Goal: Task Accomplishment & Management: Manage account settings

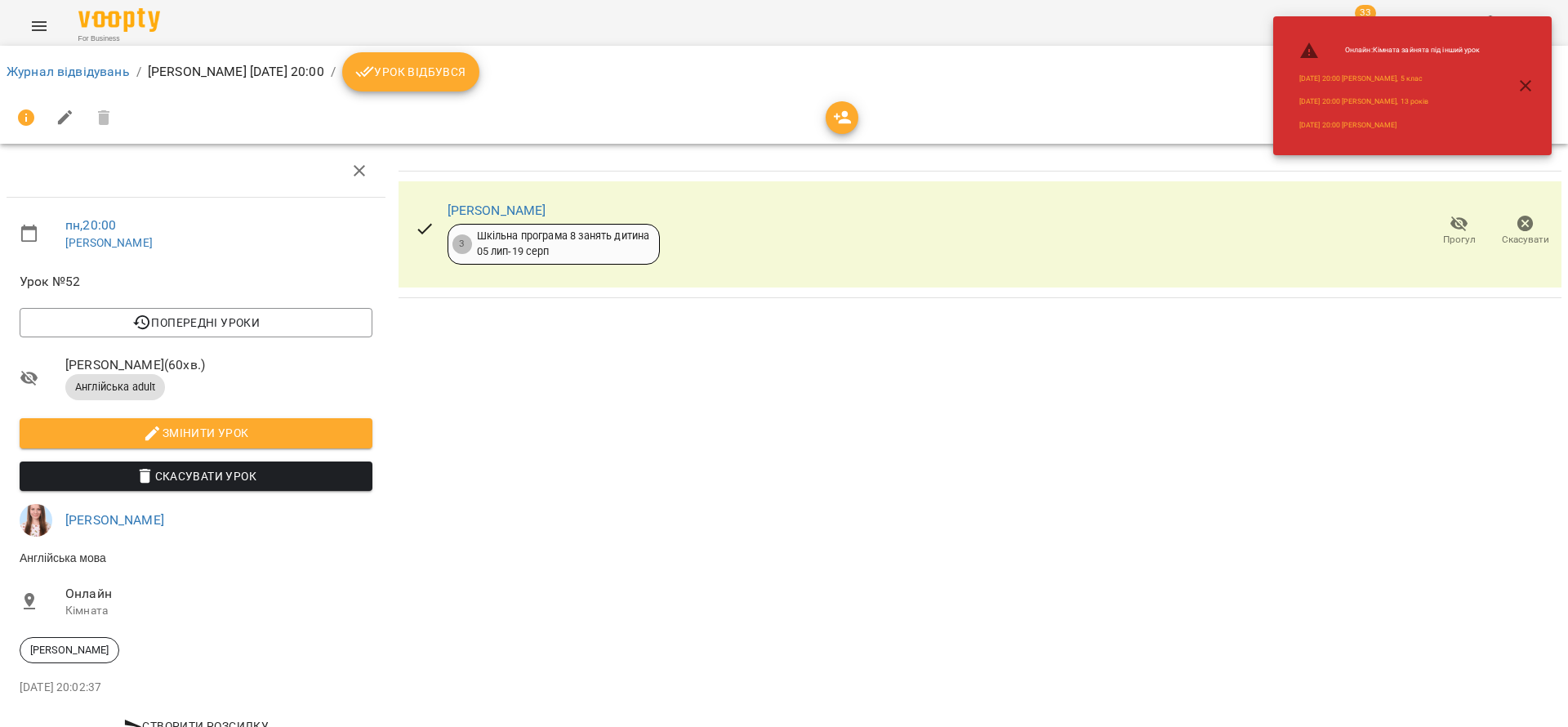
click at [1518, 83] on icon "button" at bounding box center [1525, 85] width 20 height 20
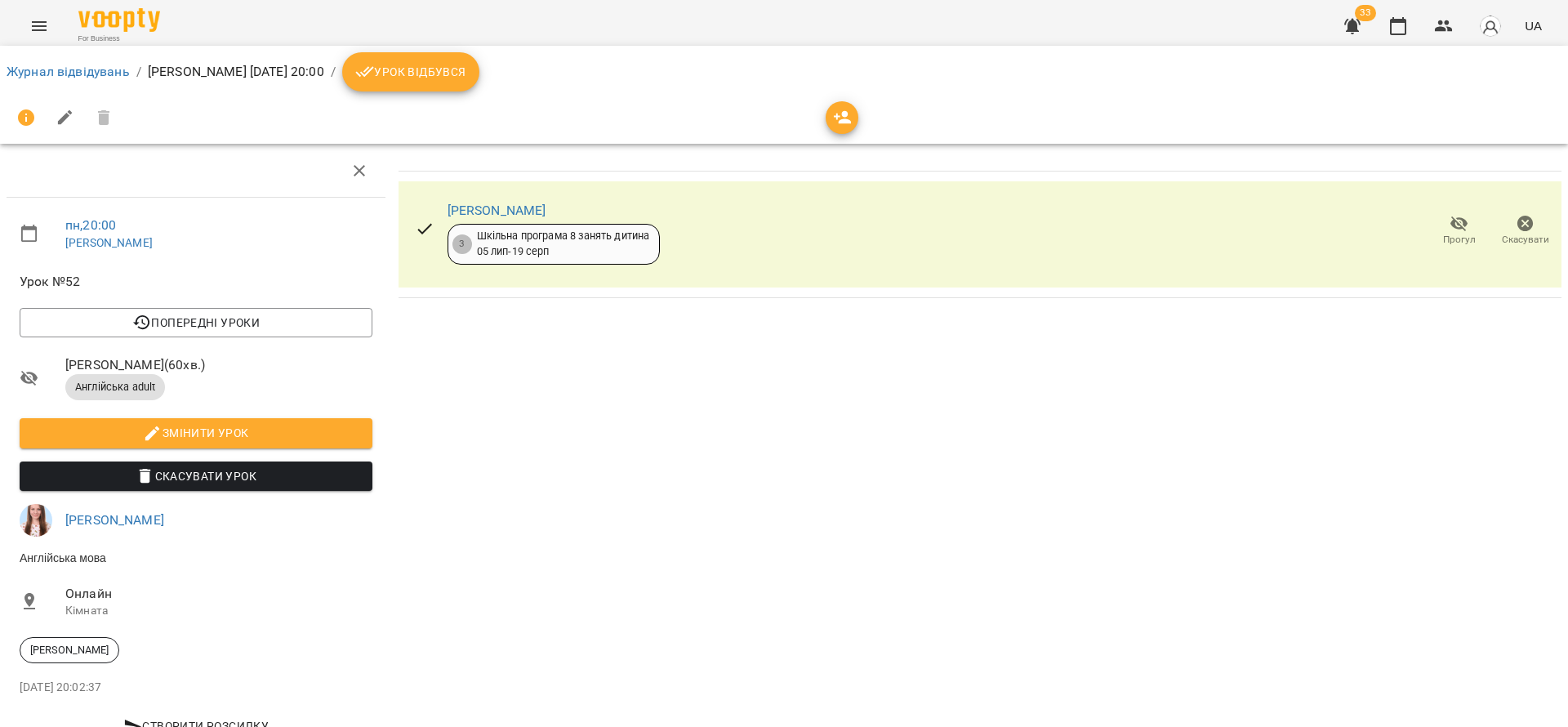
click at [1393, 27] on icon "button" at bounding box center [1397, 26] width 20 height 20
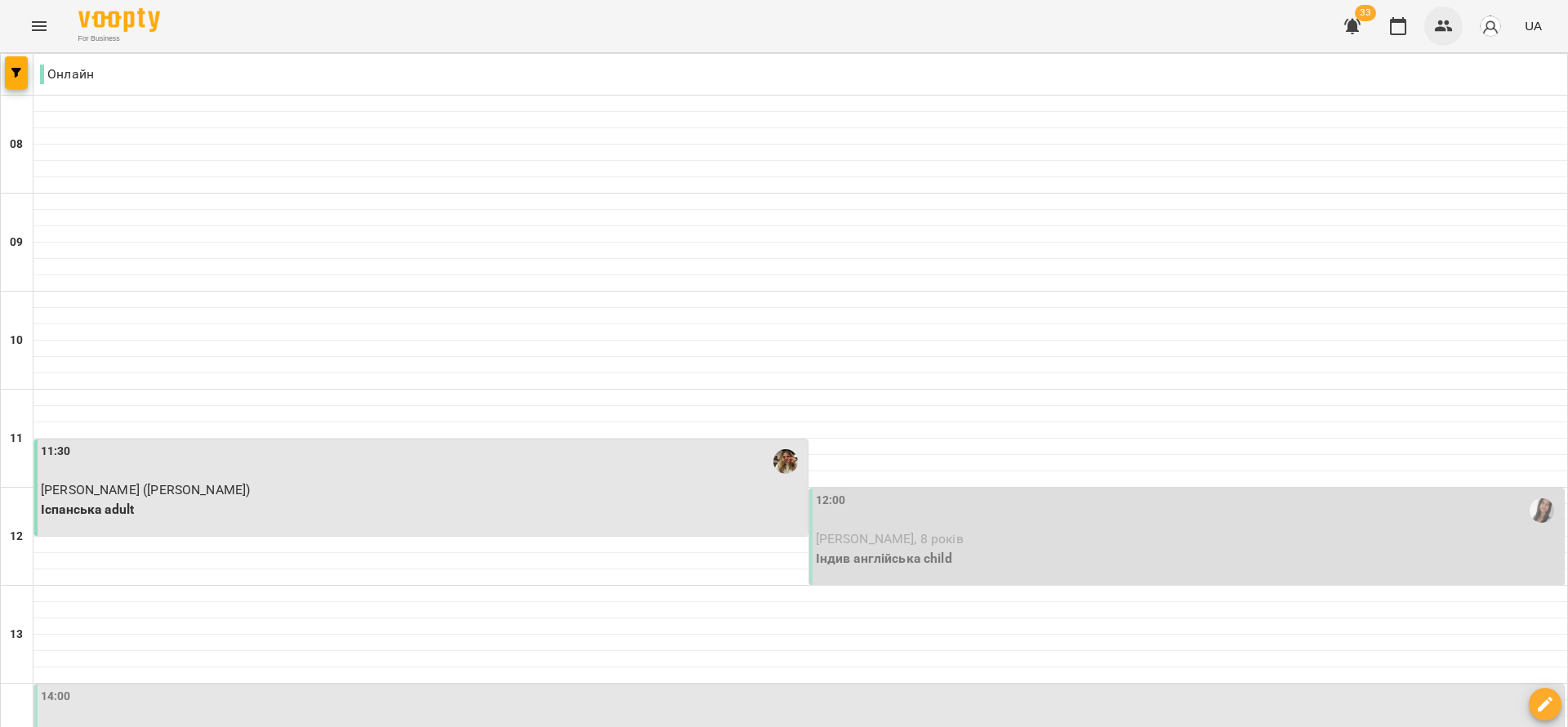
click at [1451, 31] on icon "button" at bounding box center [1443, 27] width 18 height 11
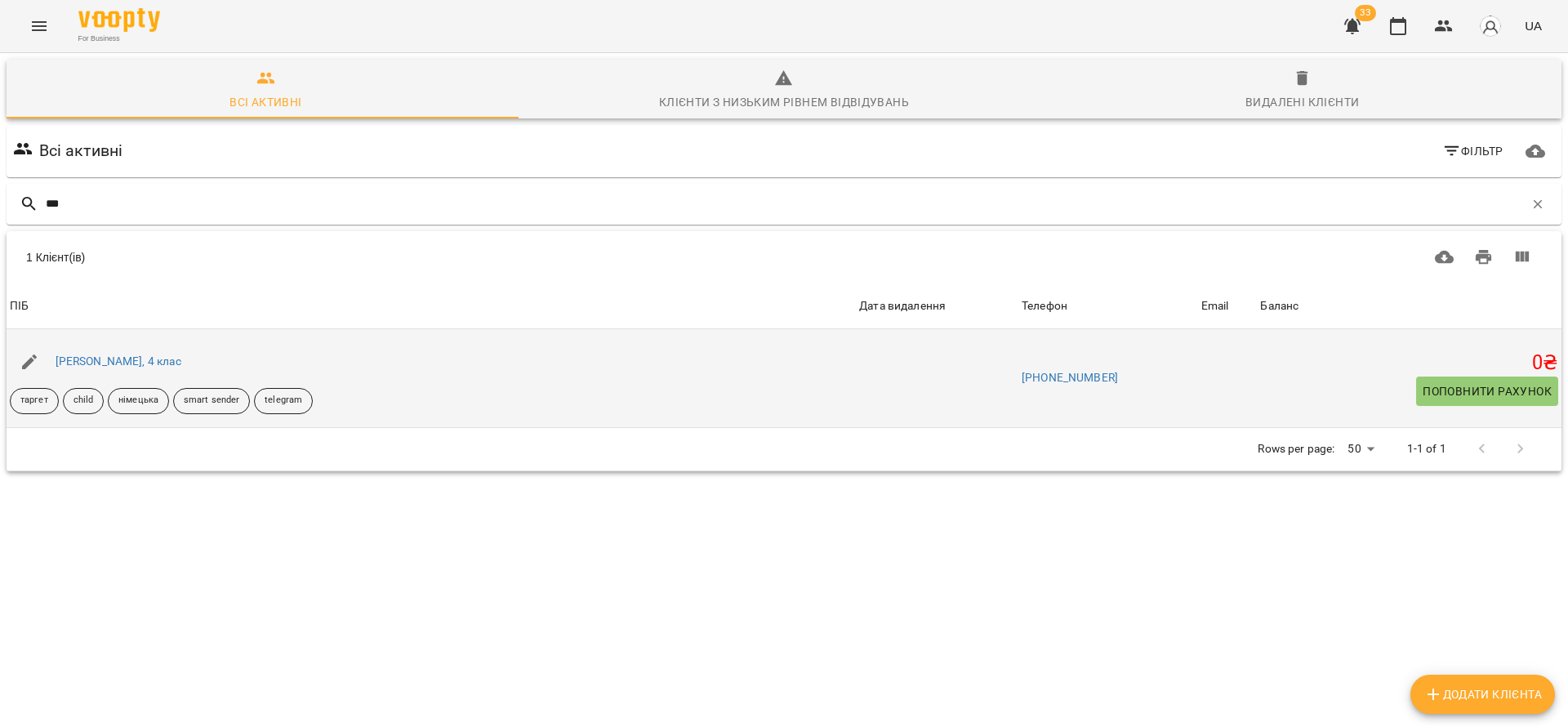
type input "***"
click at [126, 350] on div "Емілія Рудик, 4 клас" at bounding box center [118, 362] width 132 height 23
click at [126, 361] on link "Емілія Рудик, 4 клас" at bounding box center [119, 362] width 126 height 13
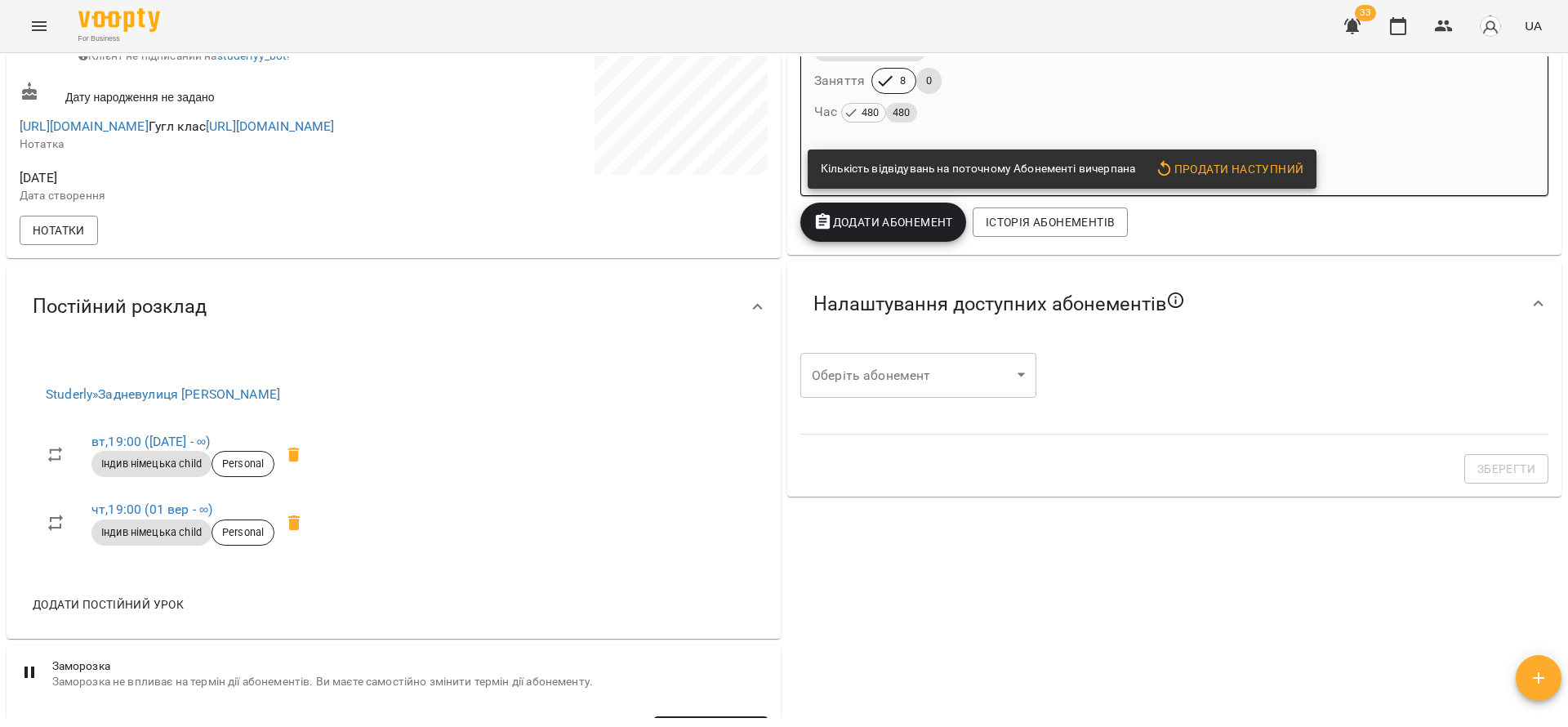
scroll to position [367, 0]
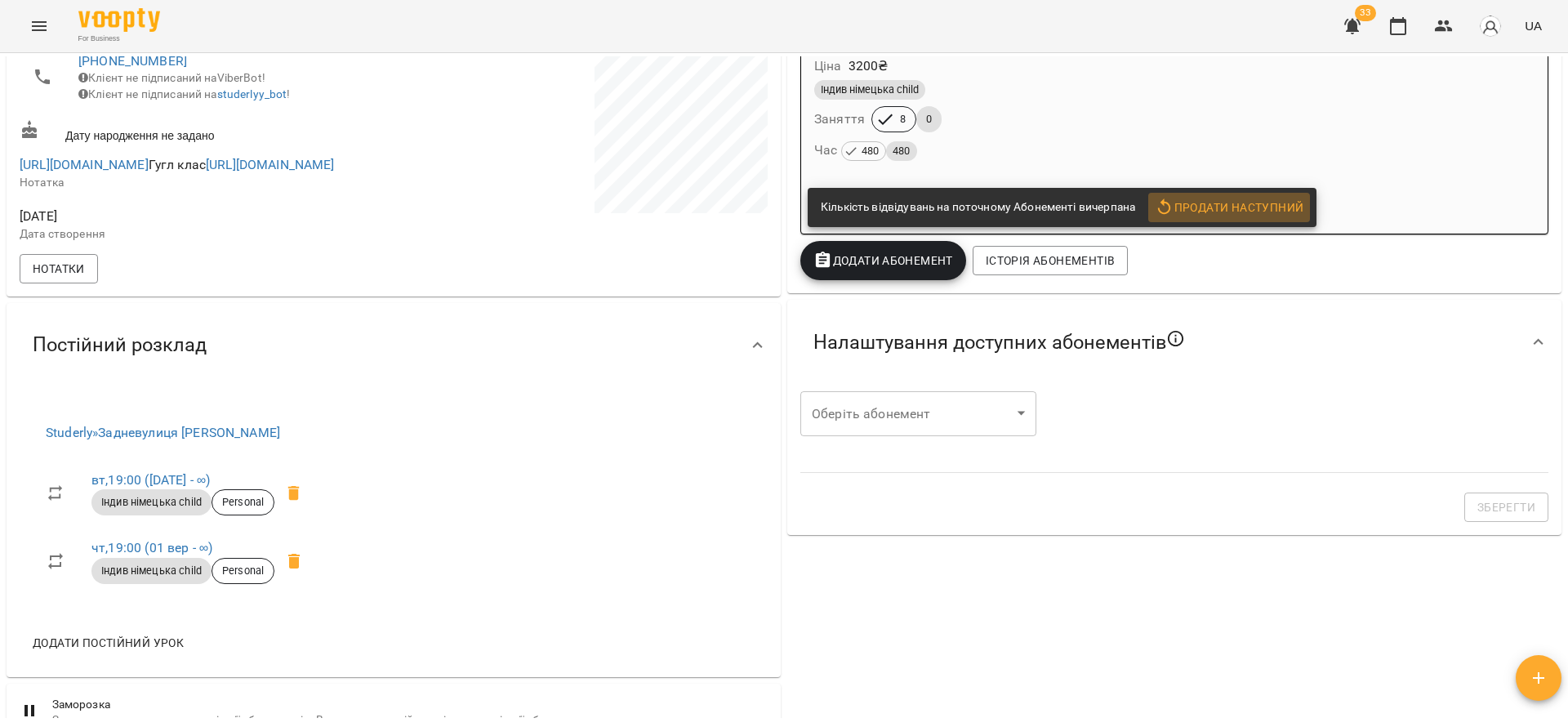
click at [1235, 209] on span "Продати наступний" at bounding box center [1228, 207] width 149 height 20
select select "*******"
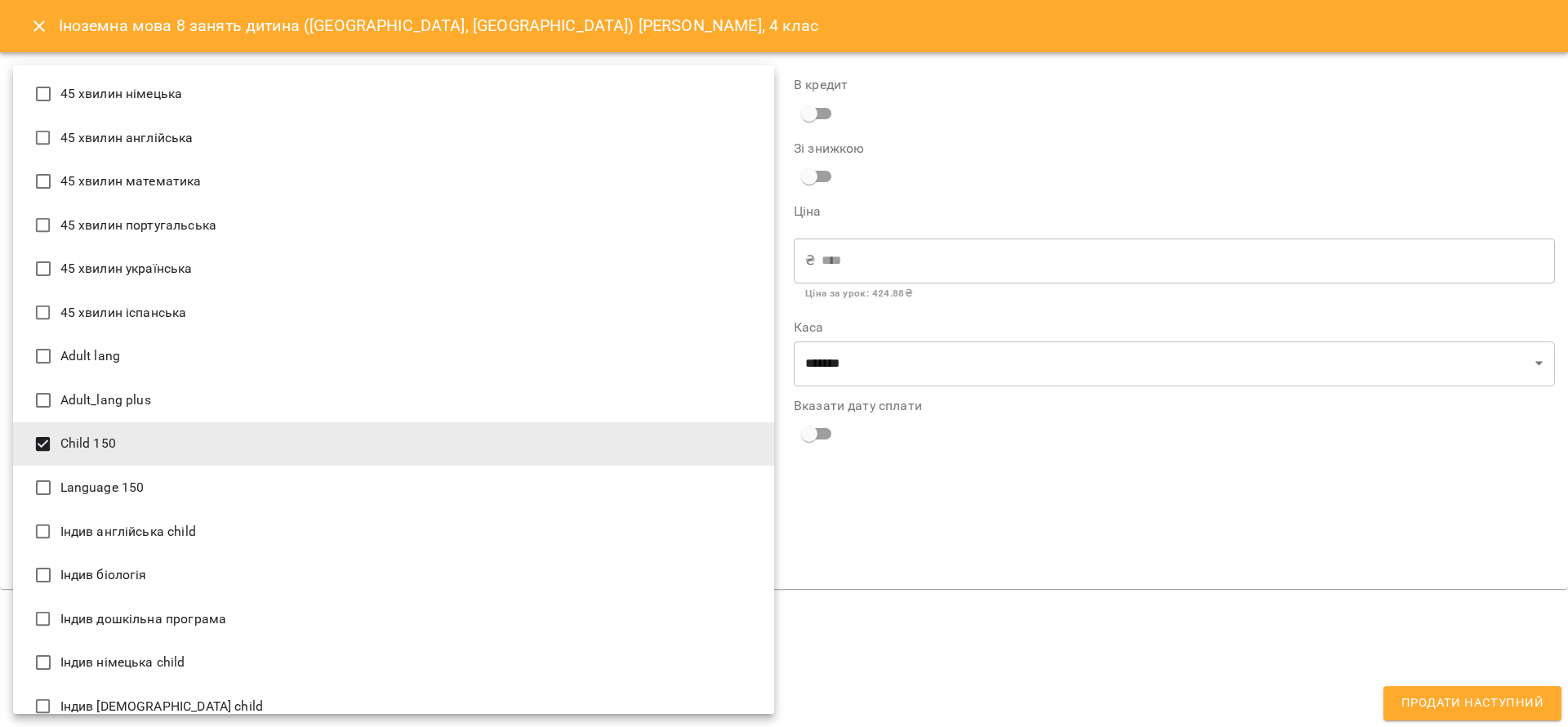
click at [310, 552] on body "For Business 33 UA Мої клієнти / Емілія Рудик, 4 клас Емілія Рудик, 4 клас тарг…" at bounding box center [784, 390] width 1568 height 780
click at [138, 668] on li "Індив німецька child" at bounding box center [394, 662] width 761 height 44
type input "**********"
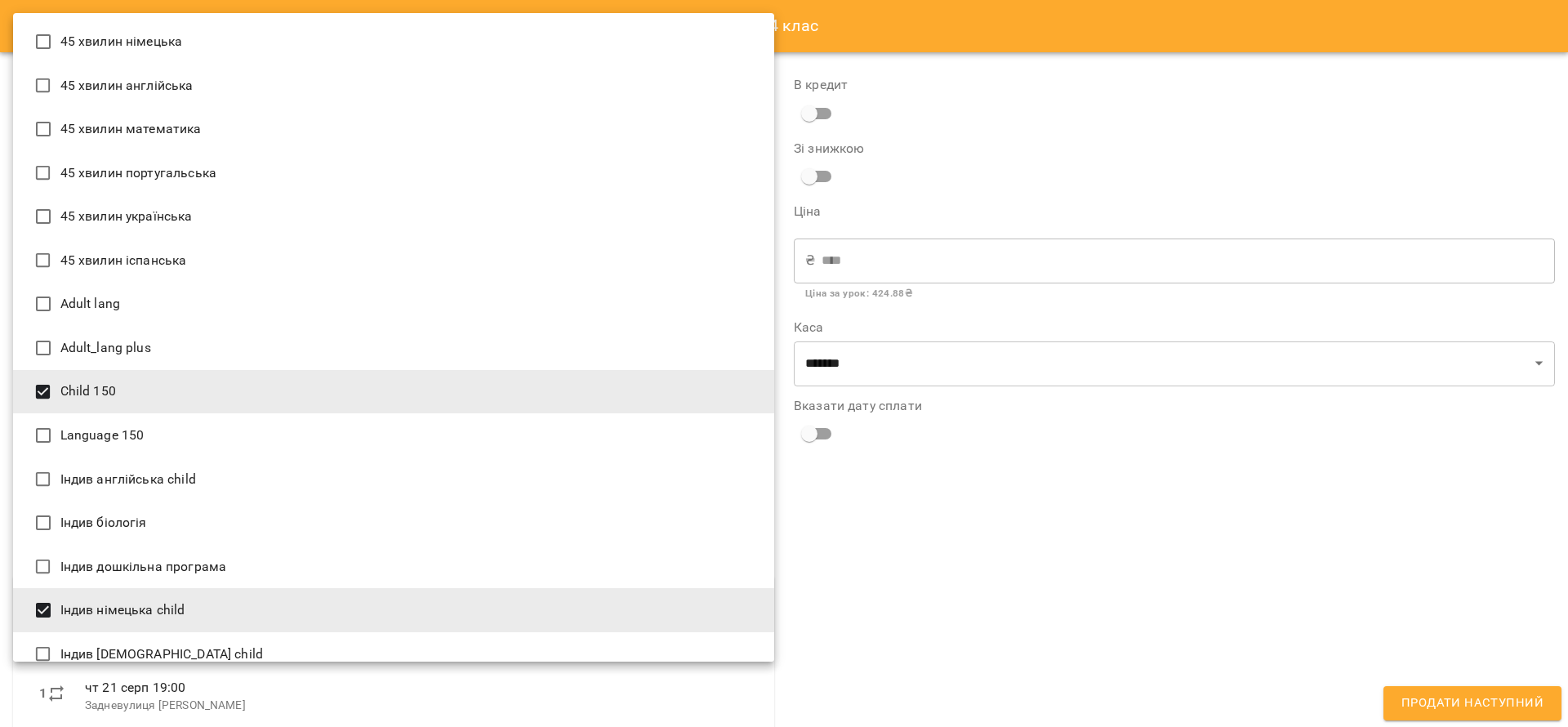
click at [1063, 513] on div at bounding box center [784, 364] width 1568 height 727
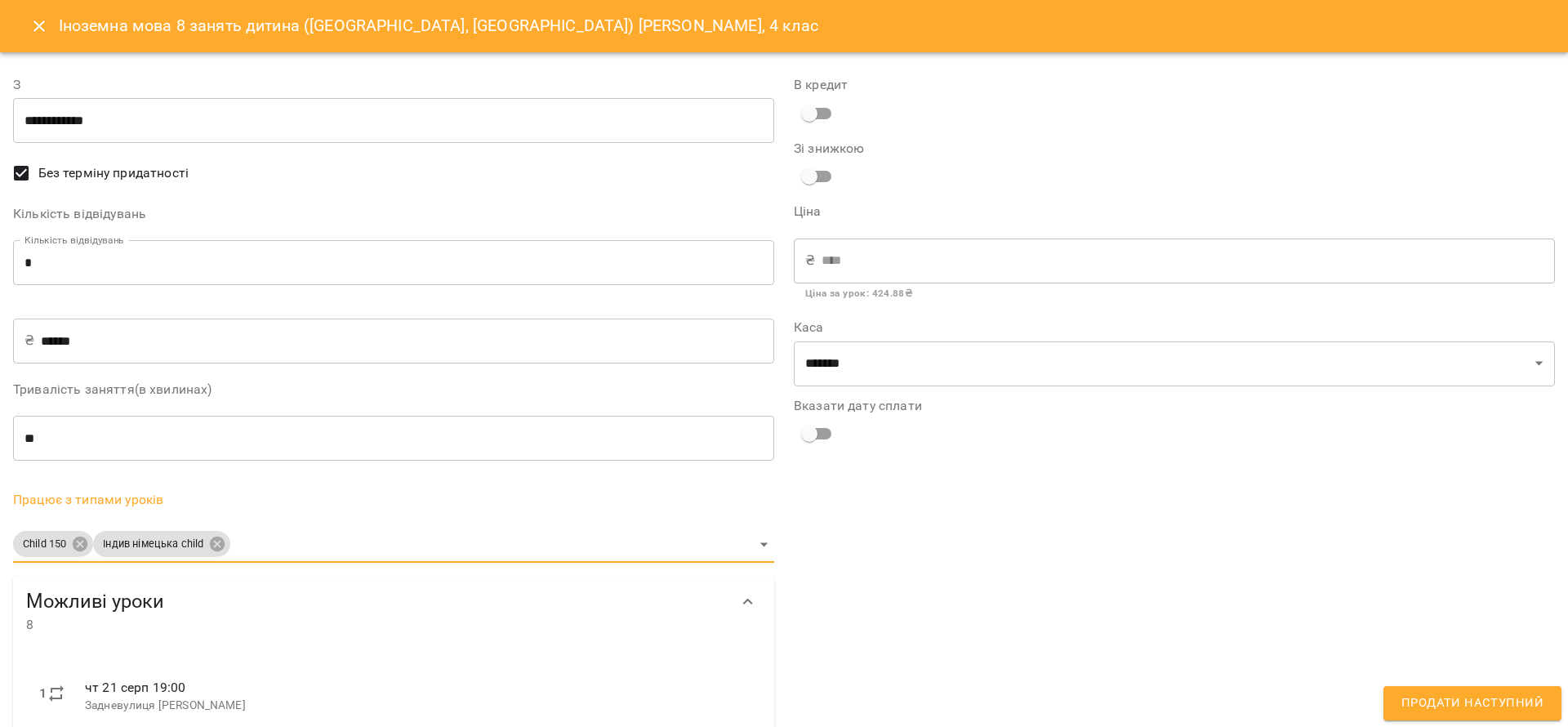
click at [1475, 696] on span "Продати наступний" at bounding box center [1472, 703] width 142 height 21
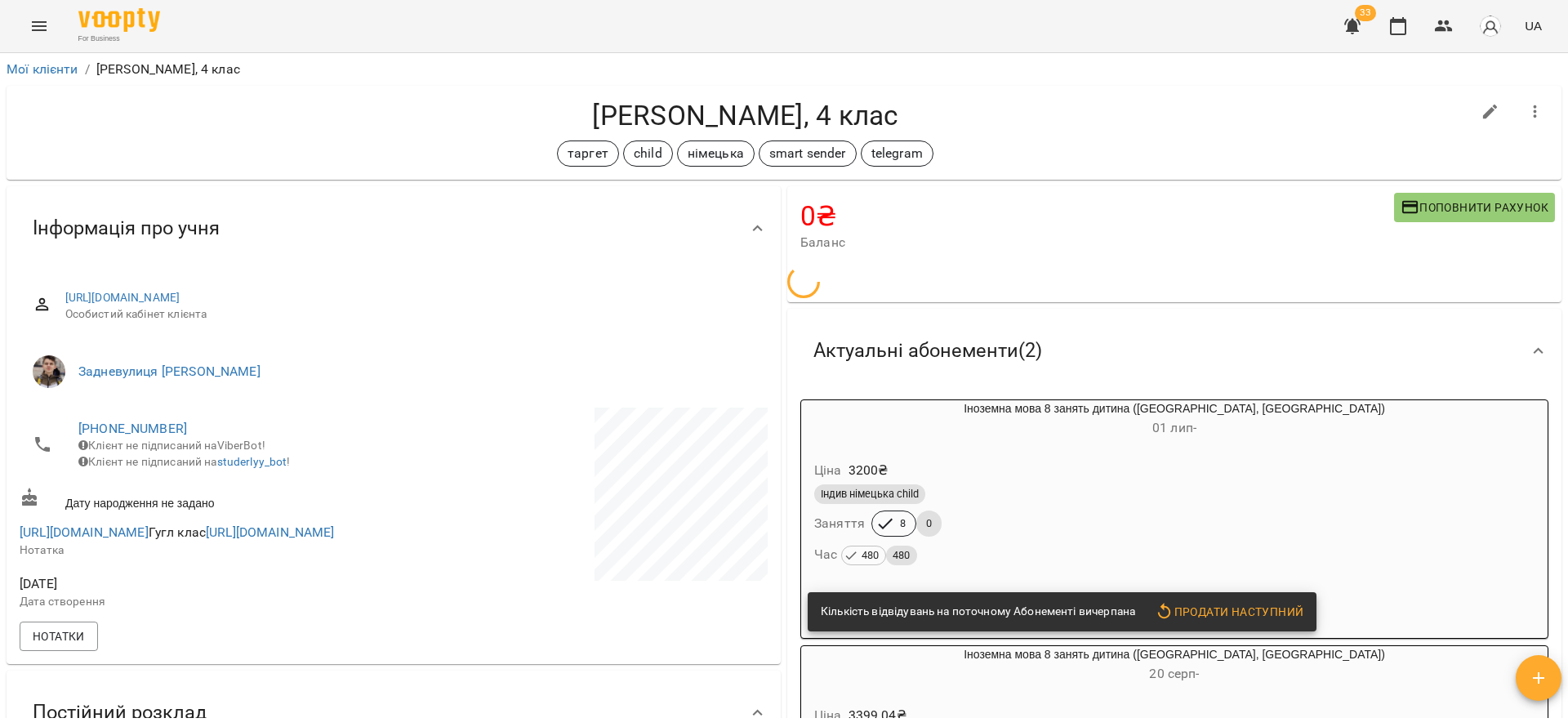
scroll to position [122, 0]
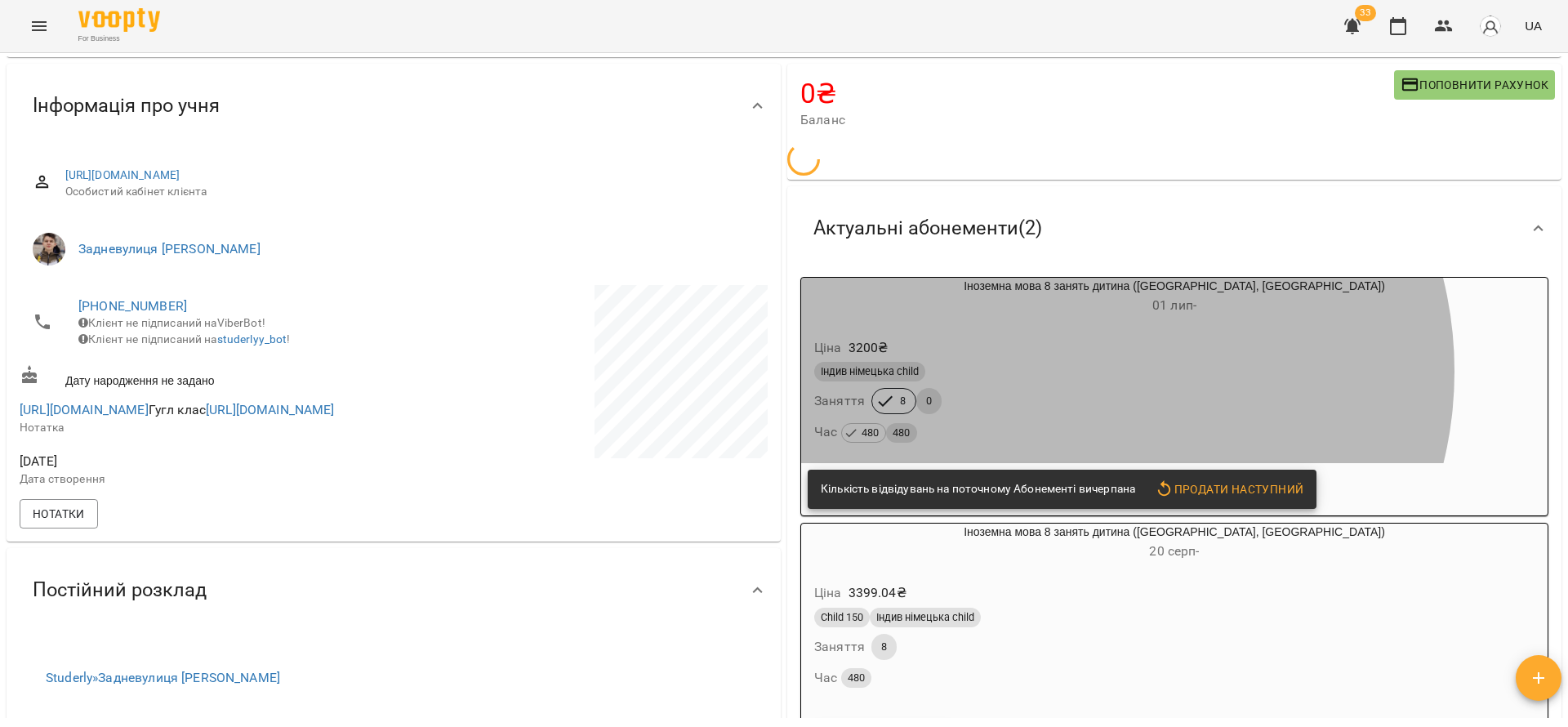
click at [1059, 373] on div "Індив німецька child" at bounding box center [1173, 371] width 720 height 20
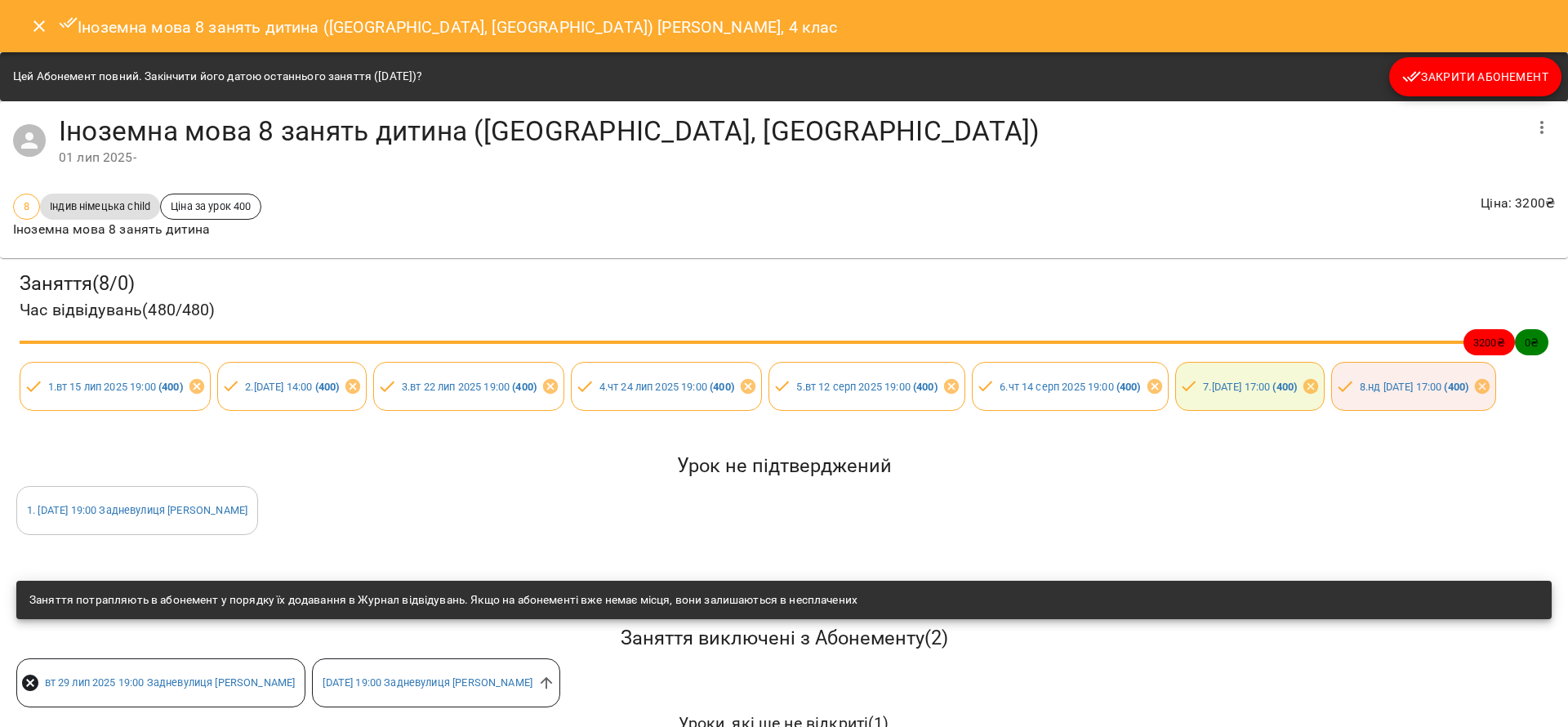
click at [1447, 83] on span "Закрити Абонемент" at bounding box center [1475, 77] width 146 height 20
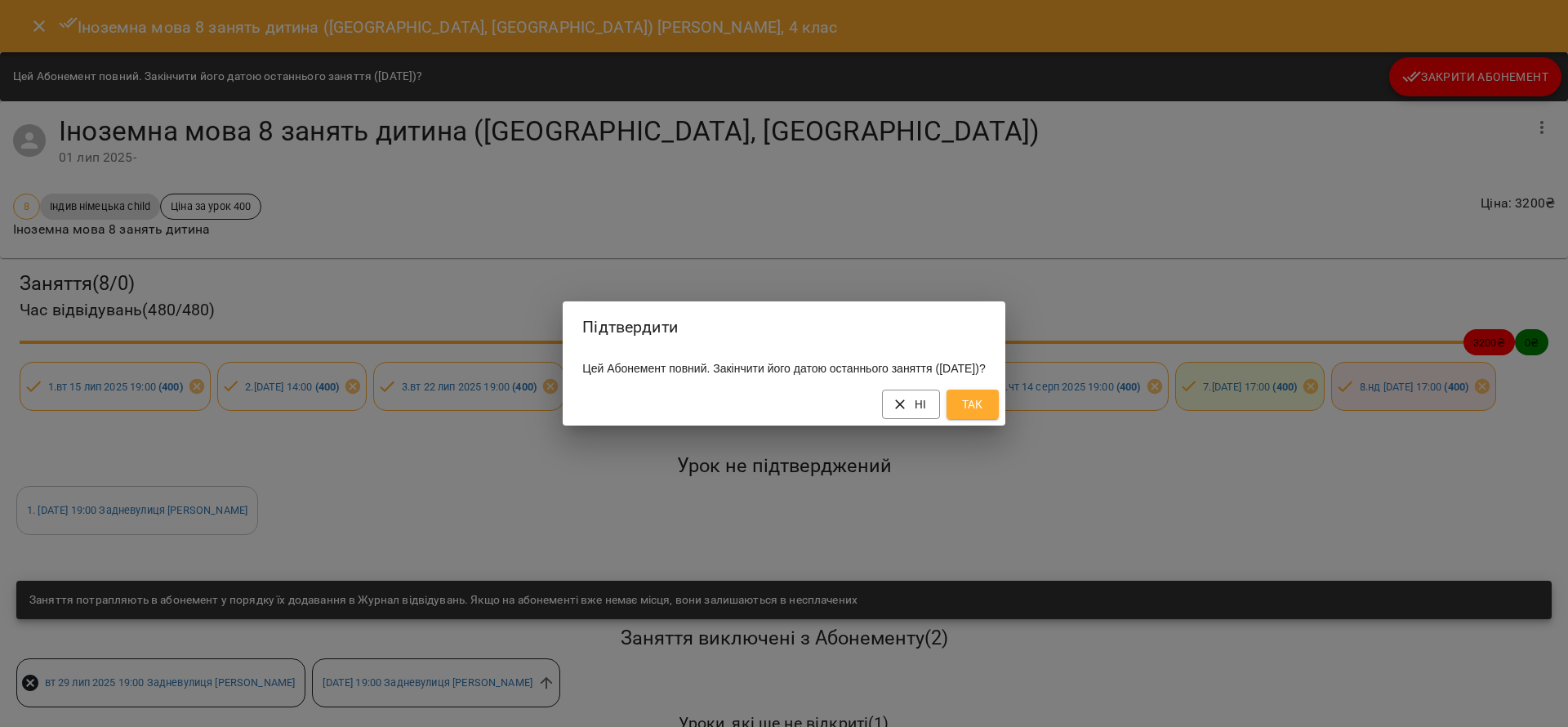
click at [999, 415] on button "Так" at bounding box center [972, 404] width 52 height 29
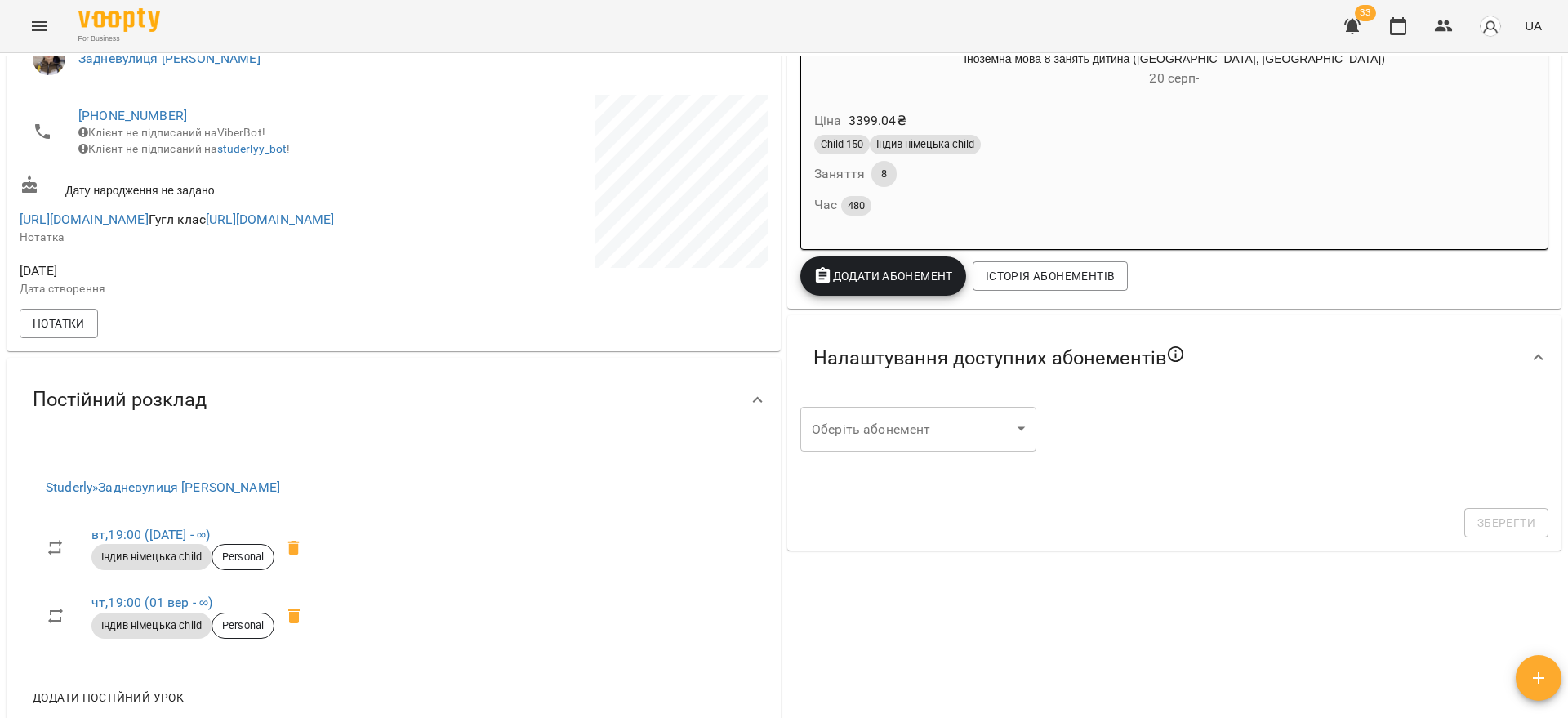
scroll to position [0, 0]
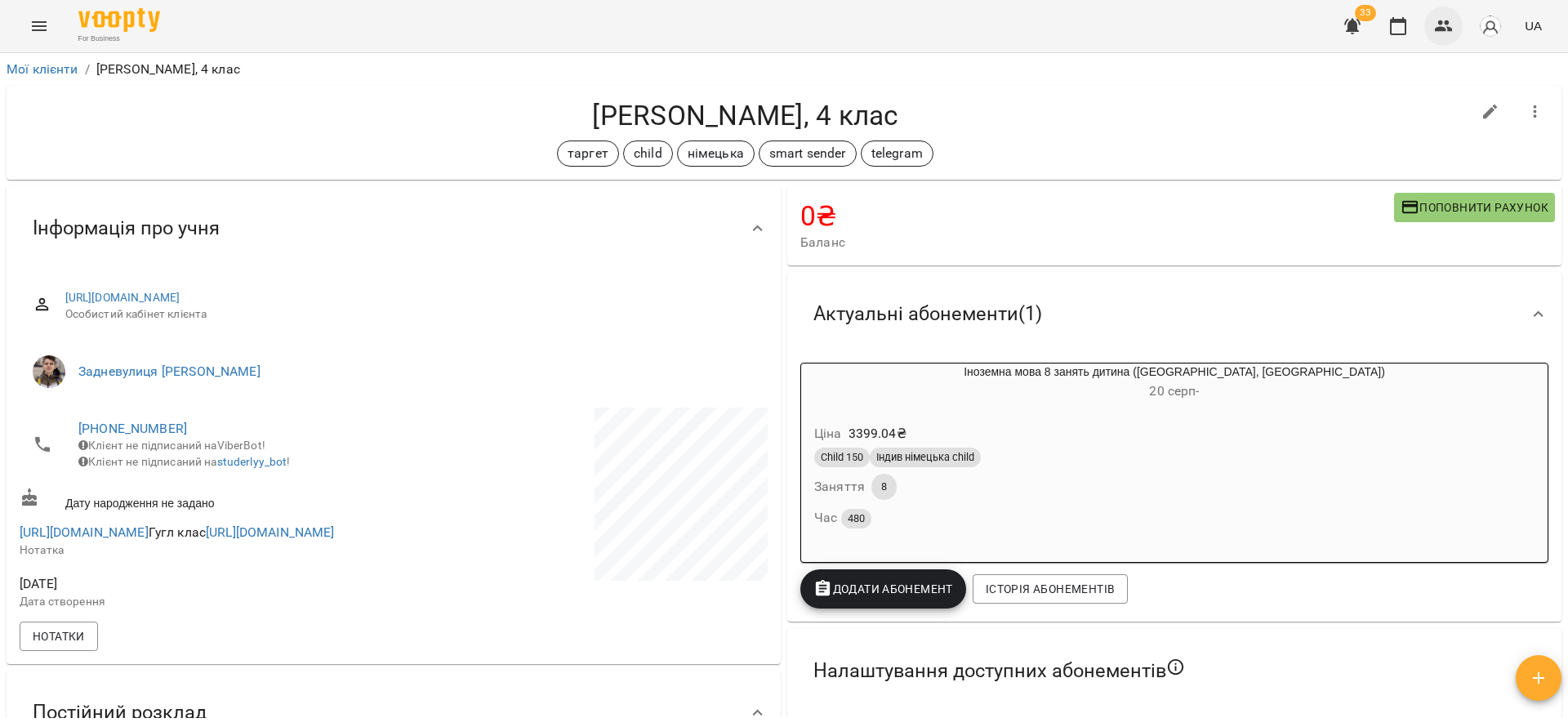
click at [1440, 26] on icon "button" at bounding box center [1444, 26] width 20 height 20
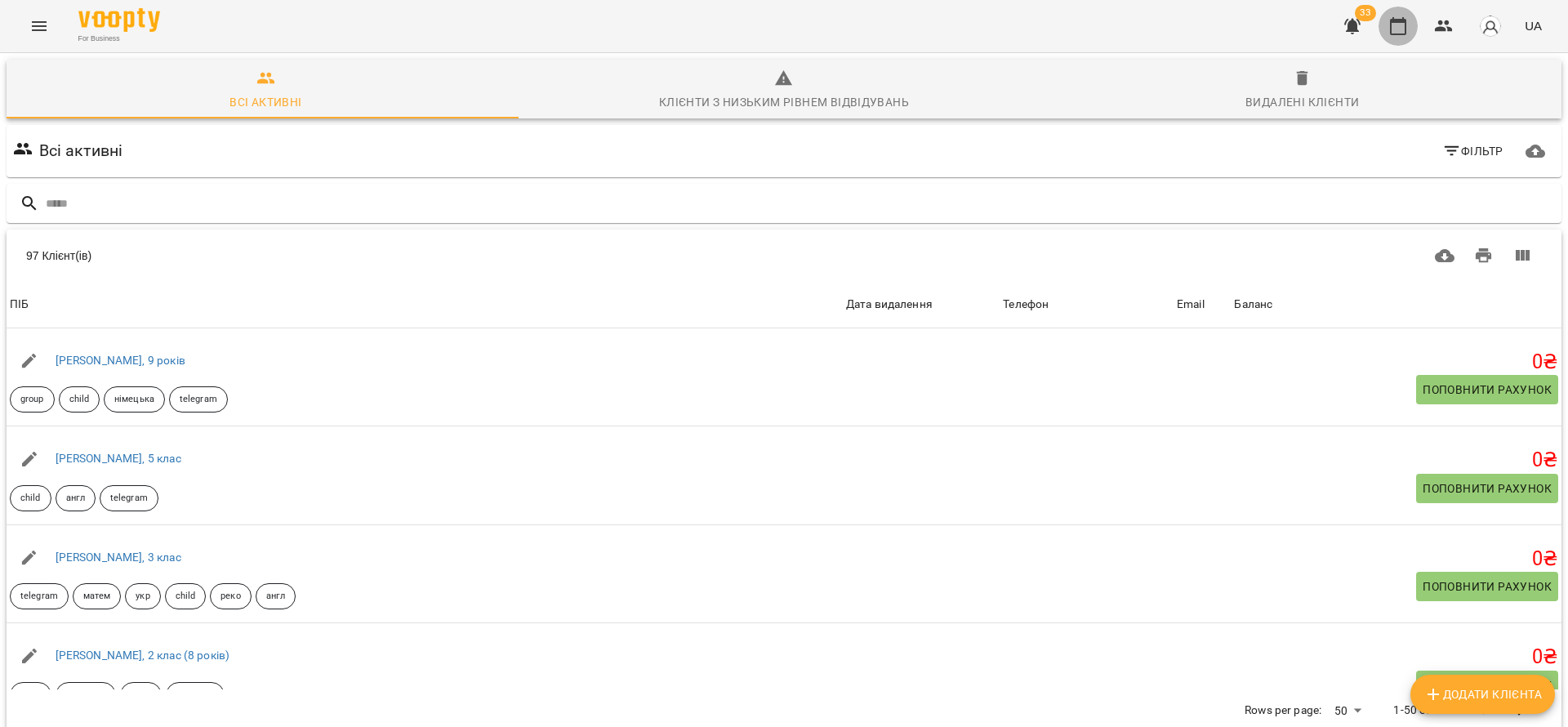
click at [1393, 31] on icon "button" at bounding box center [1397, 26] width 20 height 20
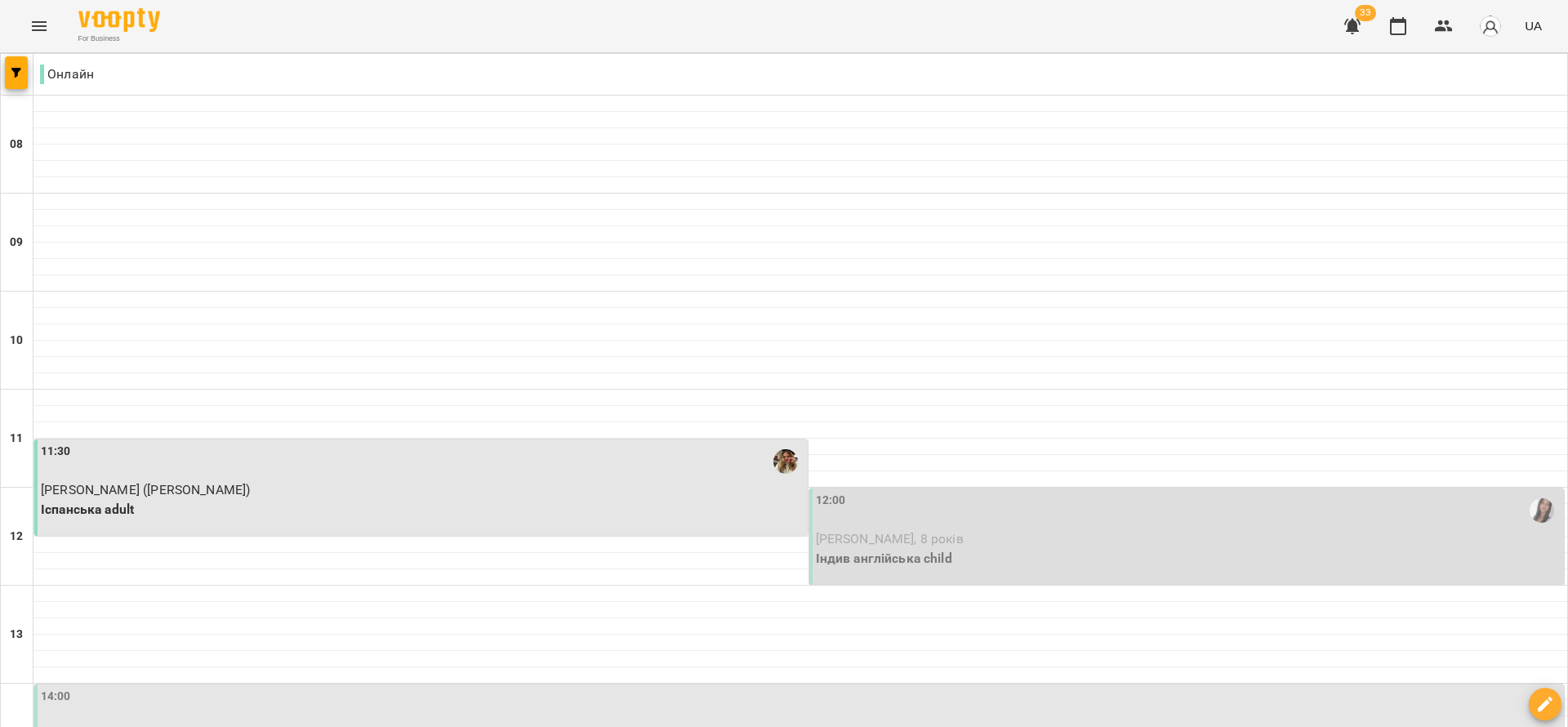
click at [871, 525] on div "12:00" at bounding box center [1189, 511] width 746 height 38
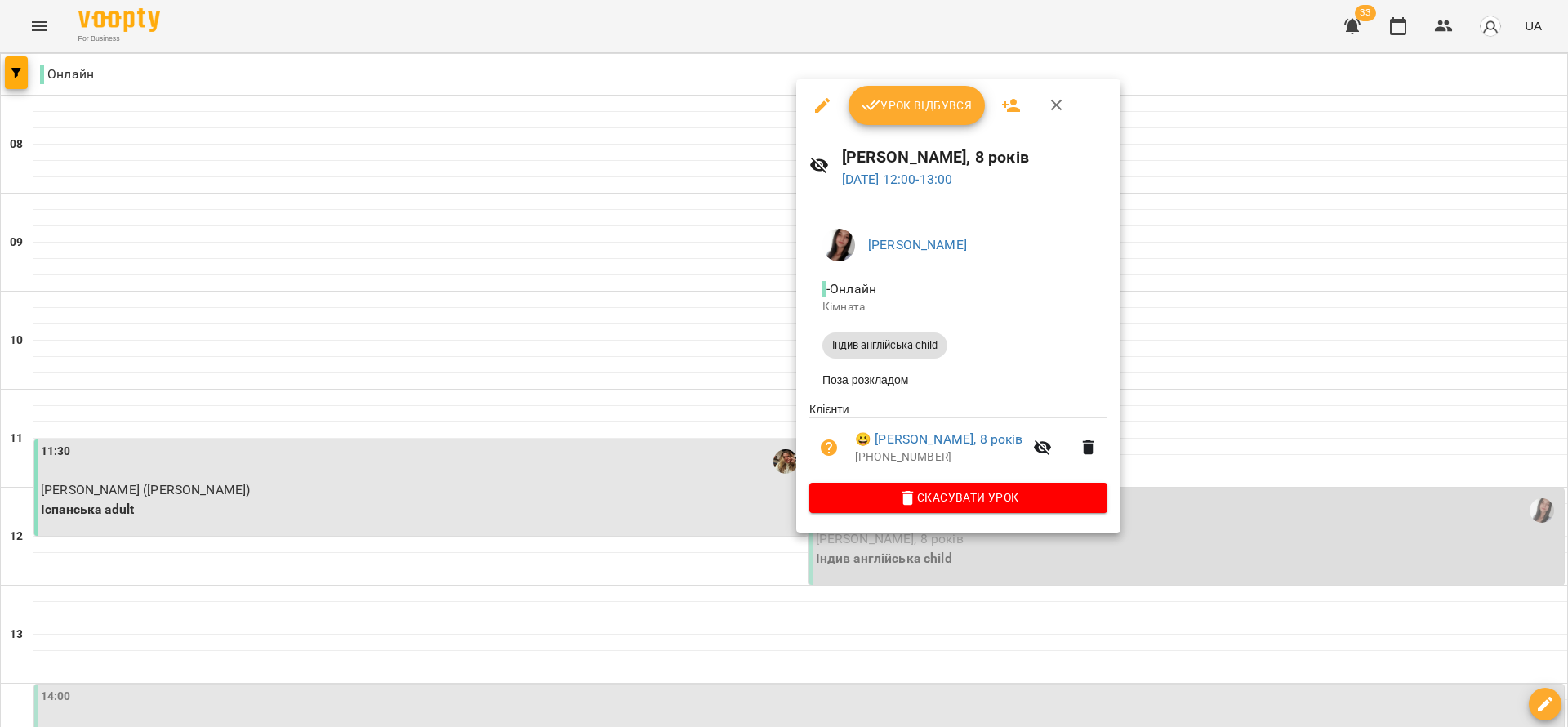
click at [432, 479] on div at bounding box center [784, 364] width 1568 height 727
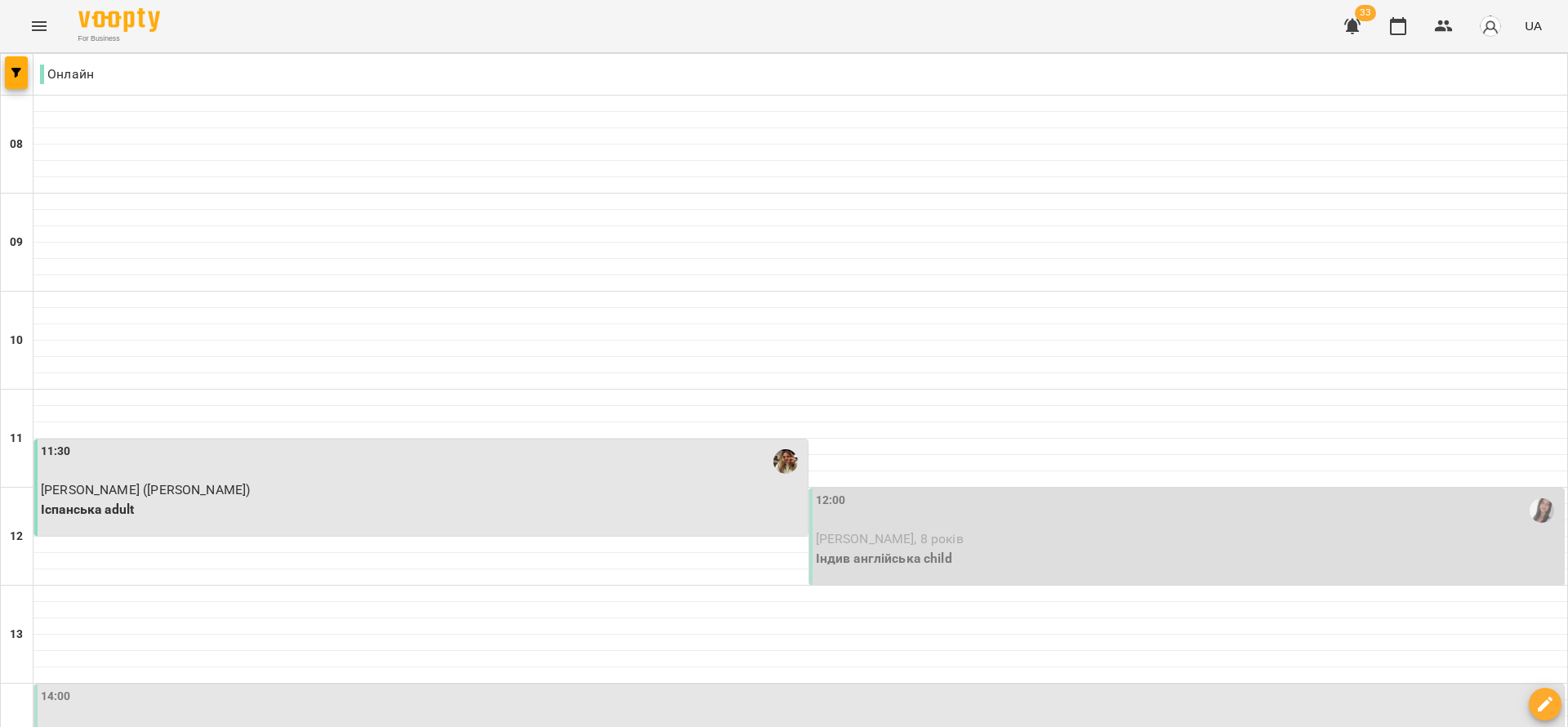
click at [432, 480] on p "Валентина Пігарєва (Терещенко)" at bounding box center [422, 490] width 764 height 20
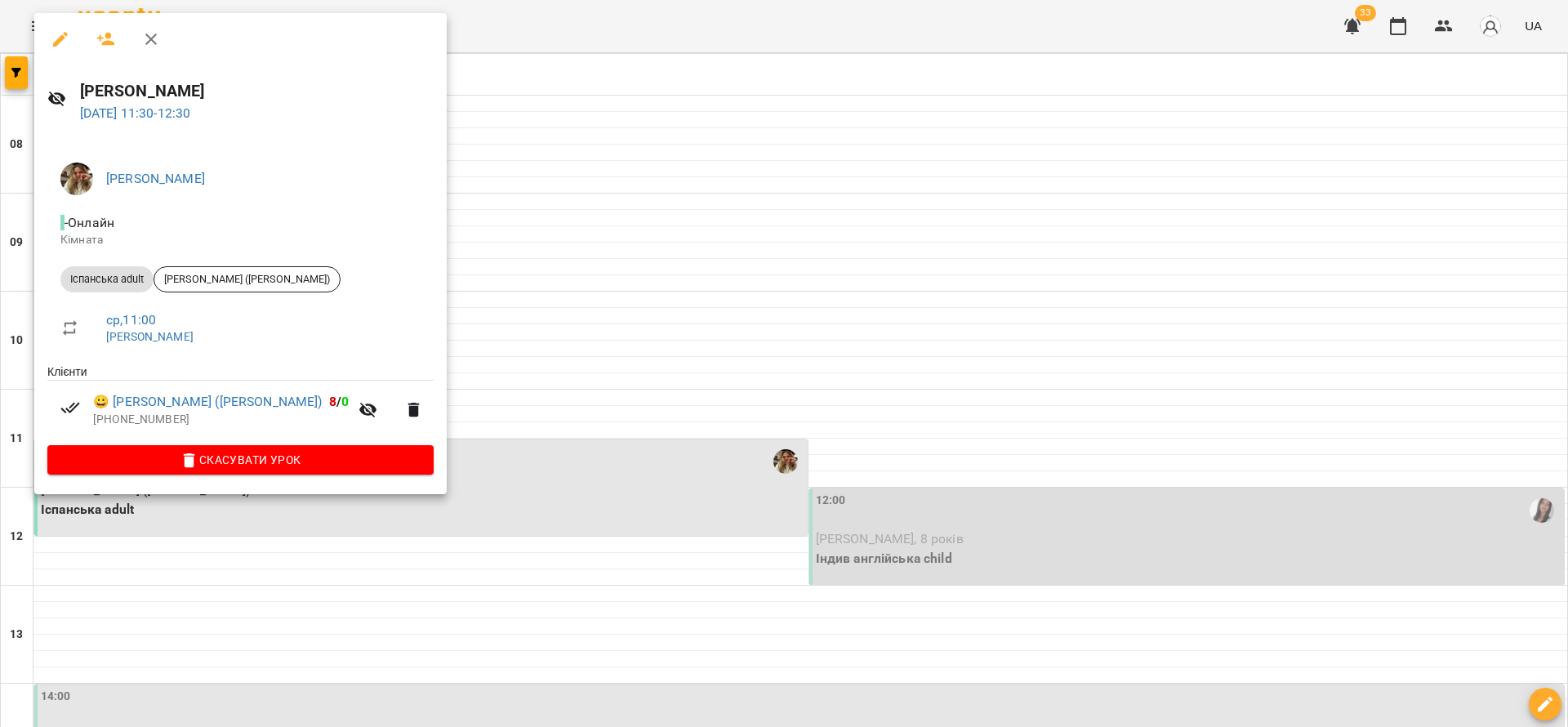
click at [865, 489] on div at bounding box center [784, 364] width 1568 height 727
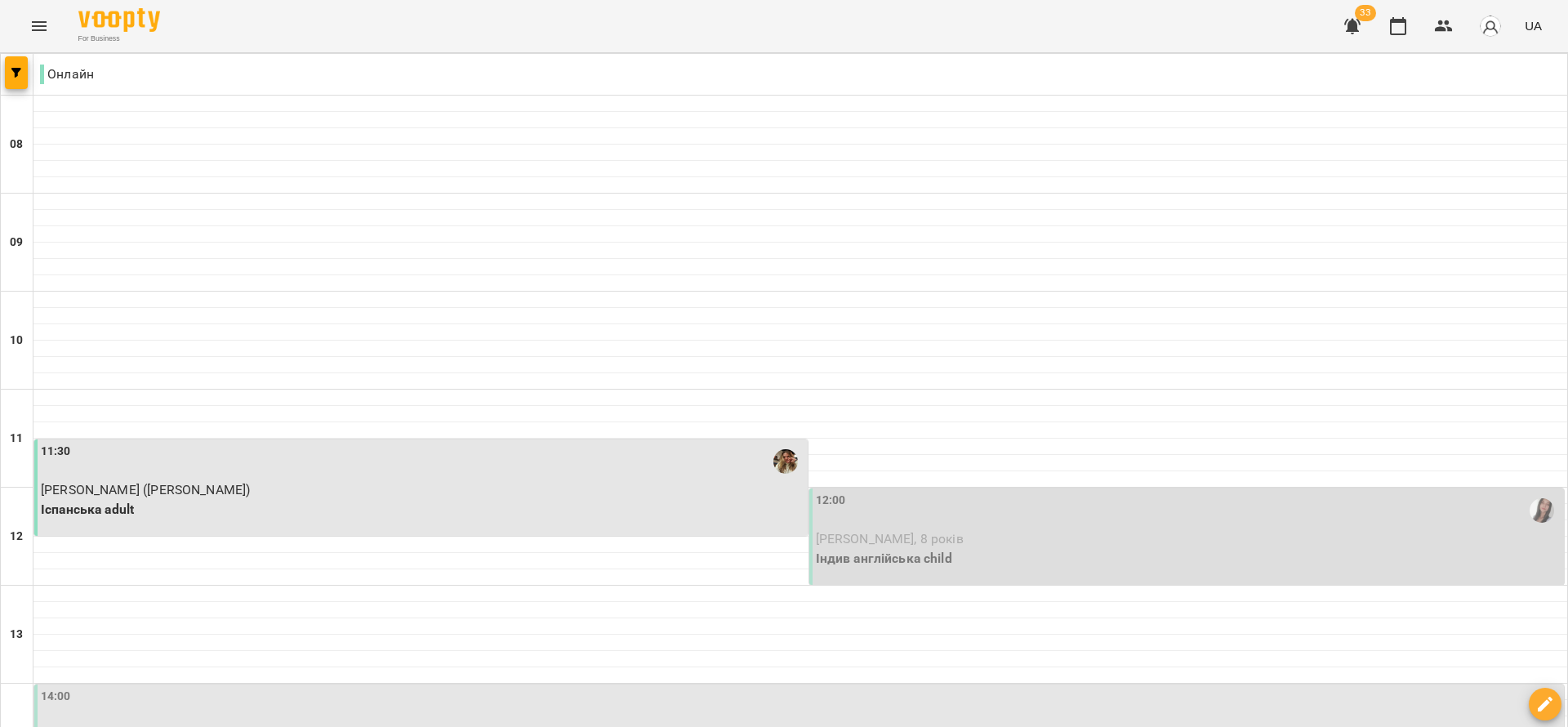
click at [897, 525] on div "12:00" at bounding box center [1189, 511] width 746 height 38
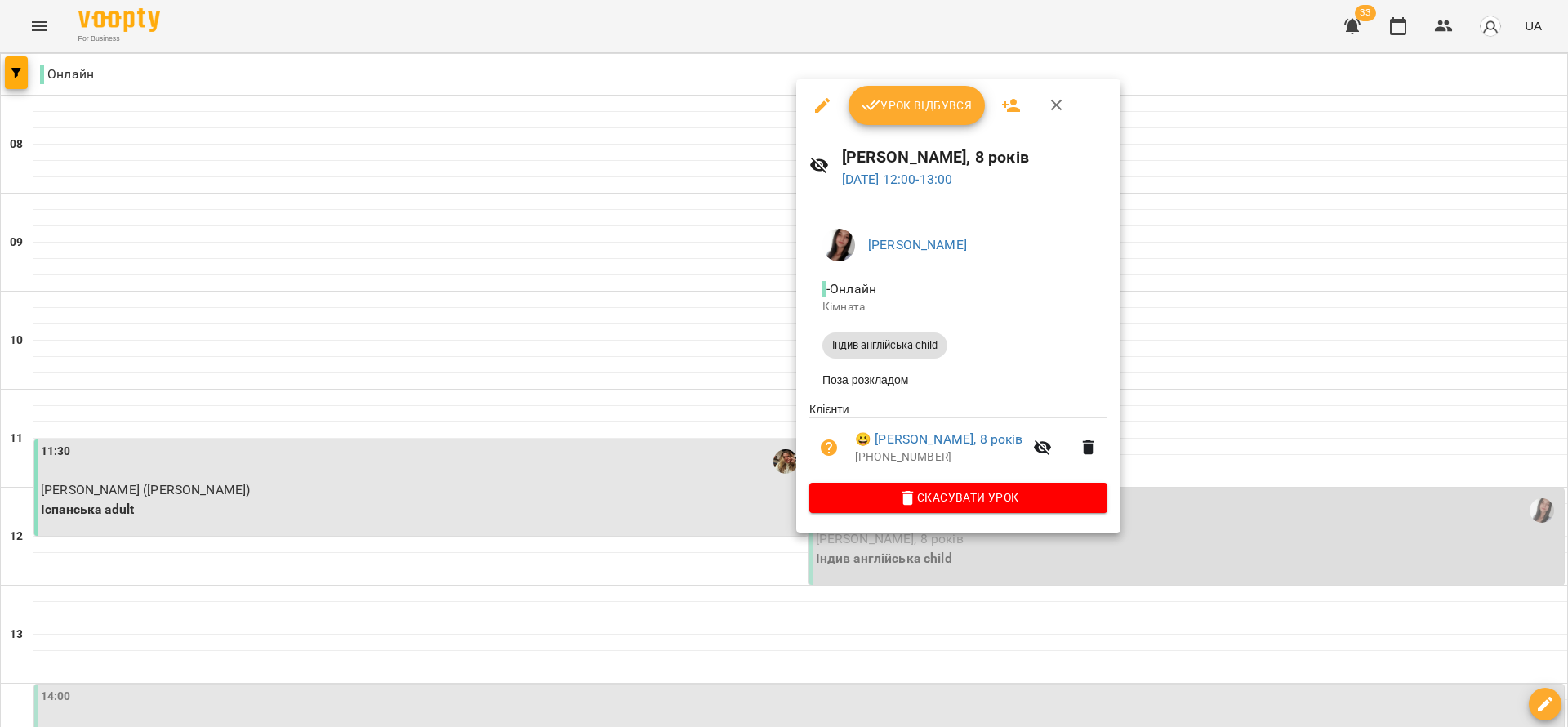
click at [926, 113] on span "Урок відбувся" at bounding box center [916, 105] width 111 height 20
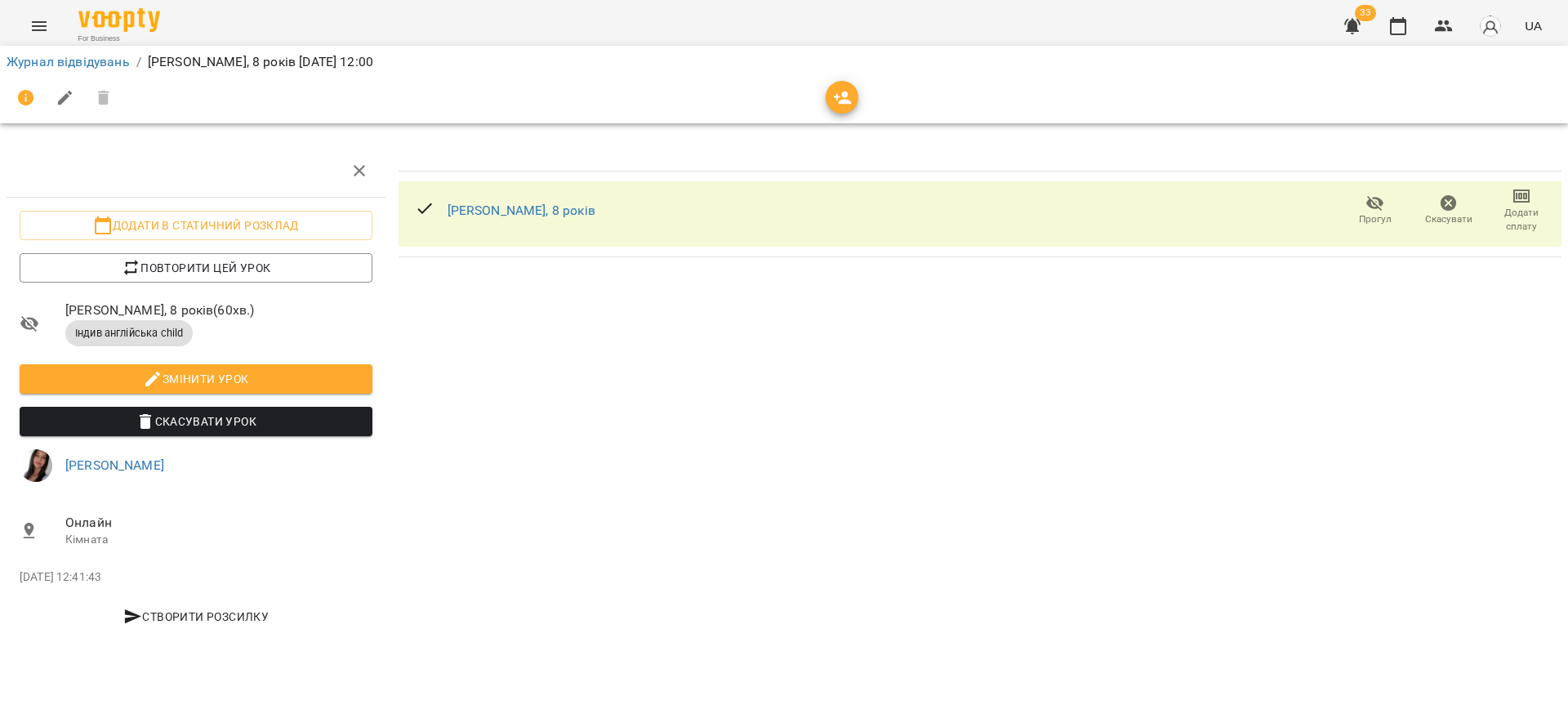
click at [1490, 188] on button "Додати сплату" at bounding box center [1521, 211] width 73 height 46
click at [1498, 207] on li "Додати сплату разового" at bounding box center [1467, 211] width 177 height 29
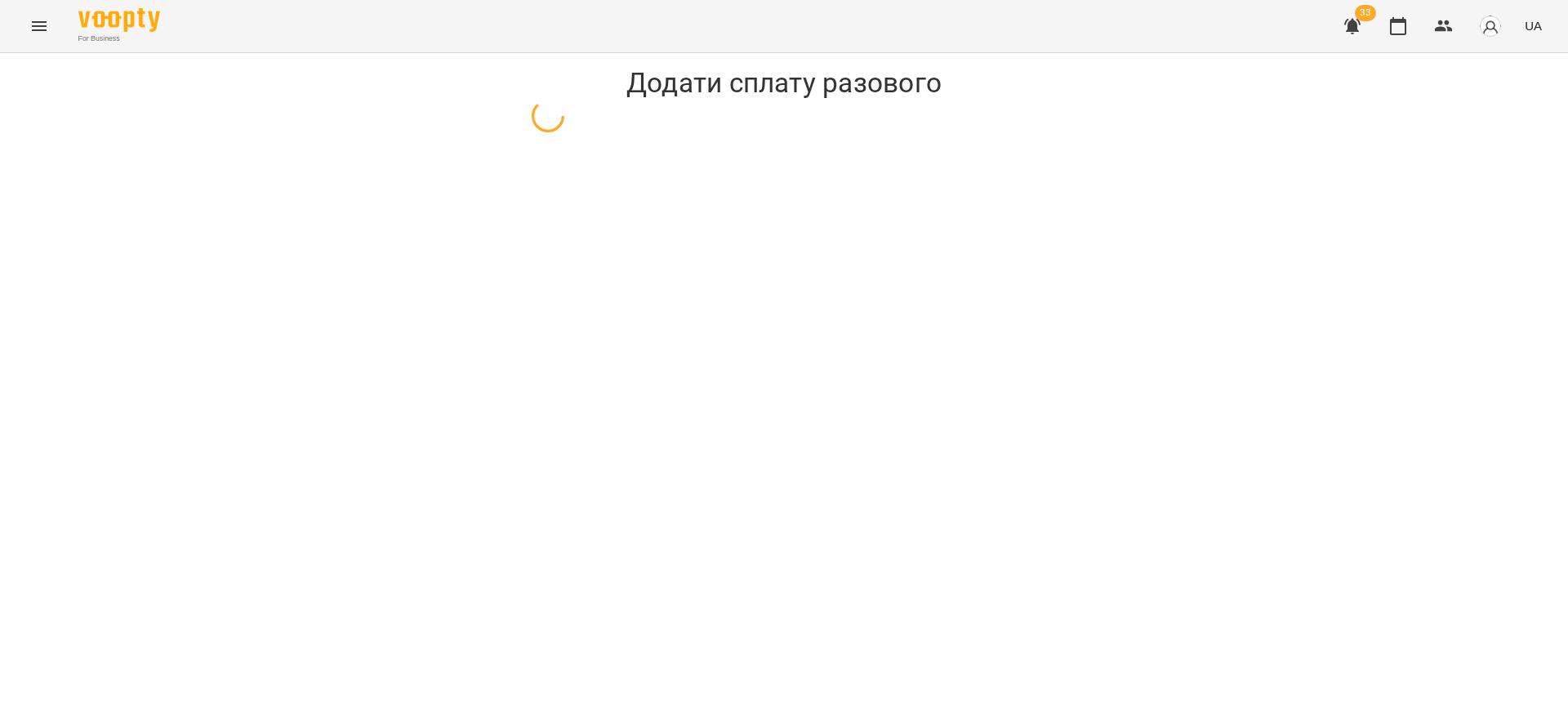
select select "**********"
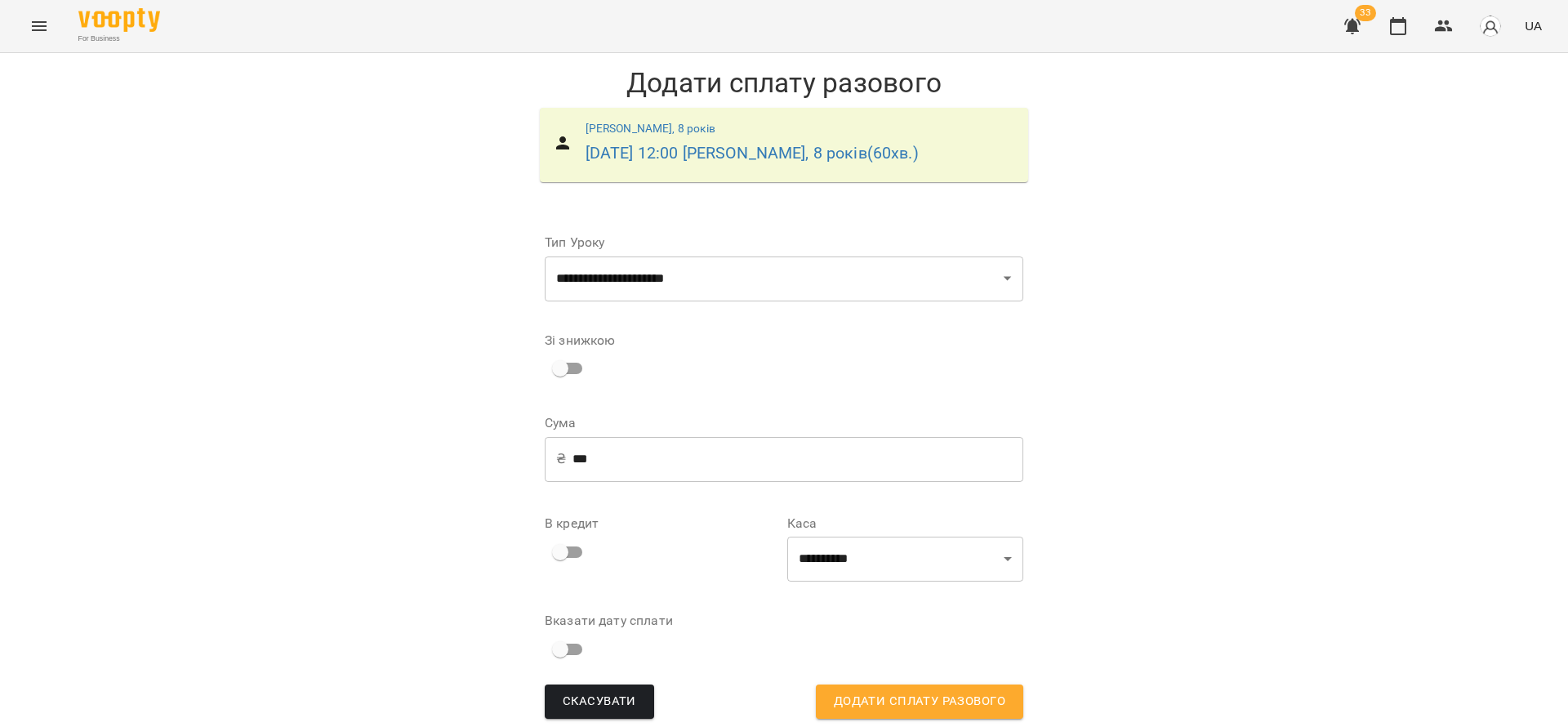
click at [654, 478] on input "***" at bounding box center [797, 459] width 451 height 46
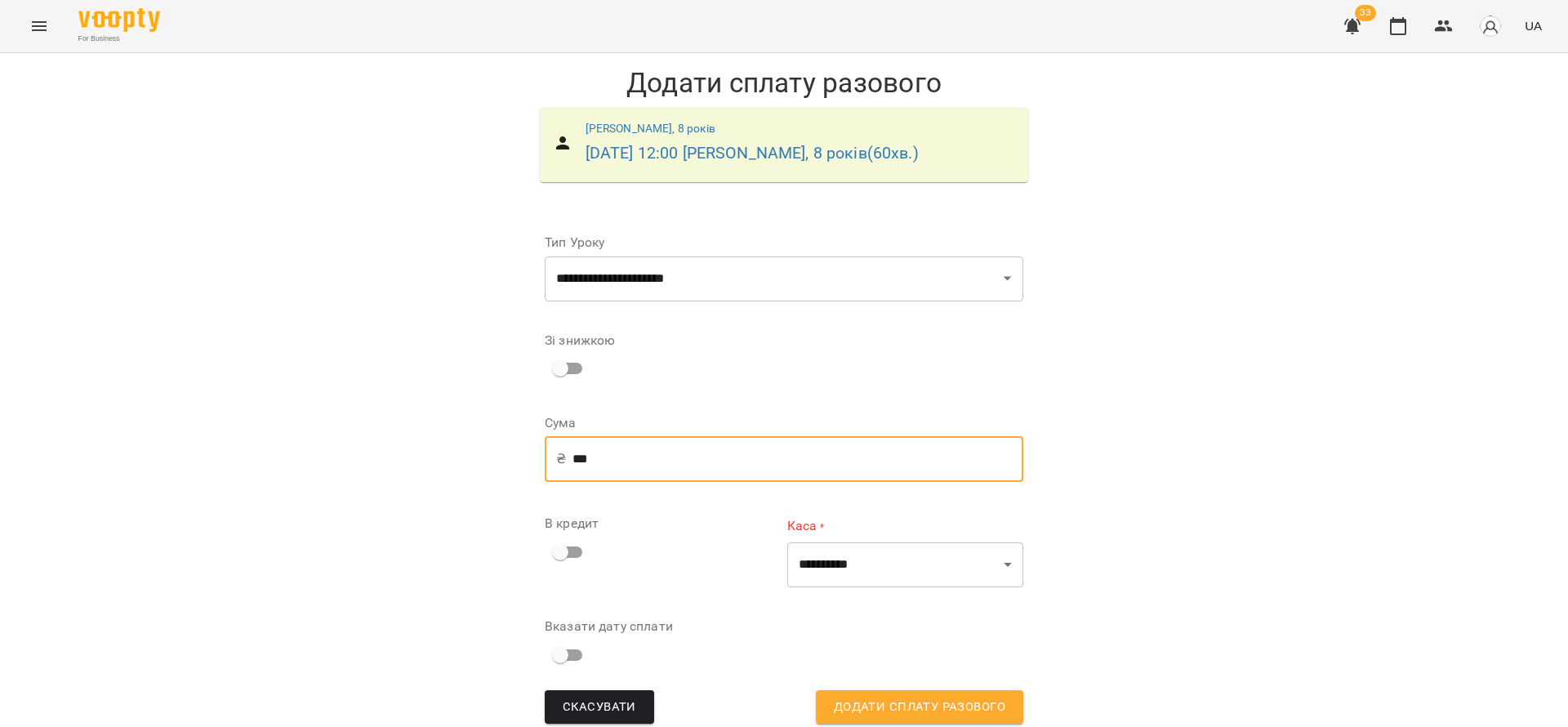
type input "***"
click at [890, 567] on select "**********" at bounding box center [905, 565] width 236 height 46
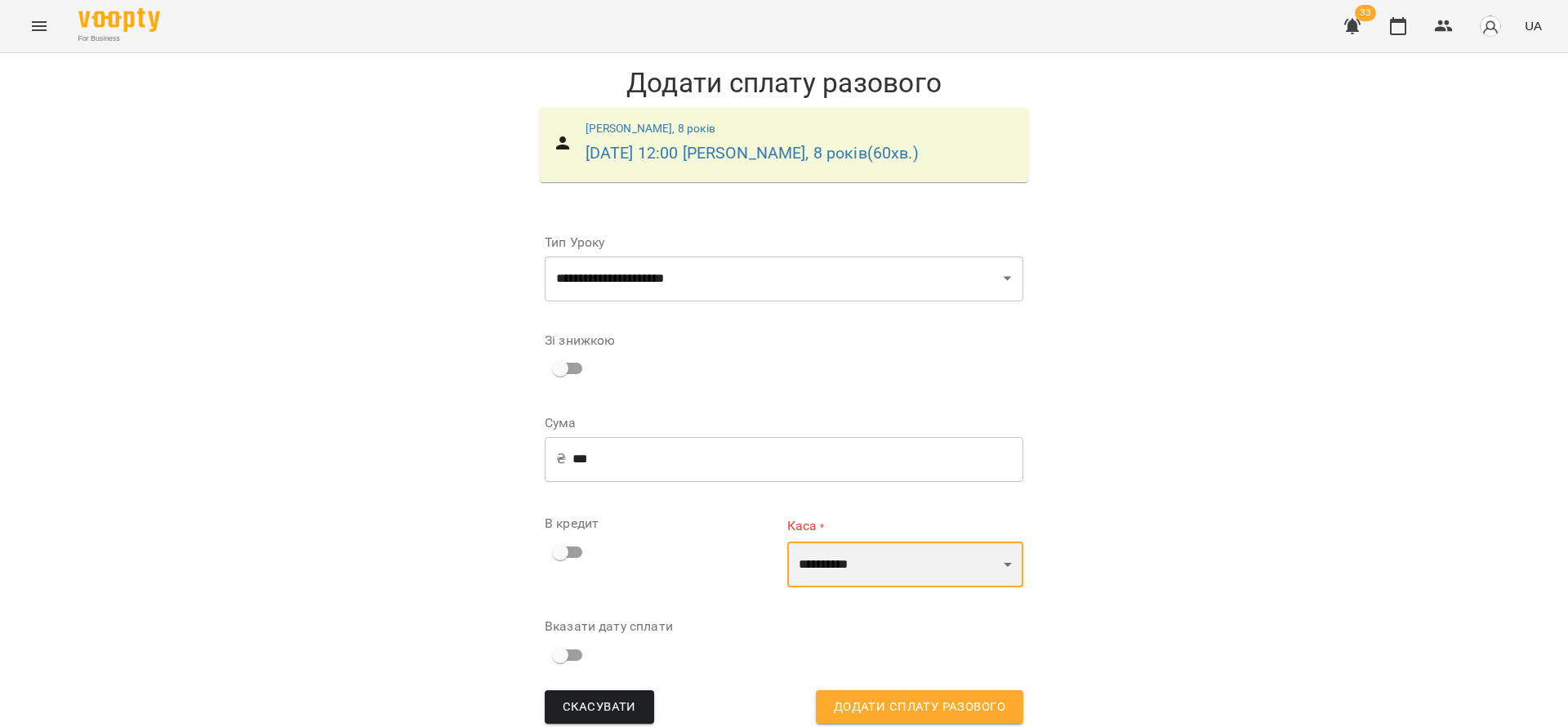
select select "*******"
click at [787, 542] on select "**********" at bounding box center [905, 565] width 236 height 46
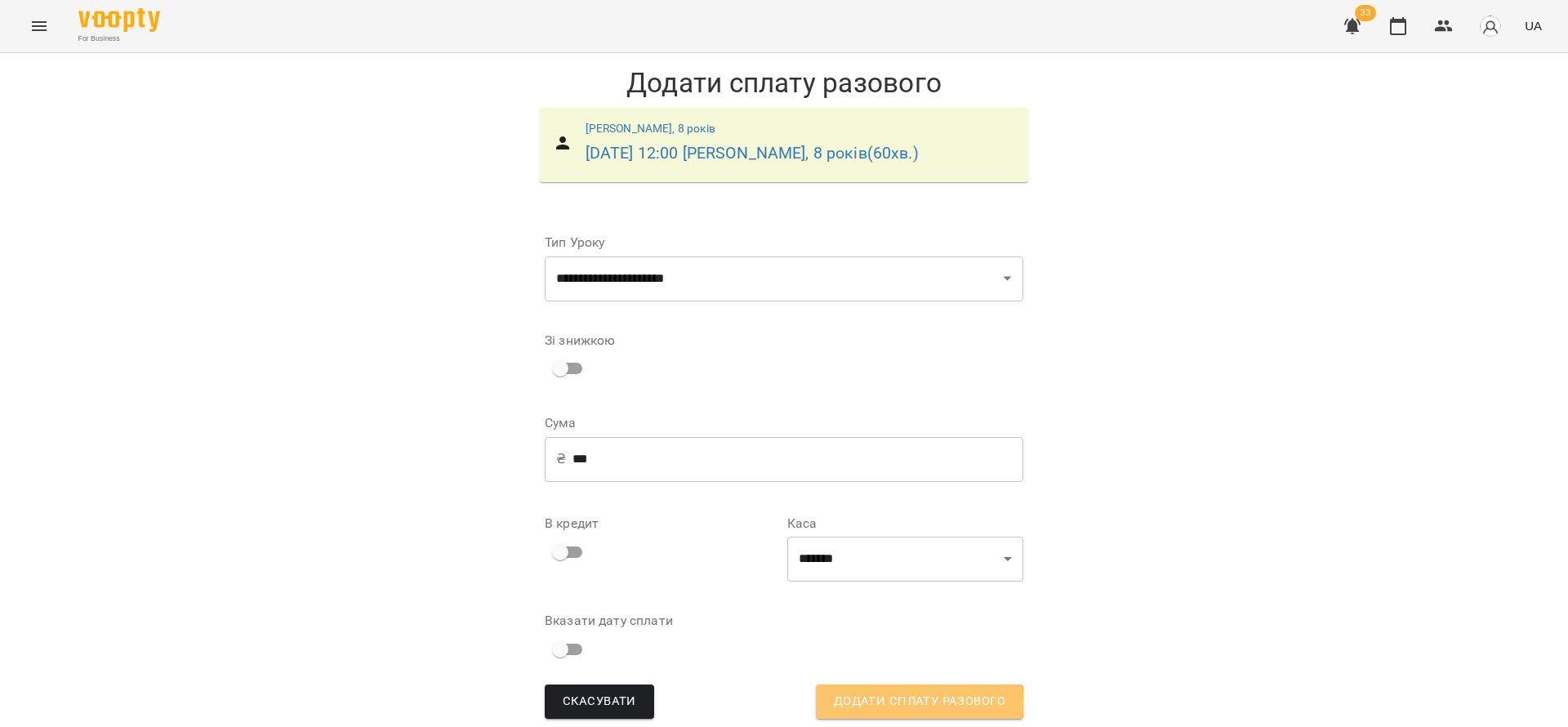
click at [893, 702] on span "Додати сплату разового" at bounding box center [919, 701] width 172 height 21
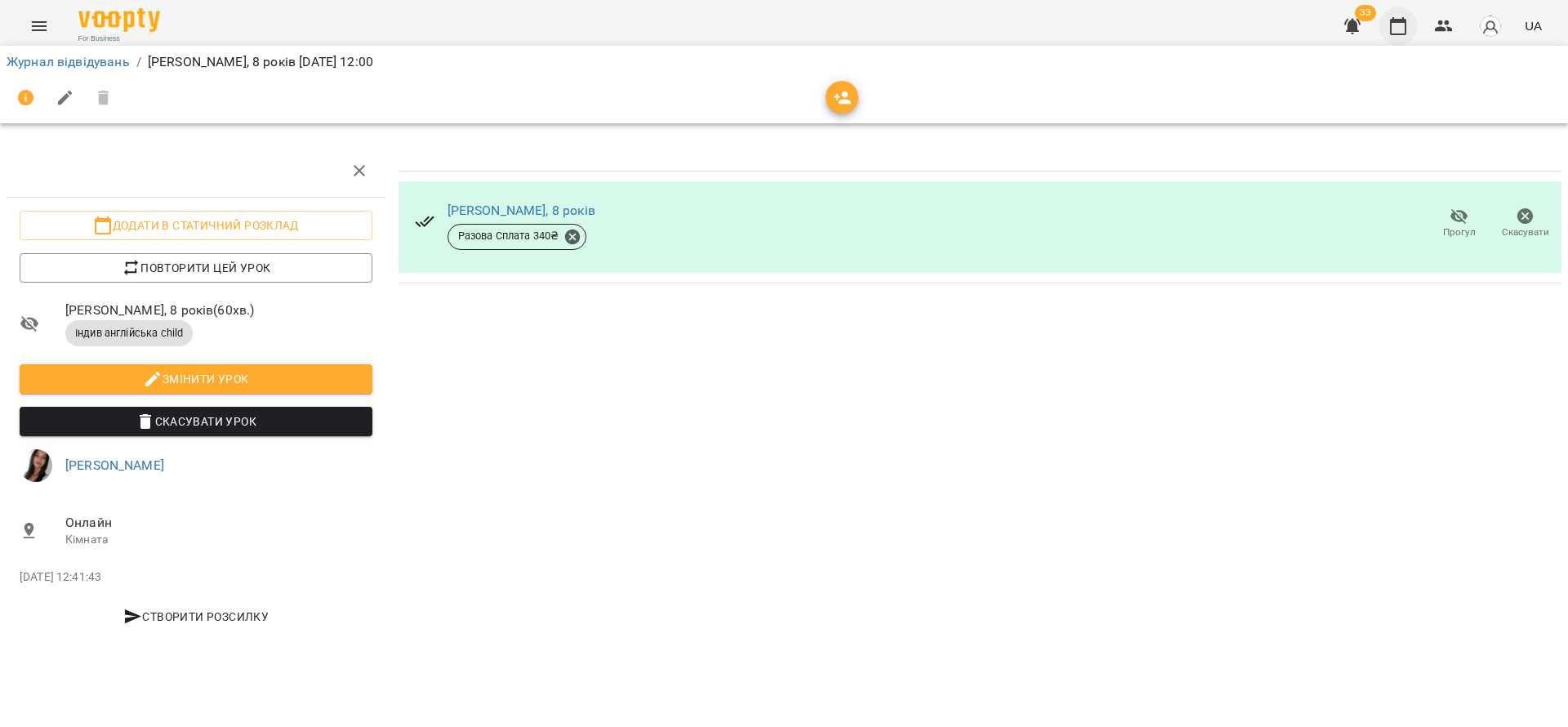
click at [1397, 34] on icon "button" at bounding box center [1397, 26] width 16 height 18
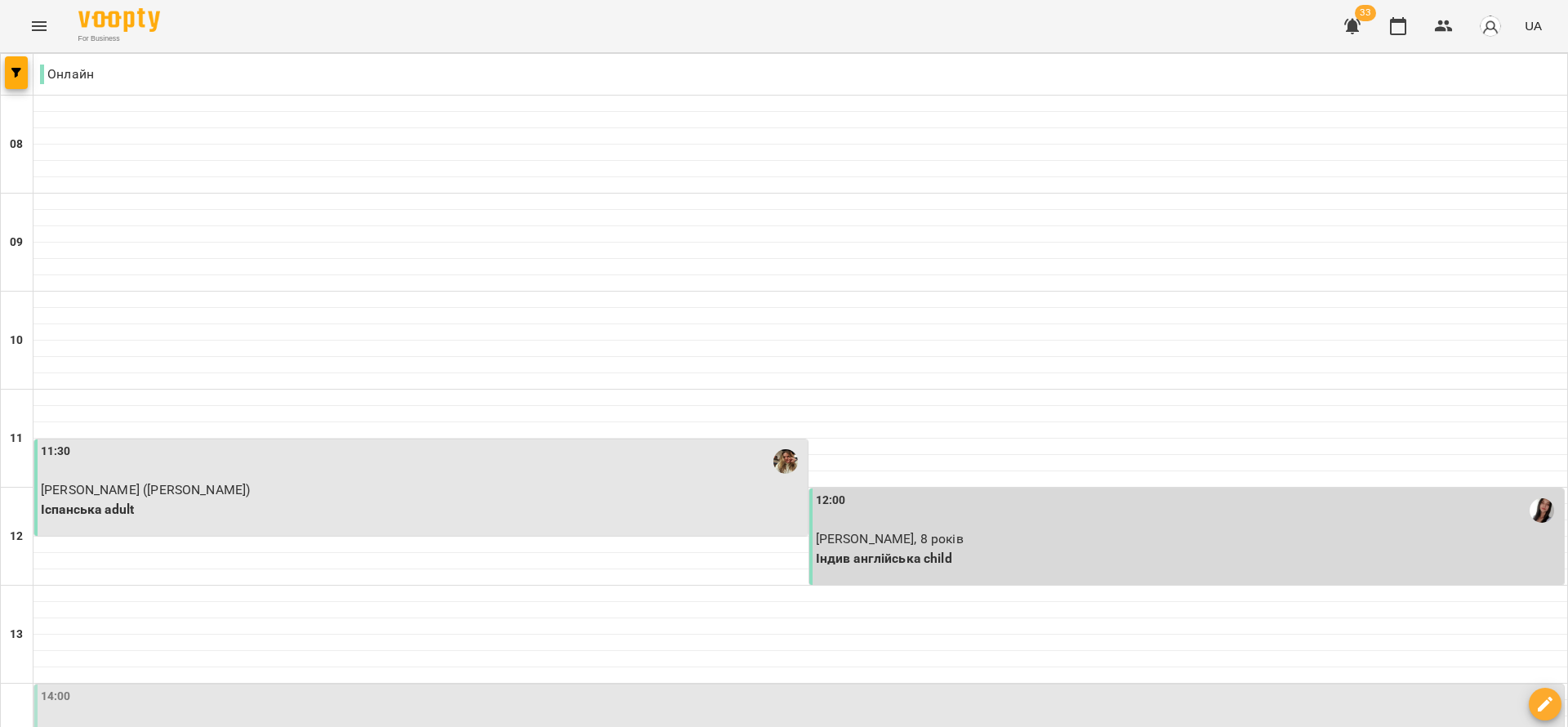
scroll to position [490, 0]
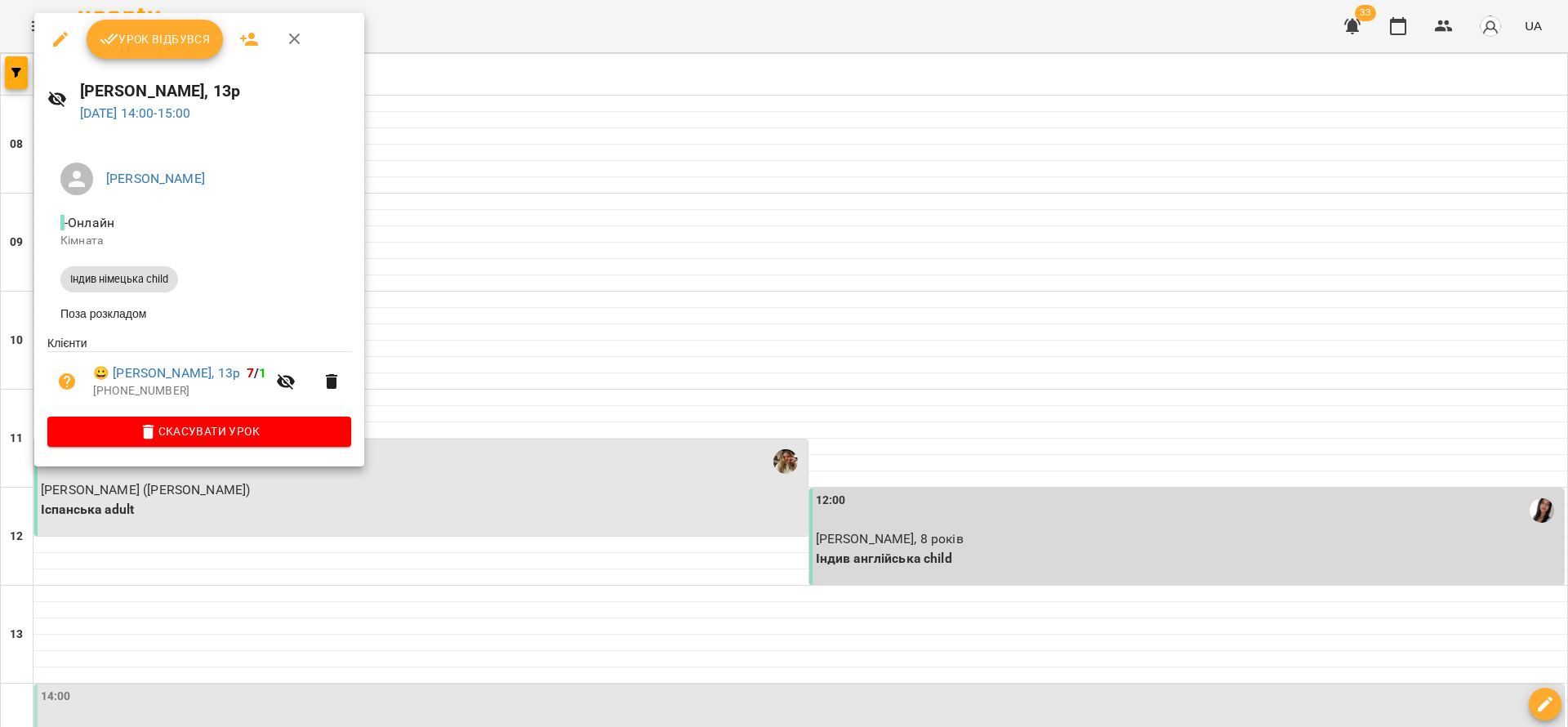
click at [611, 263] on div at bounding box center [784, 364] width 1568 height 727
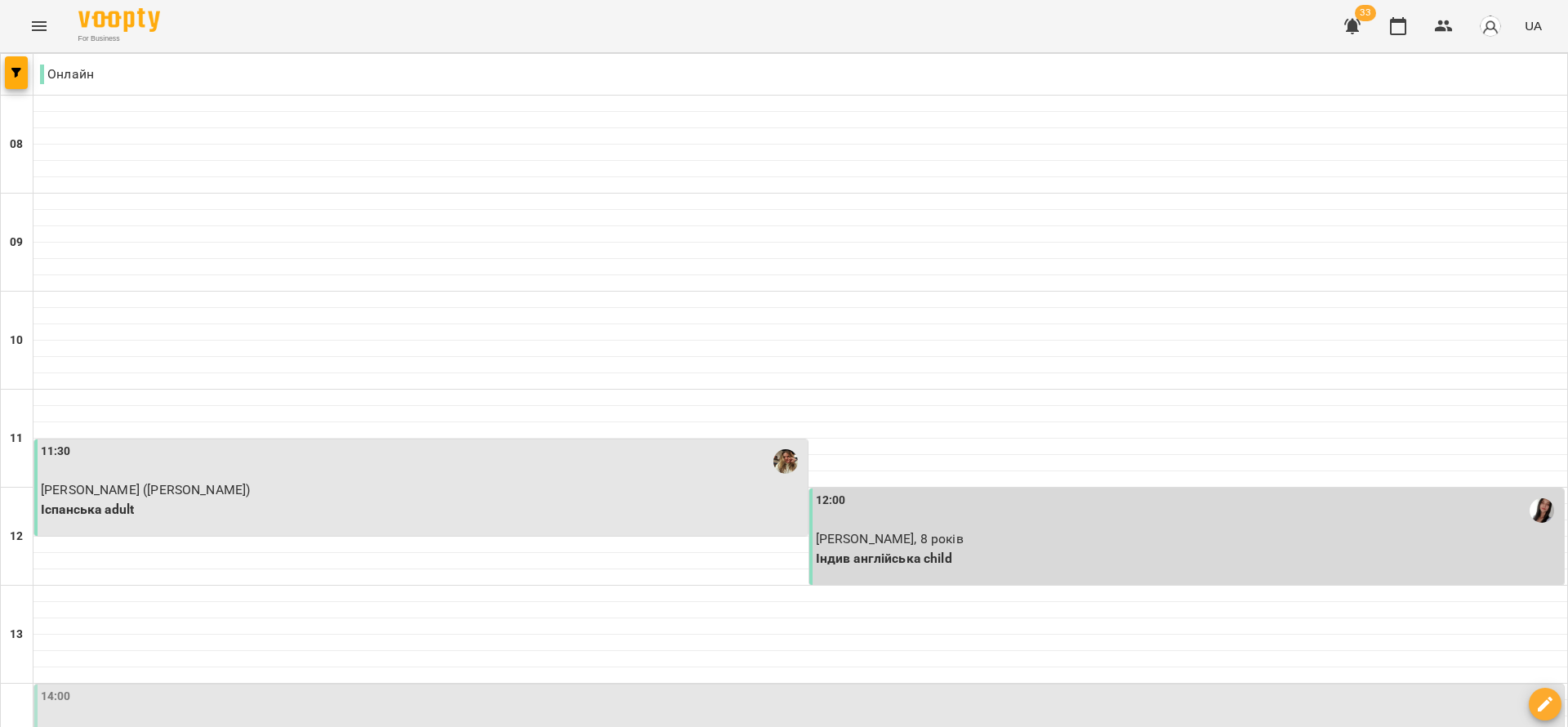
scroll to position [613, 0]
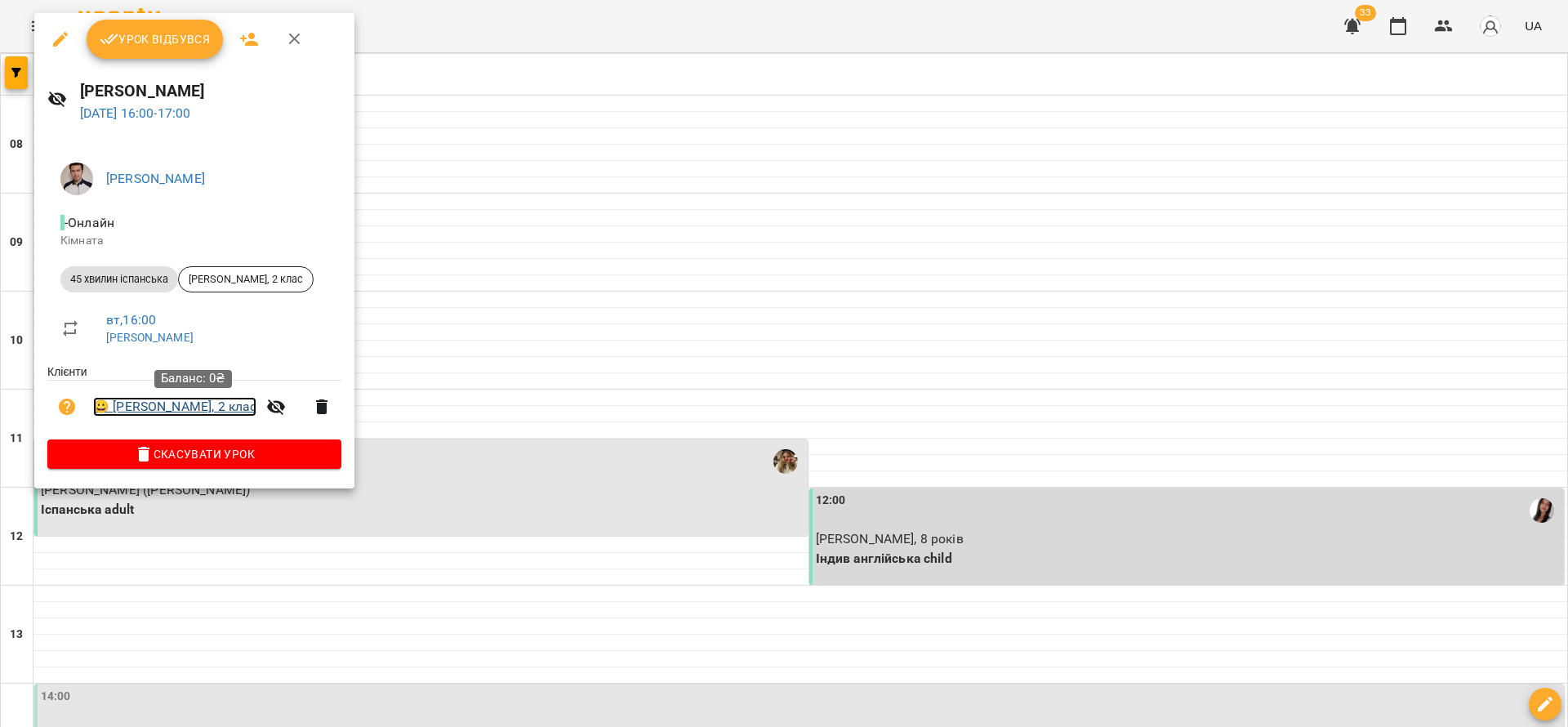
click at [211, 406] on link "😀 Владислав Федоряка, 2 клас" at bounding box center [175, 406] width 163 height 20
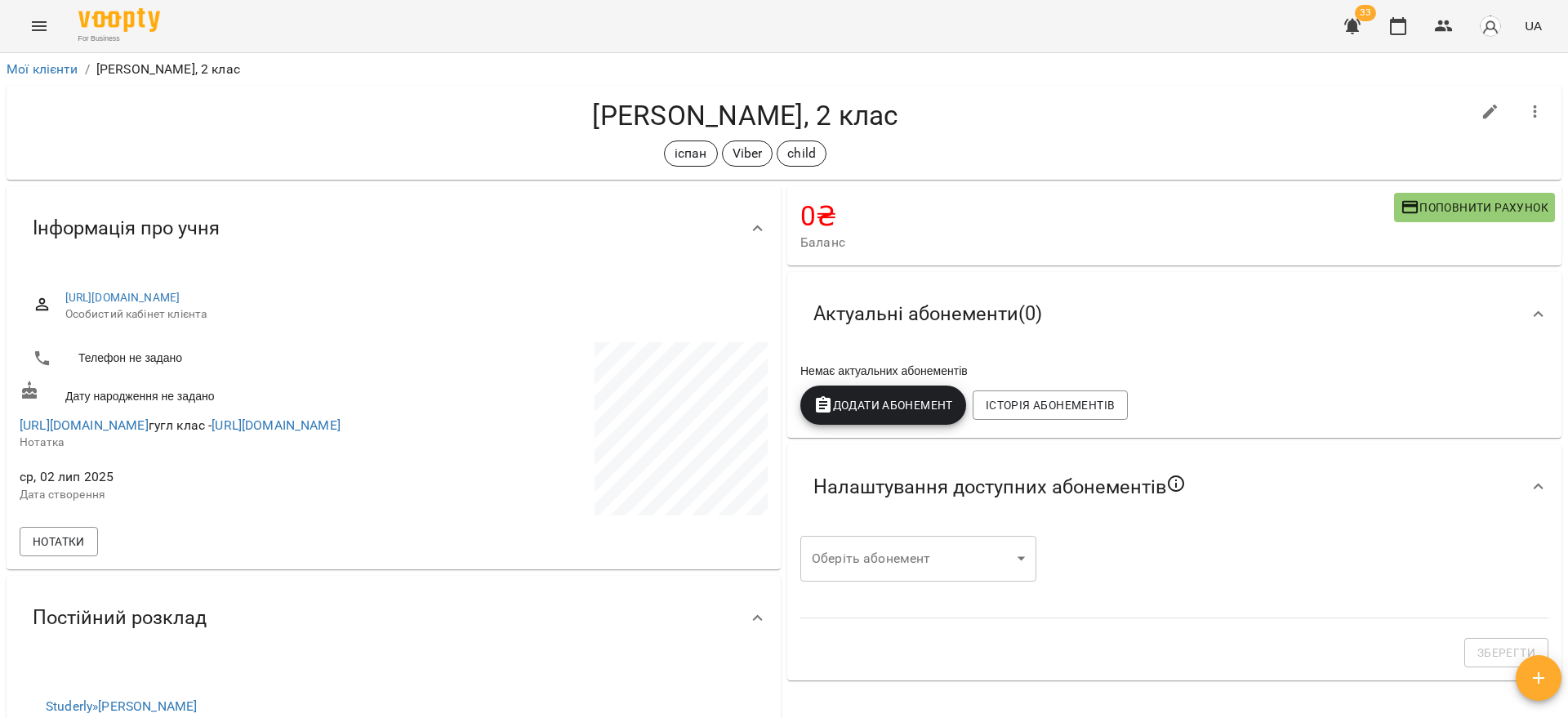
click at [894, 418] on button "Додати Абонемент" at bounding box center [883, 404] width 166 height 39
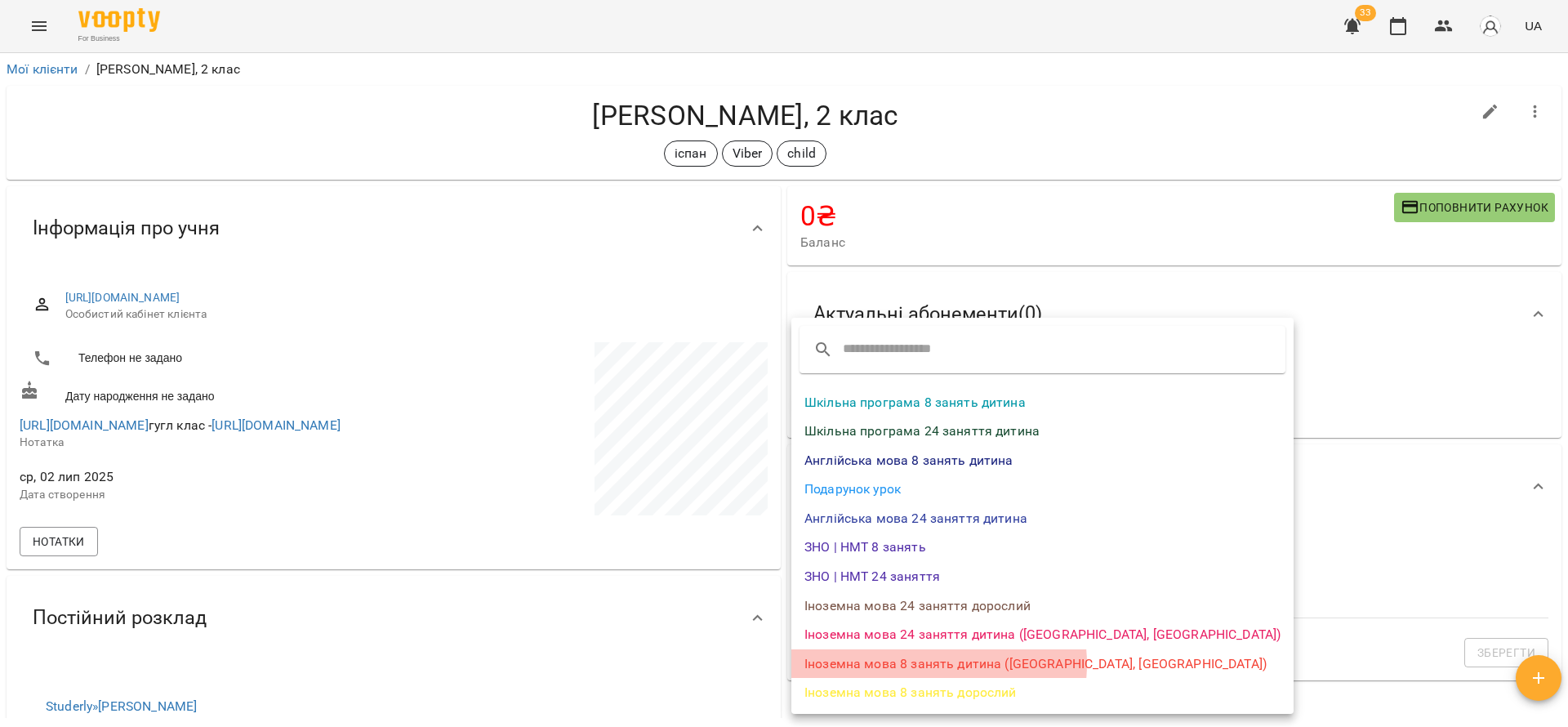
click at [930, 664] on li "Іноземна мова 8 занять дитина (ЕС, Азія)" at bounding box center [1042, 663] width 502 height 29
select select "*******"
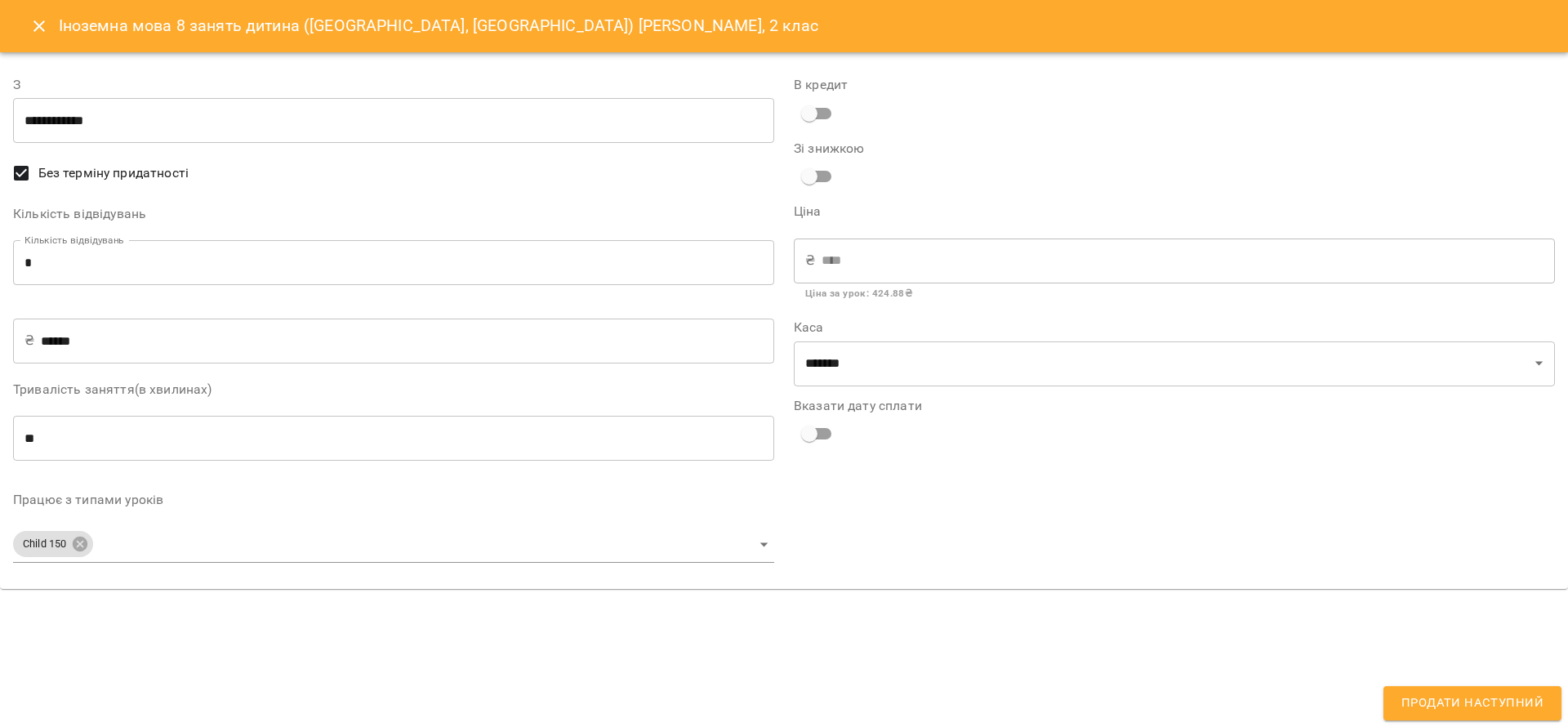
click at [84, 268] on input "*" at bounding box center [394, 263] width 761 height 46
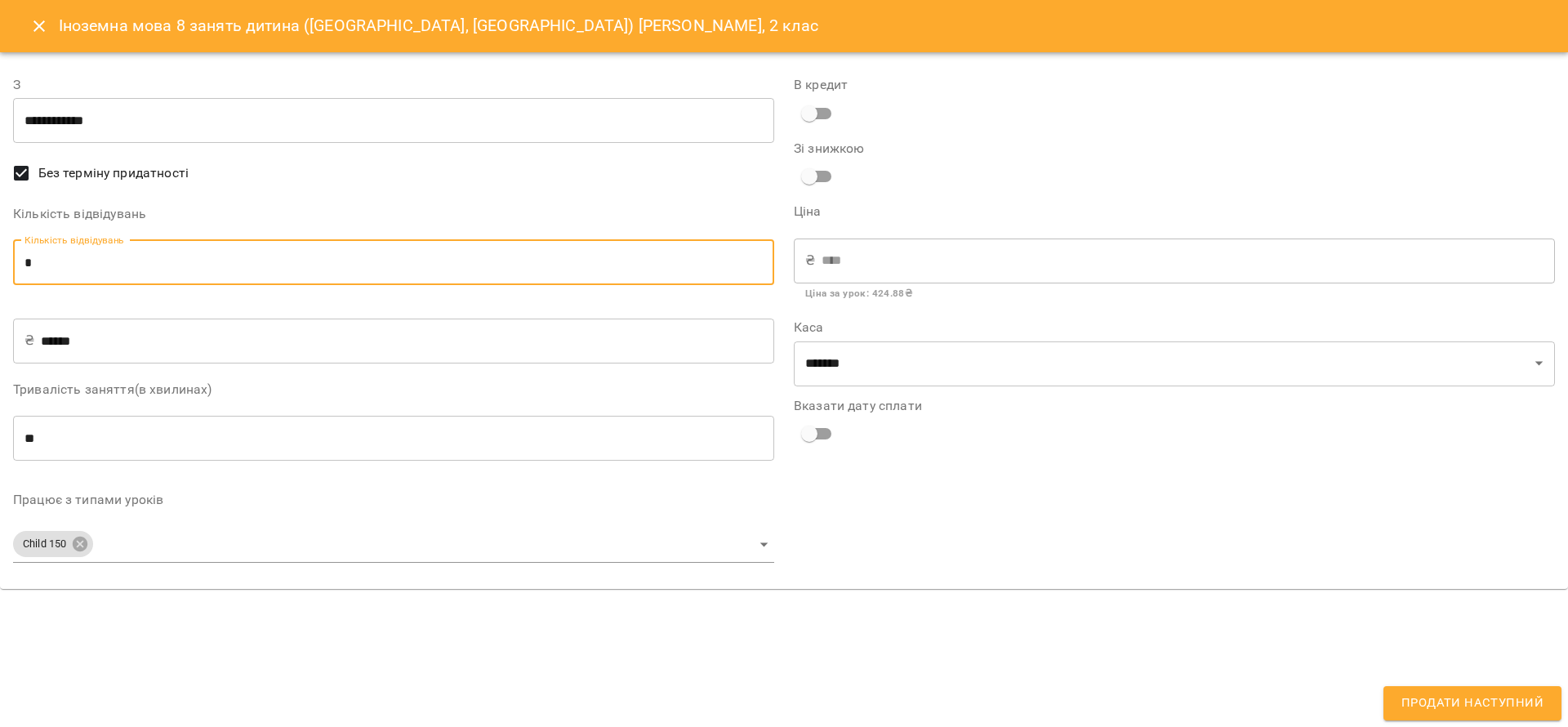
click at [188, 103] on input "**********" at bounding box center [394, 121] width 761 height 46
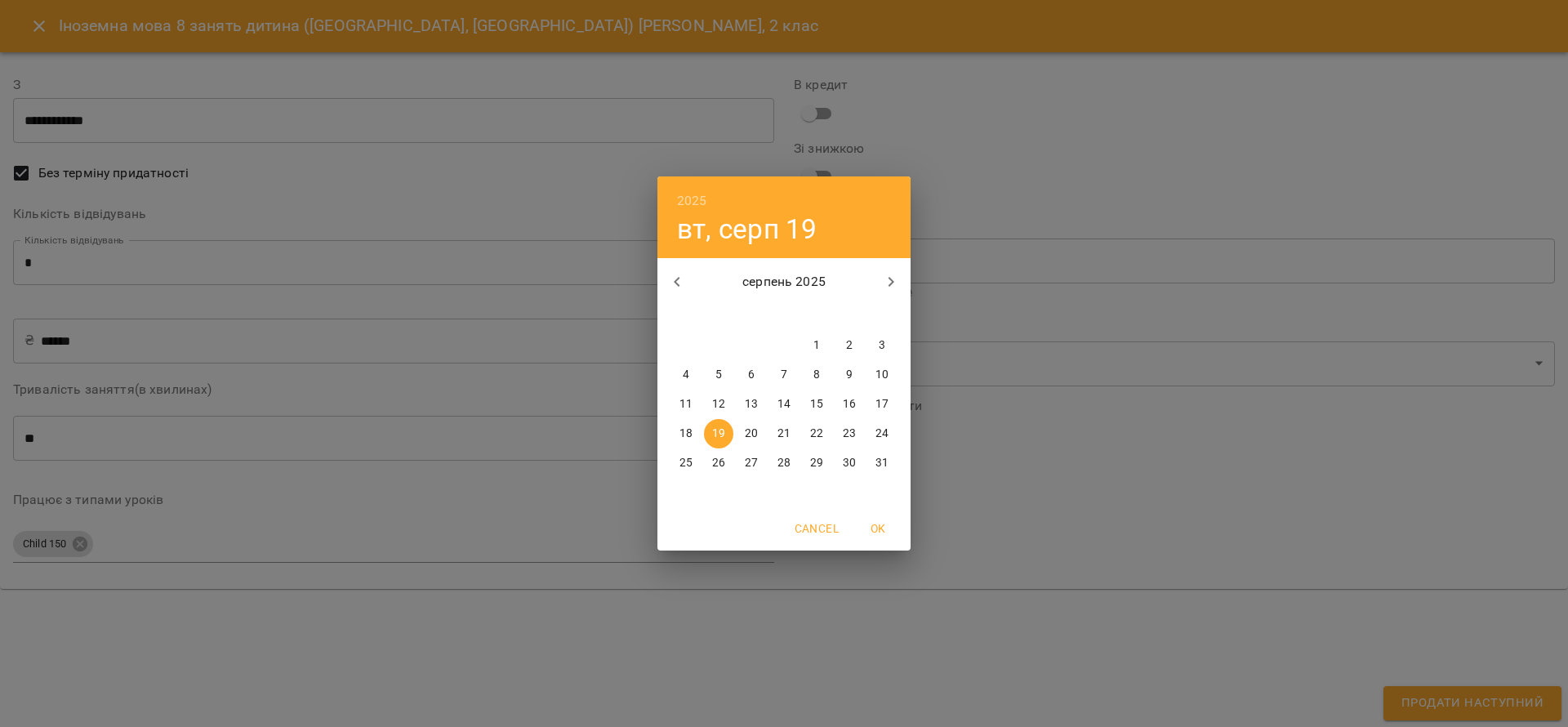
click at [682, 275] on icon "button" at bounding box center [676, 282] width 20 height 20
click at [866, 338] on div "6" at bounding box center [881, 345] width 32 height 29
type input "**********"
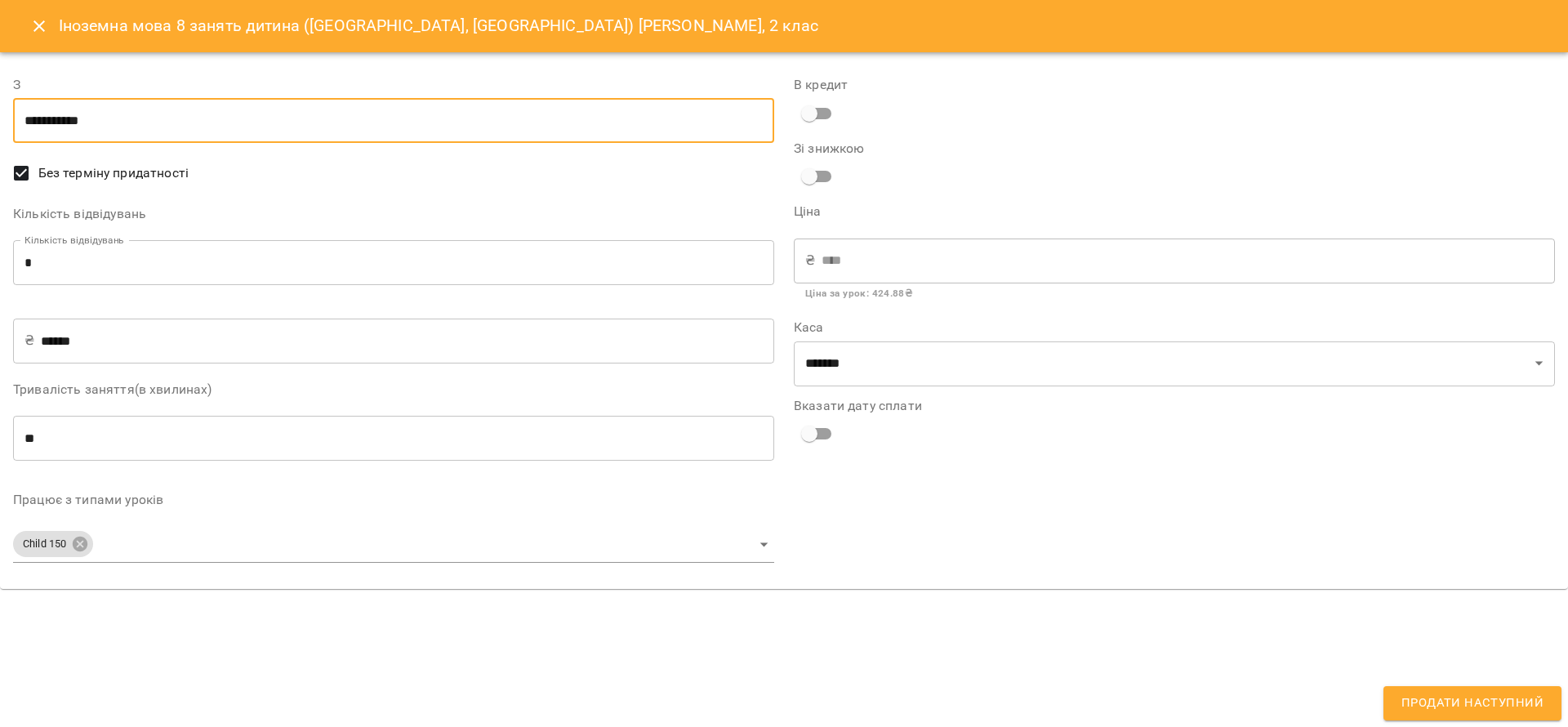
click at [211, 532] on body "For Business 33 UA Мої клієнти / Владислав Федоряка, 2 клас Владислав Федоряка,…" at bounding box center [784, 390] width 1568 height 780
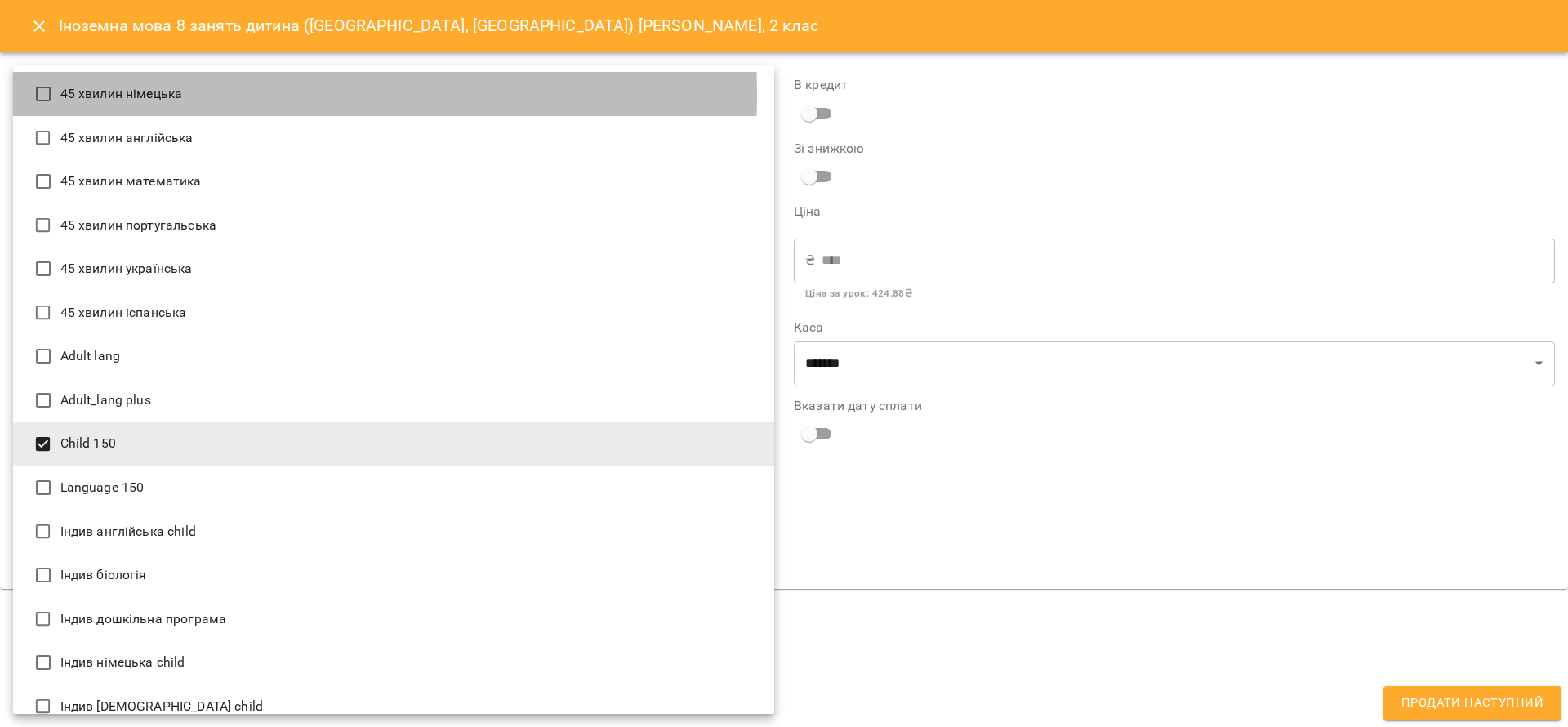
click at [167, 94] on li "45 хвилин німецька" at bounding box center [394, 94] width 761 height 44
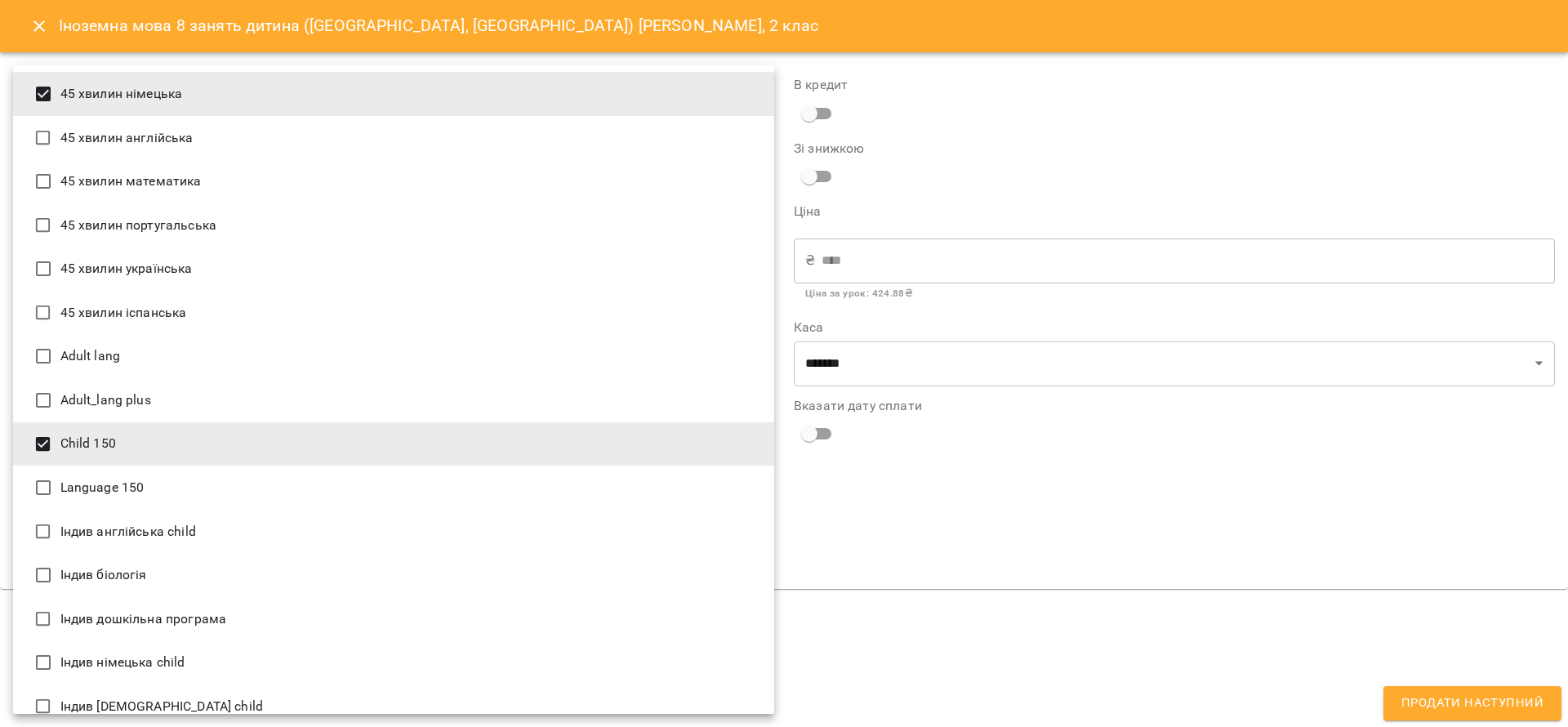
click at [1162, 489] on div at bounding box center [784, 364] width 1568 height 727
click at [217, 540] on body "For Business 33 UA Мої клієнти / Владислав Федоряка, 2 клас Владислав Федоряка,…" at bounding box center [784, 390] width 1568 height 780
click at [267, 553] on li "Індив біологія" at bounding box center [394, 575] width 761 height 44
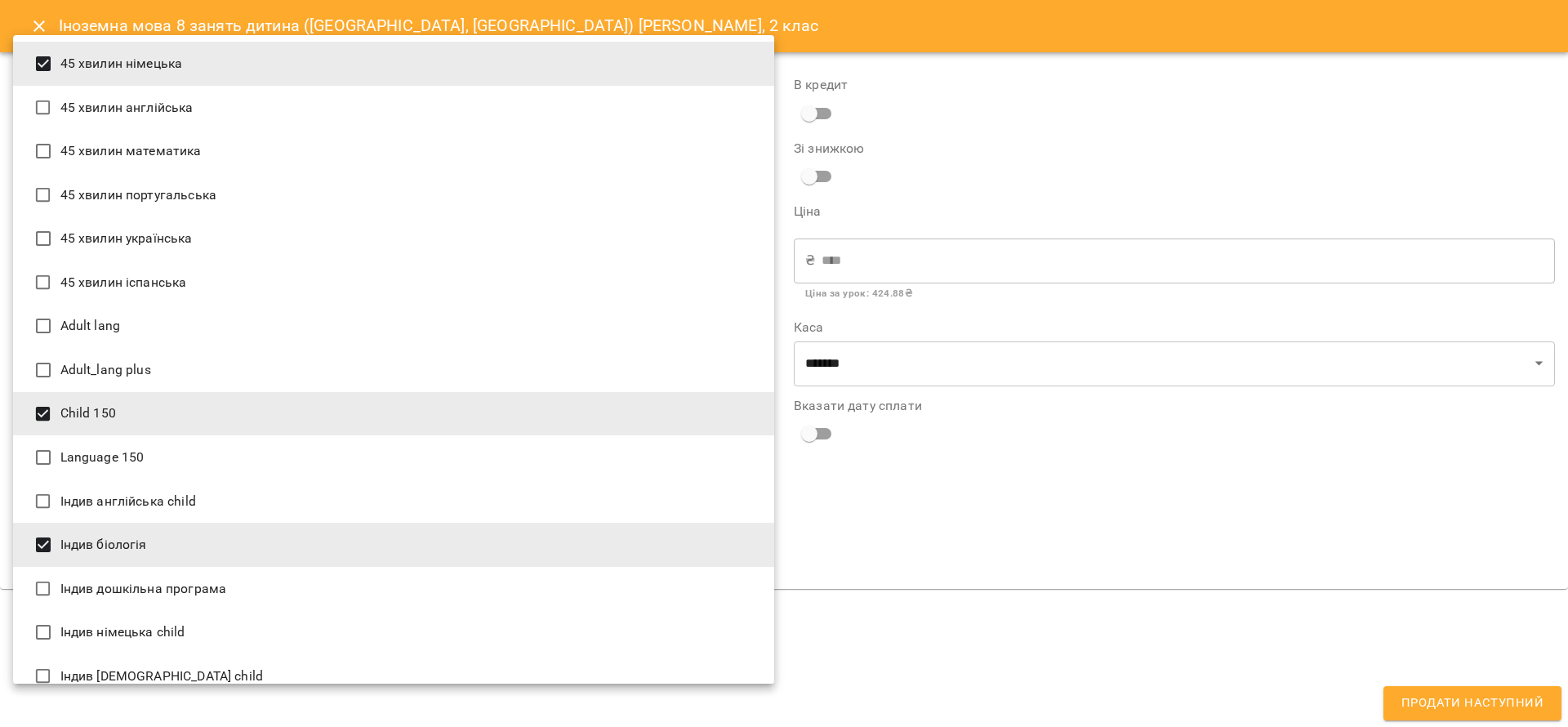
click at [249, 546] on li "Індив біологія" at bounding box center [394, 545] width 761 height 44
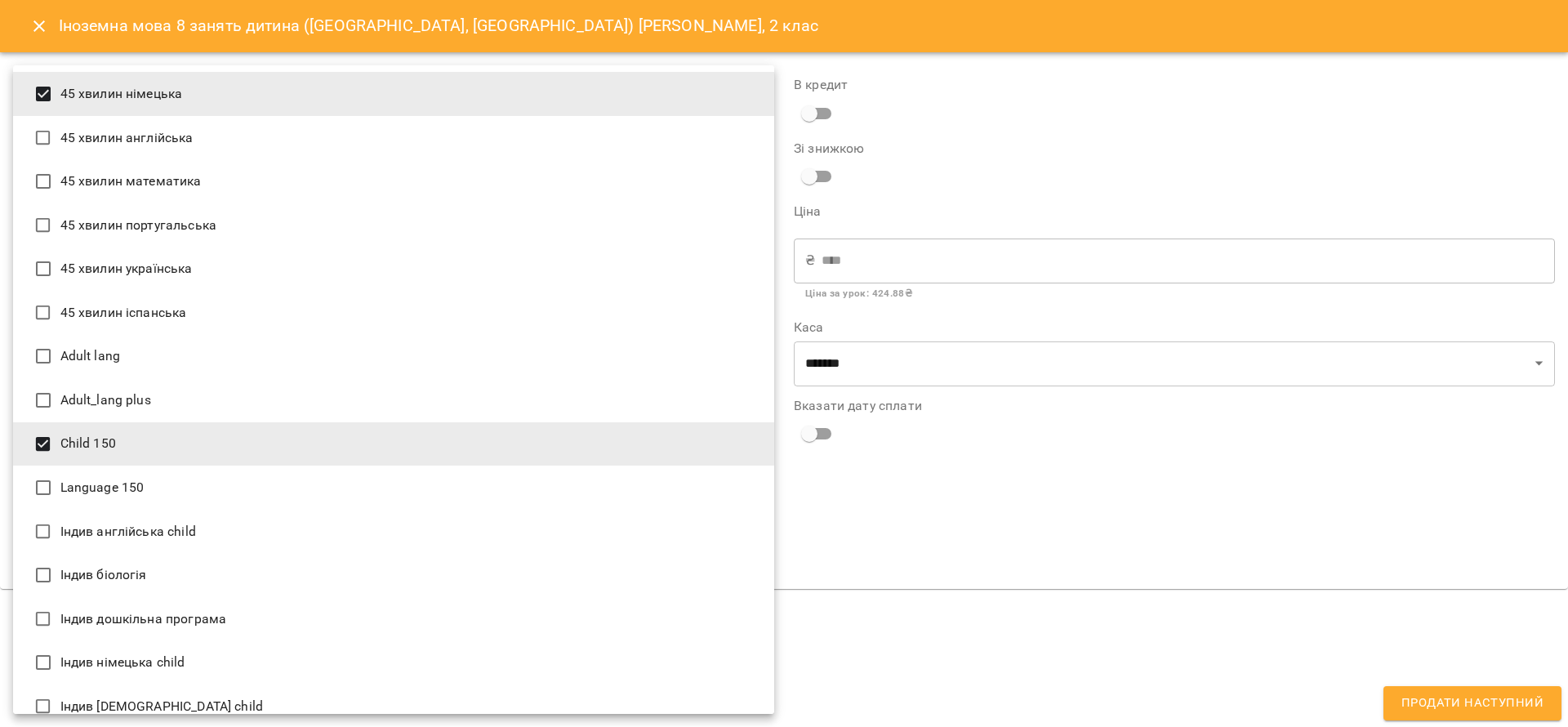
click at [173, 302] on li "45 хвилин іспанська" at bounding box center [394, 312] width 761 height 44
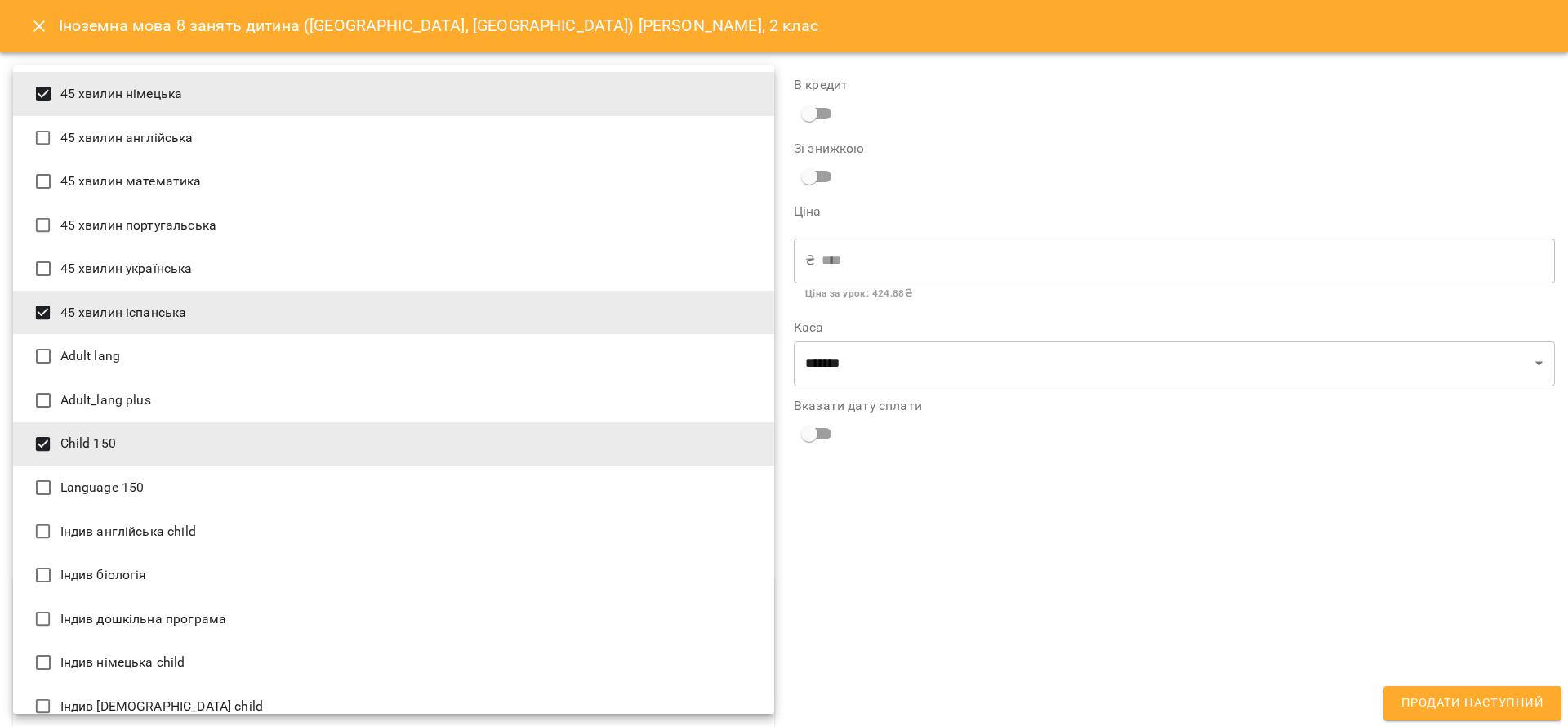
click at [149, 78] on li "45 хвилин німецька" at bounding box center [394, 94] width 761 height 44
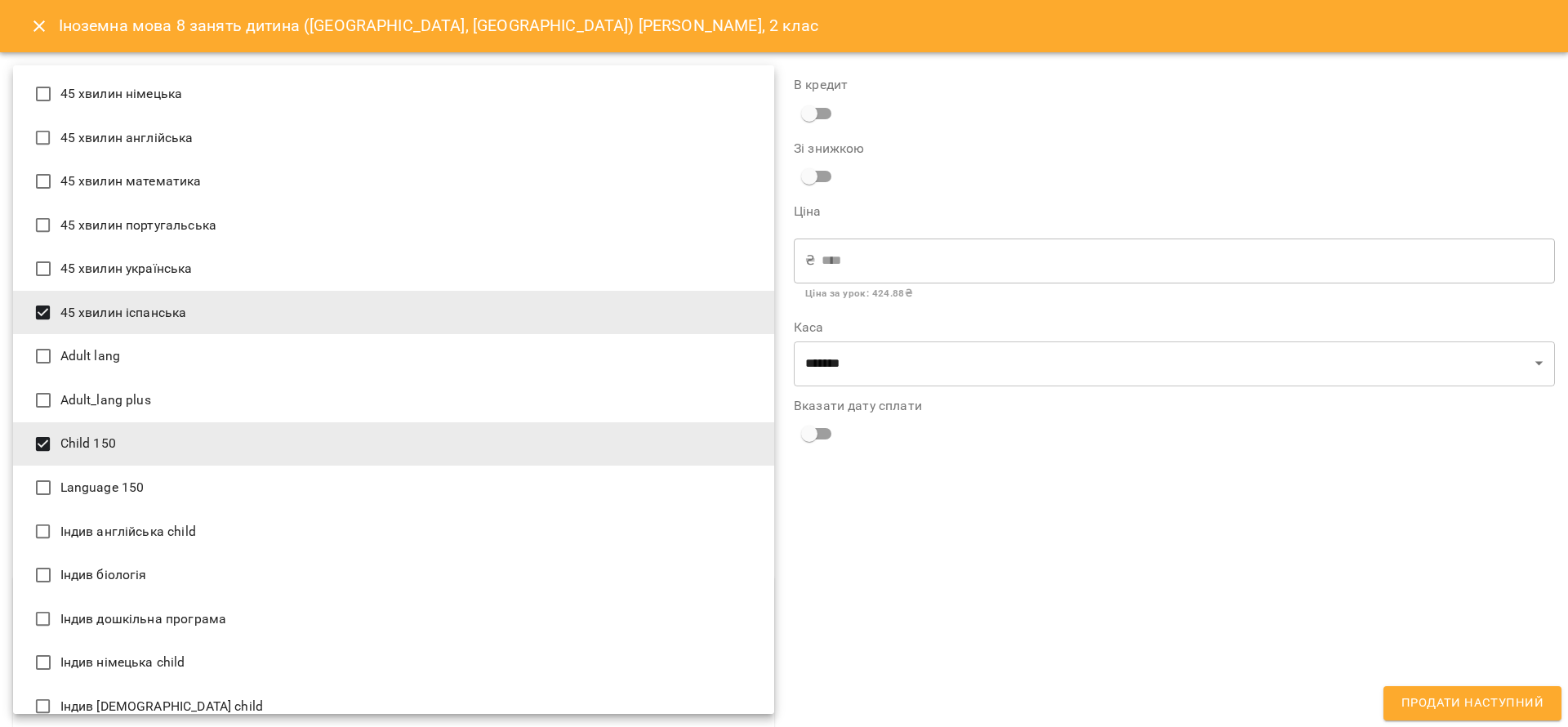
click at [120, 452] on li "Child 150" at bounding box center [394, 444] width 761 height 44
type input "**********"
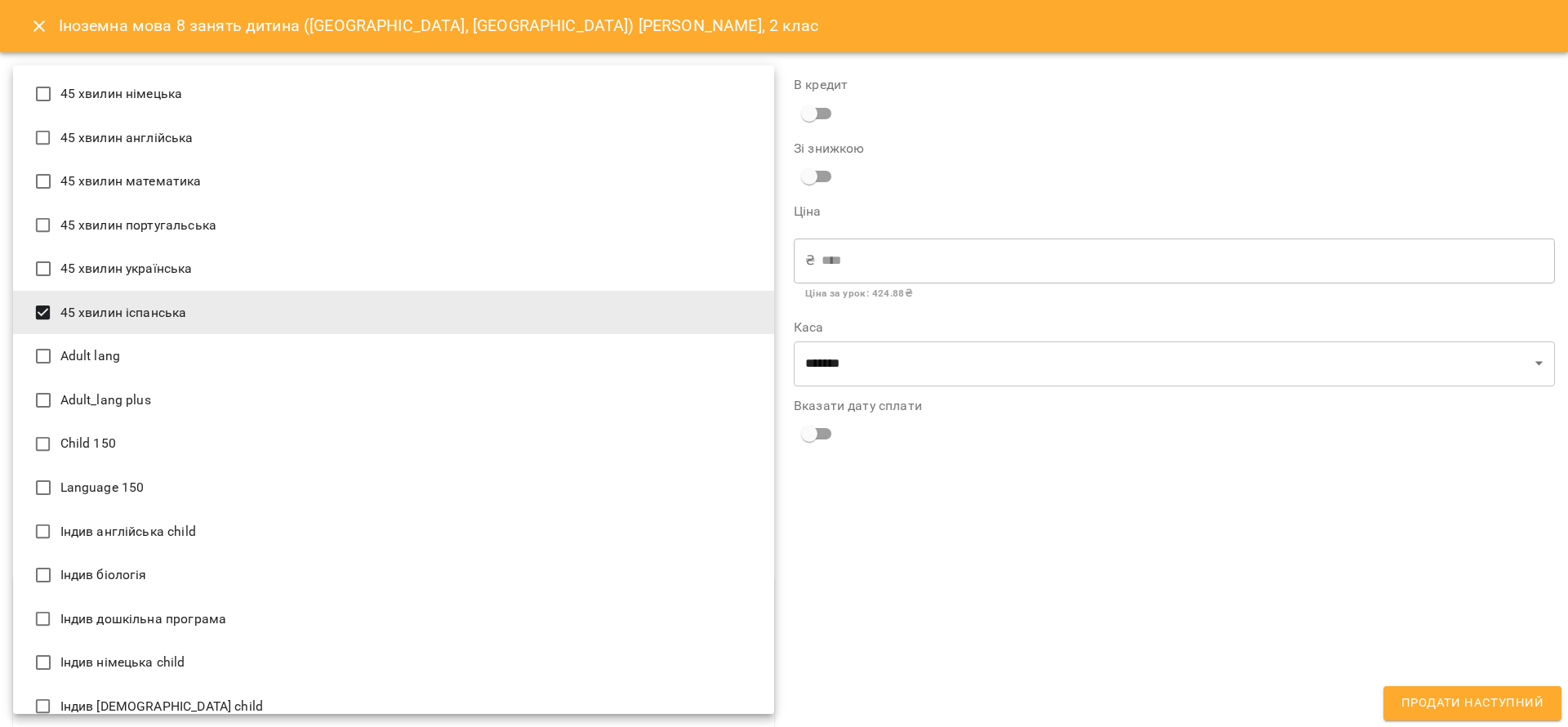
click at [1071, 536] on div at bounding box center [784, 364] width 1568 height 727
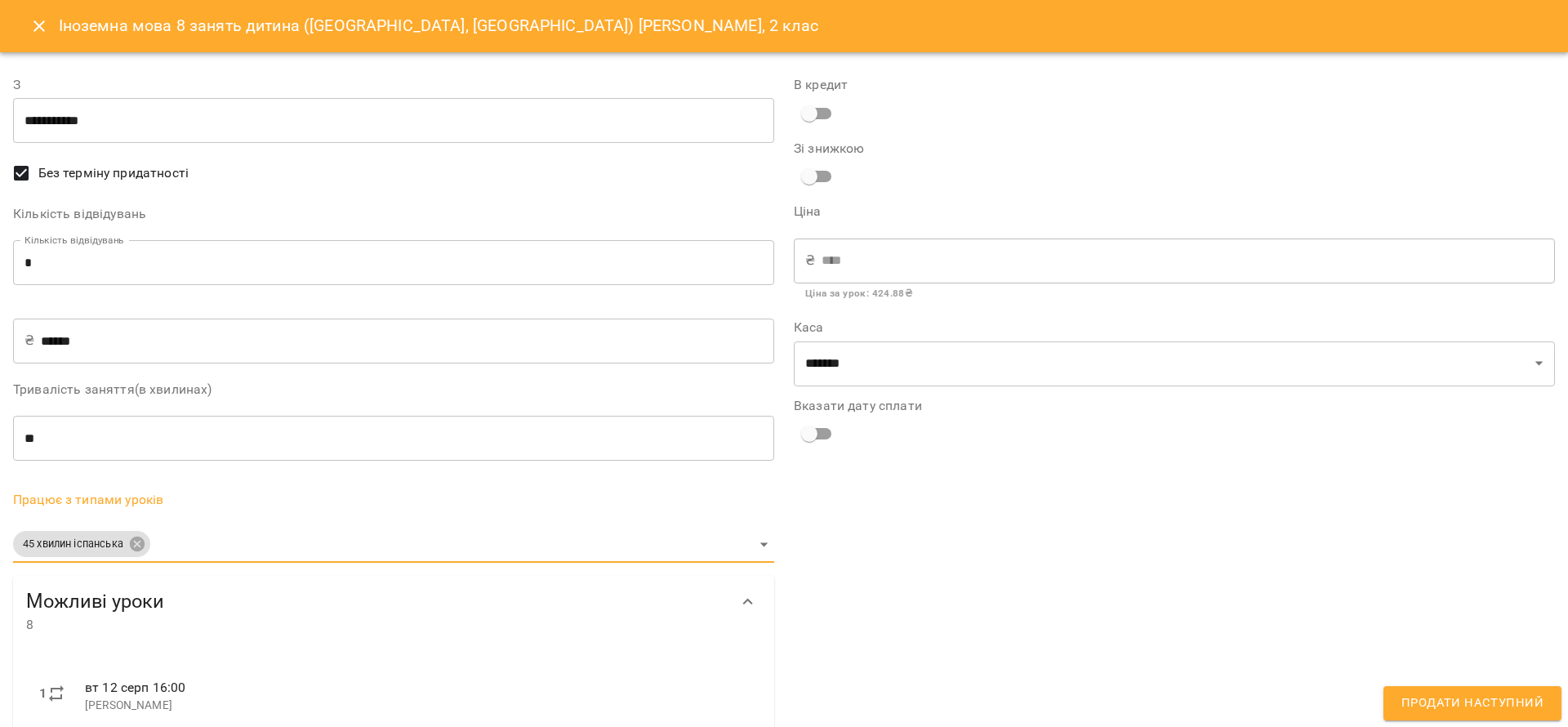
click at [1469, 701] on span "Продати наступний" at bounding box center [1472, 703] width 142 height 21
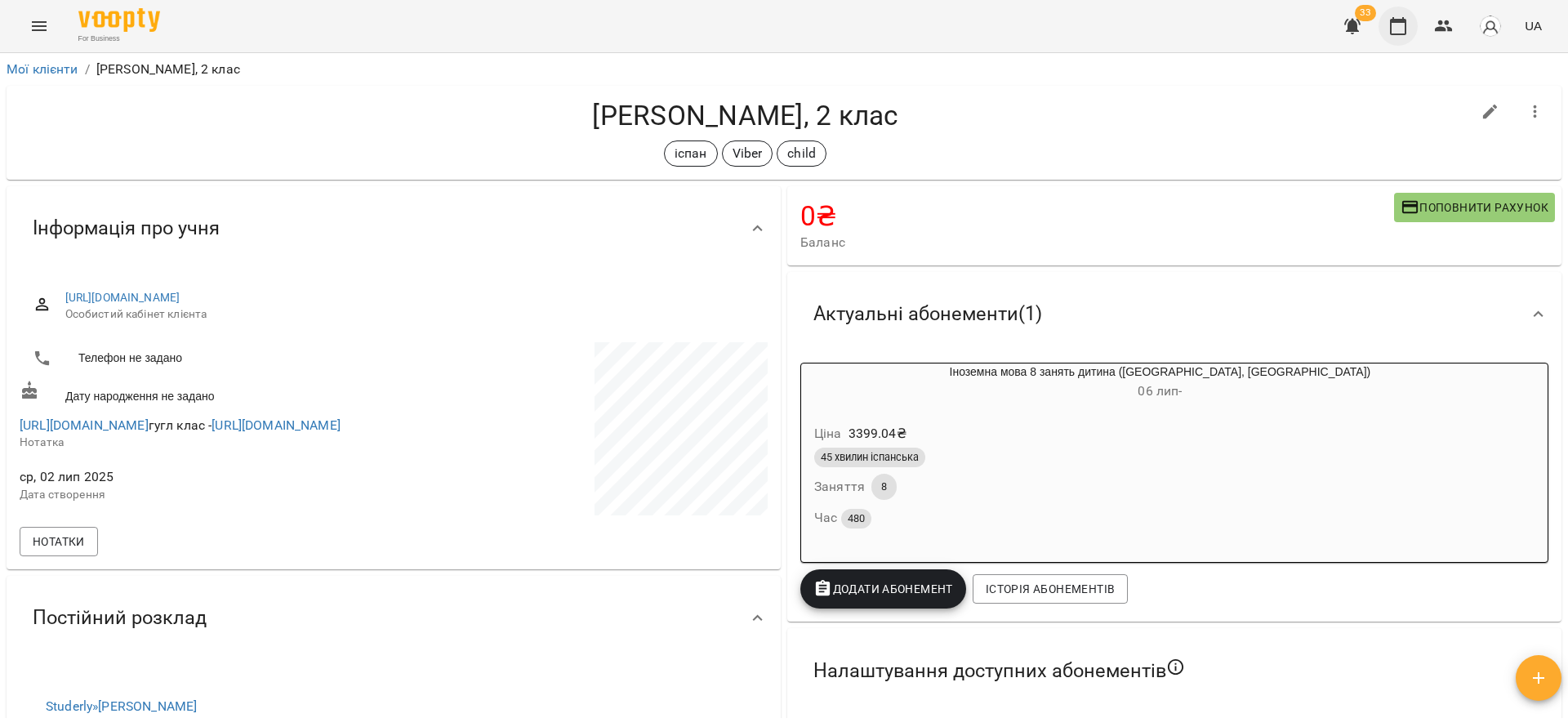
click at [1417, 20] on button "button" at bounding box center [1397, 26] width 39 height 39
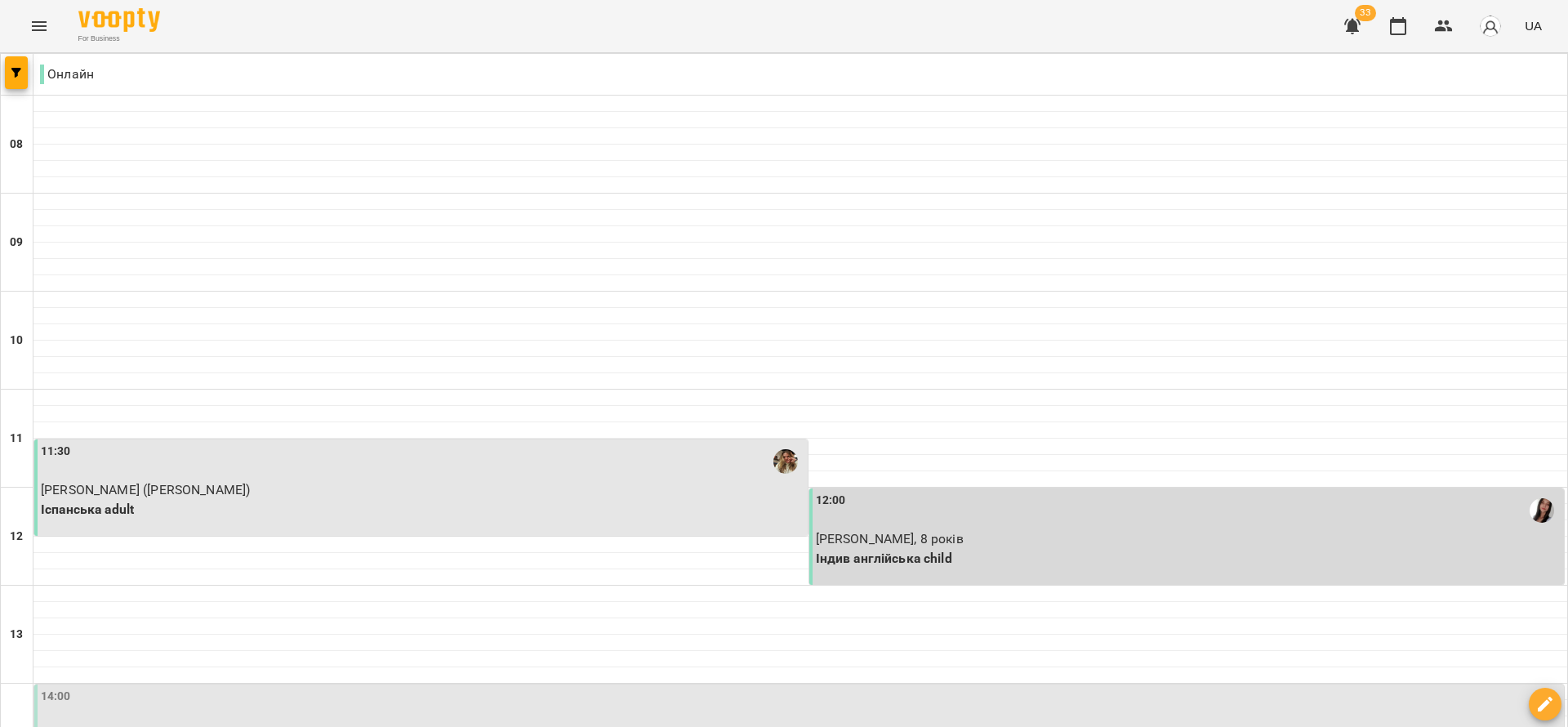
click at [1346, 33] on icon "button" at bounding box center [1352, 26] width 20 height 20
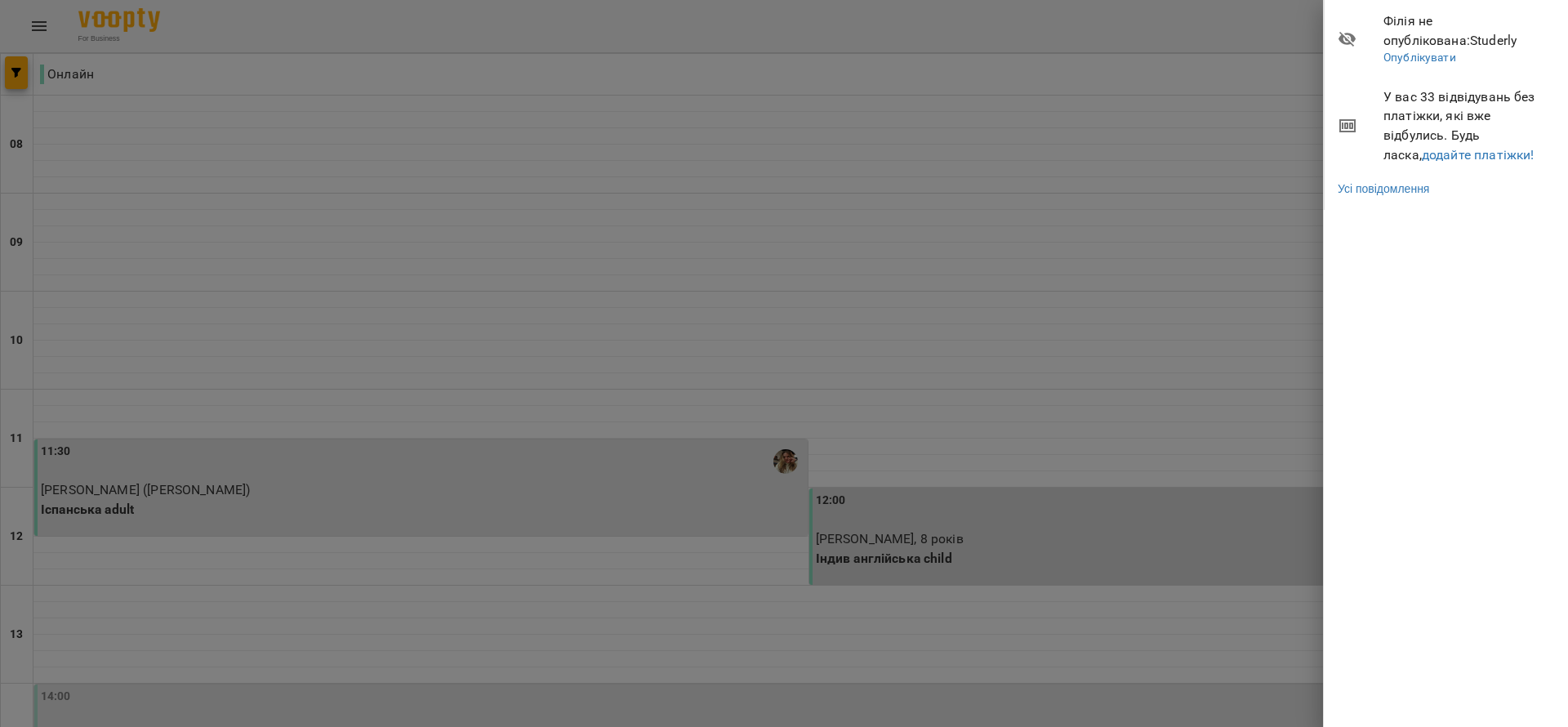
click at [1177, 58] on div at bounding box center [784, 364] width 1568 height 727
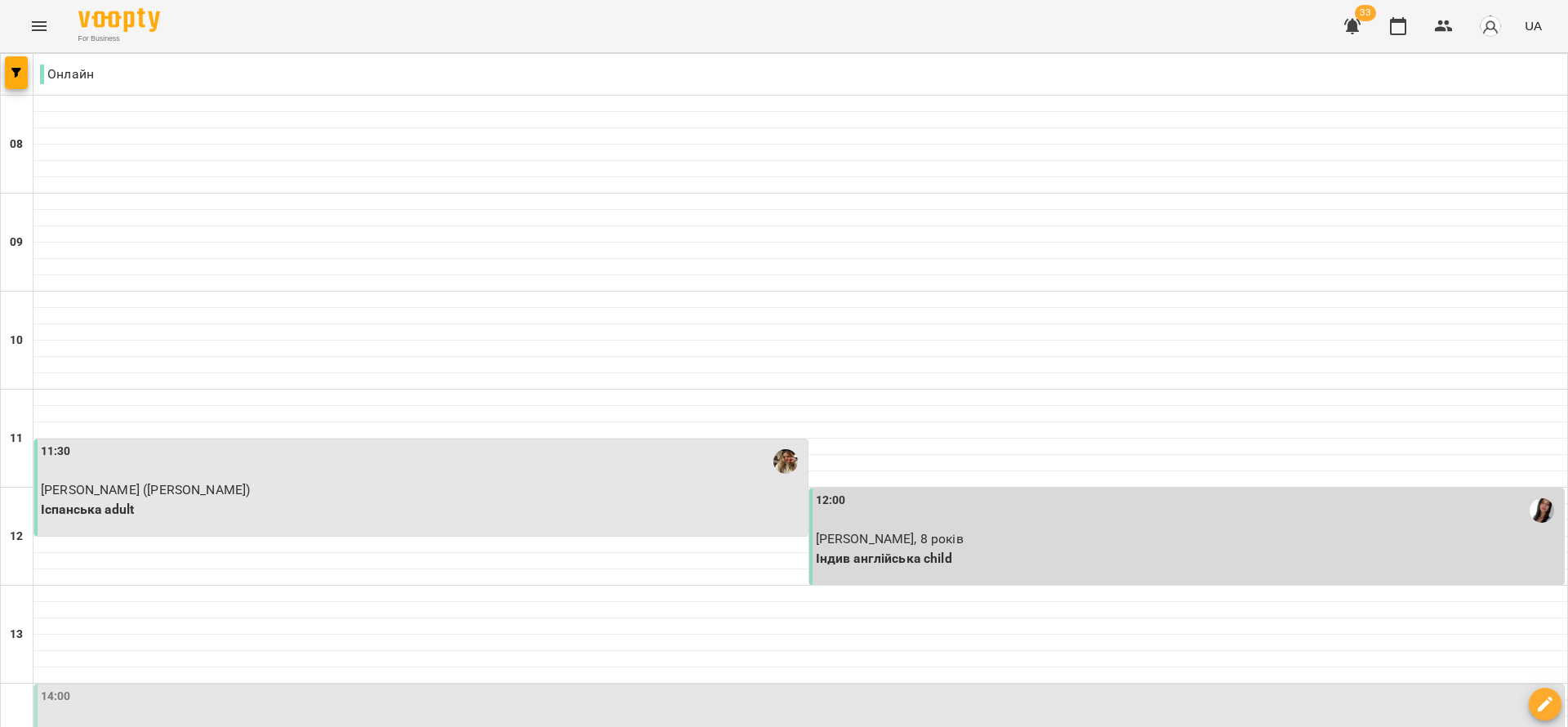
click at [1358, 28] on icon "button" at bounding box center [1352, 26] width 20 height 20
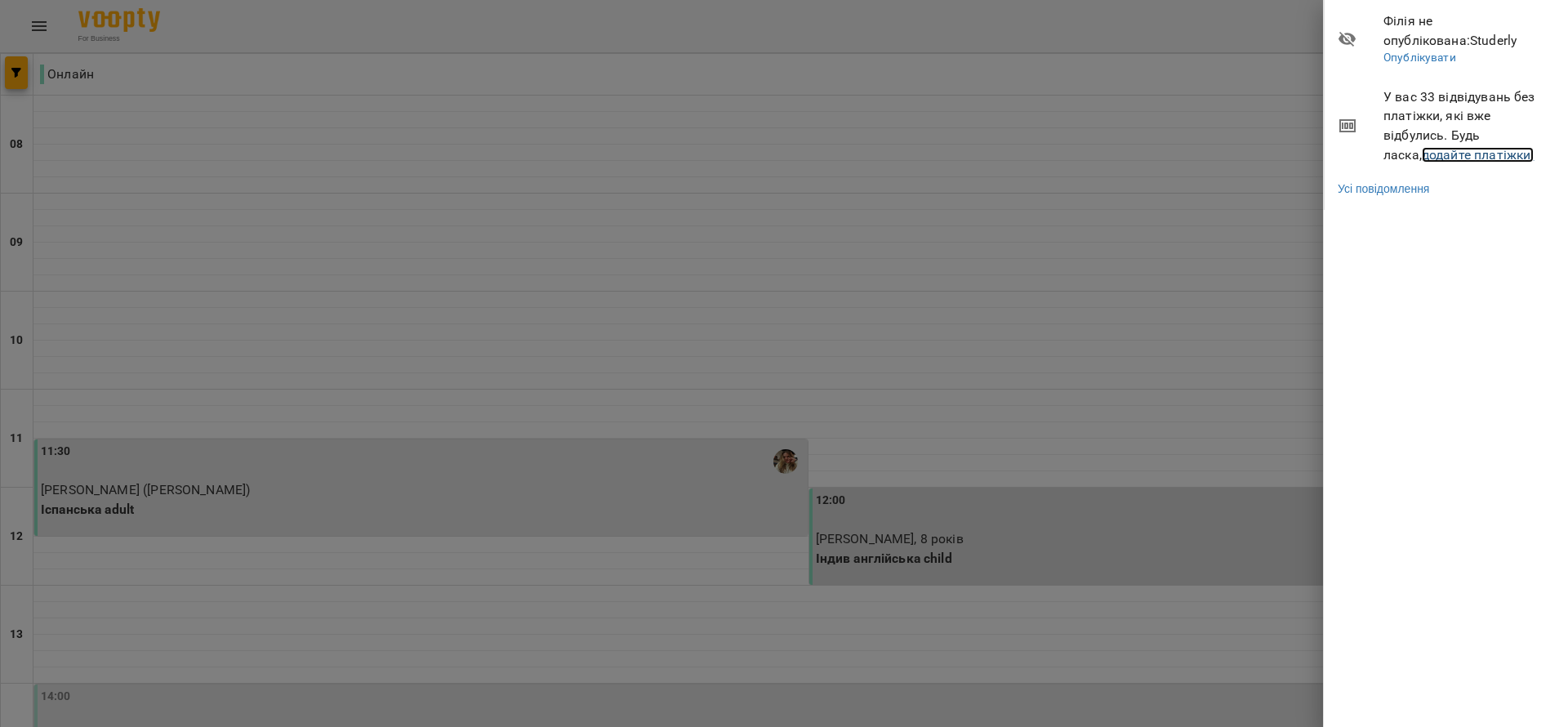
click at [1431, 157] on link "додайте платіжки!" at bounding box center [1478, 155] width 113 height 15
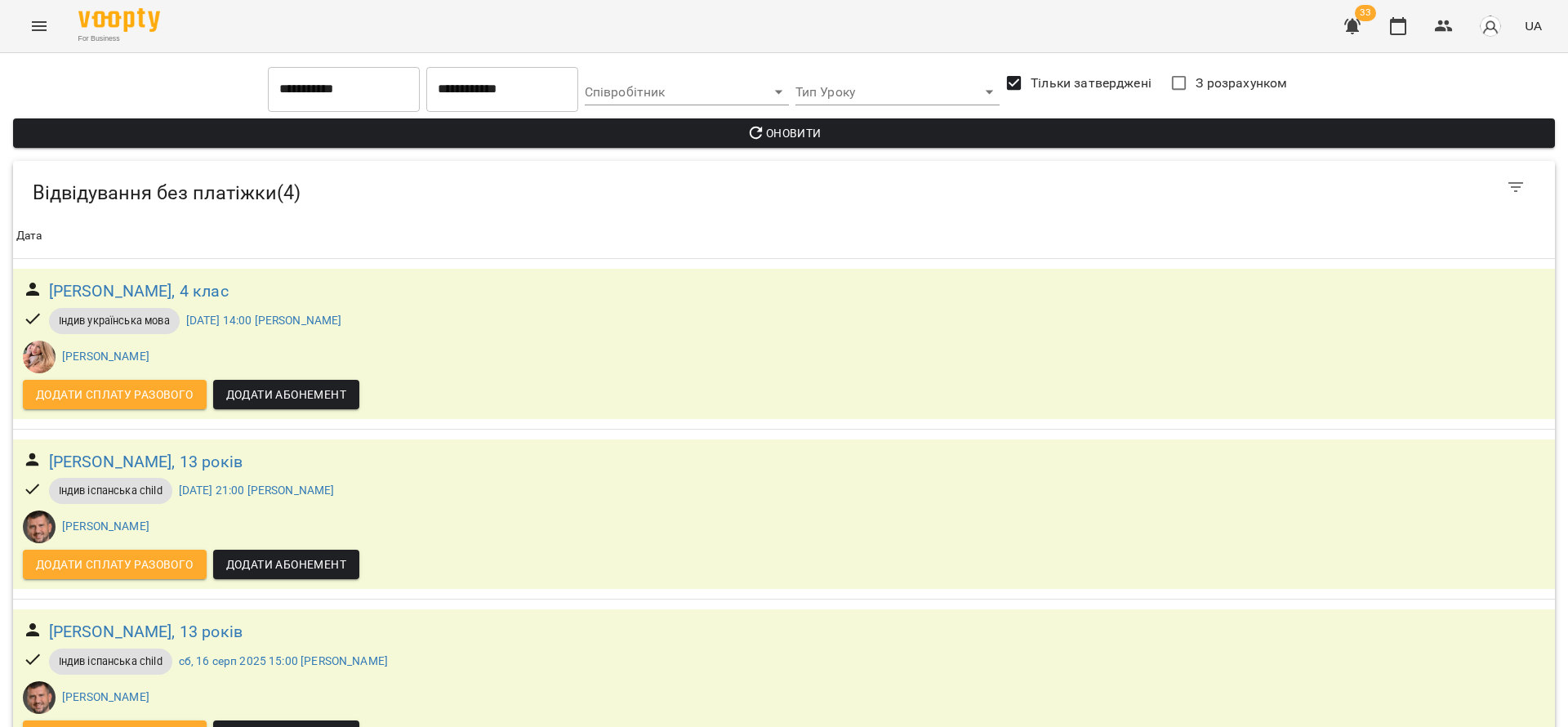
scroll to position [226, 0]
click at [1408, 20] on icon "button" at bounding box center [1397, 26] width 20 height 20
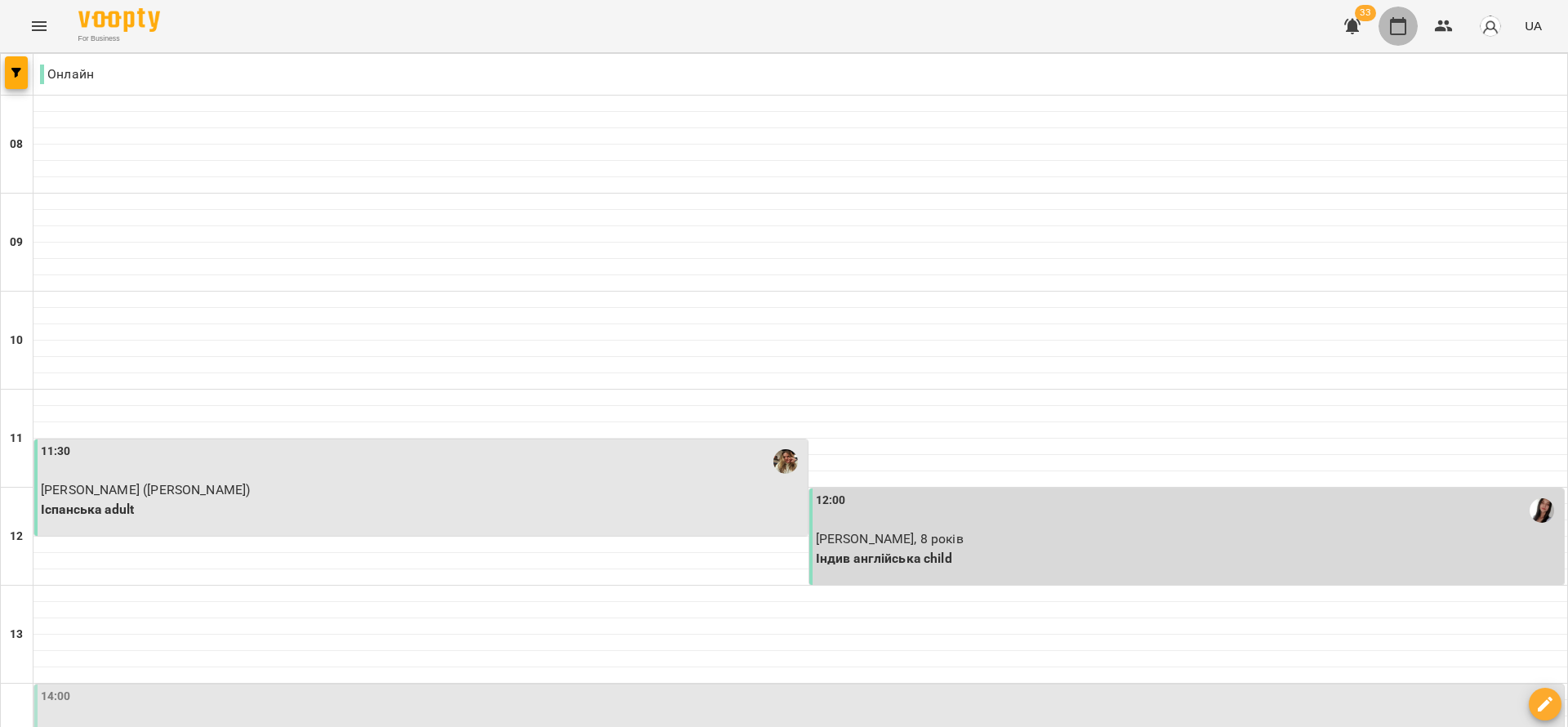
click at [1395, 25] on icon "button" at bounding box center [1397, 26] width 20 height 20
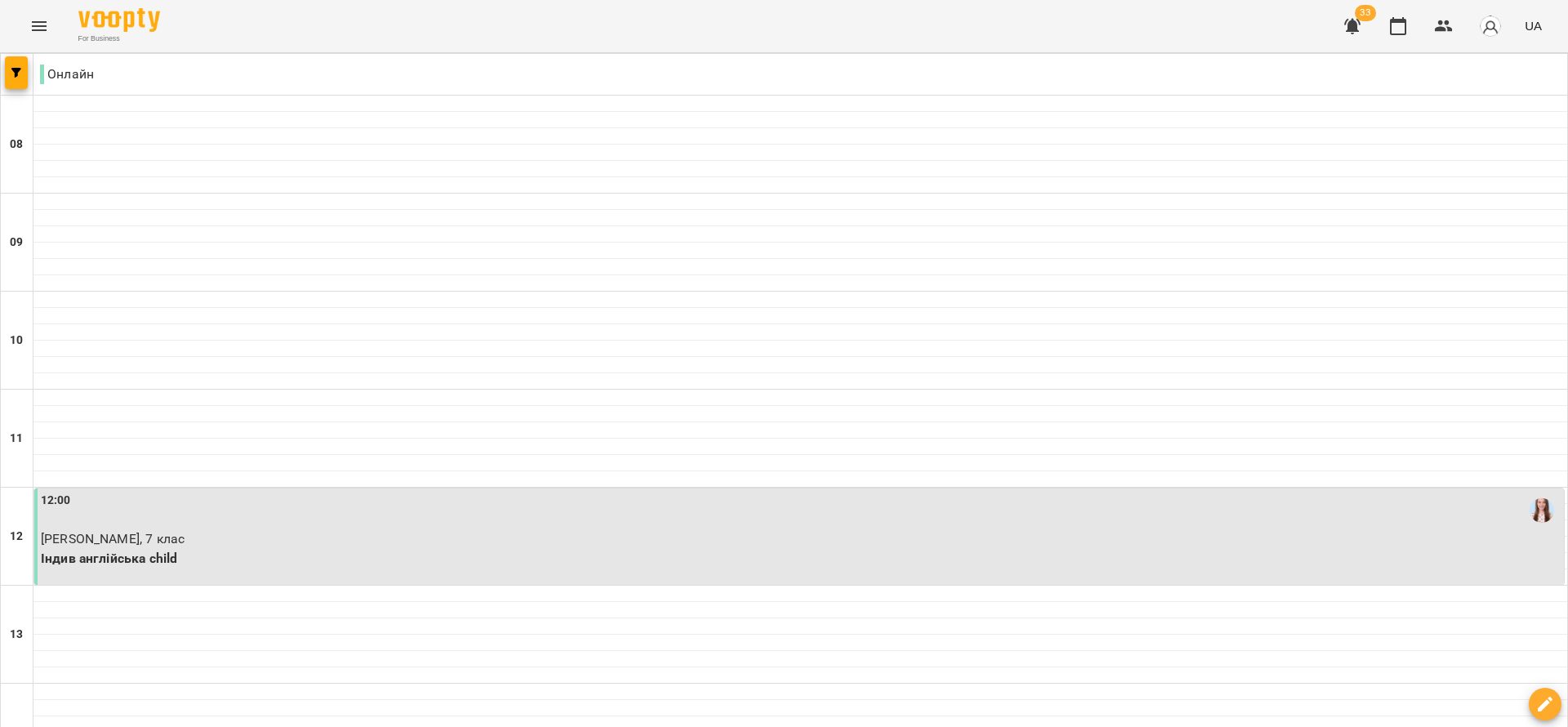
scroll to position [840, 0]
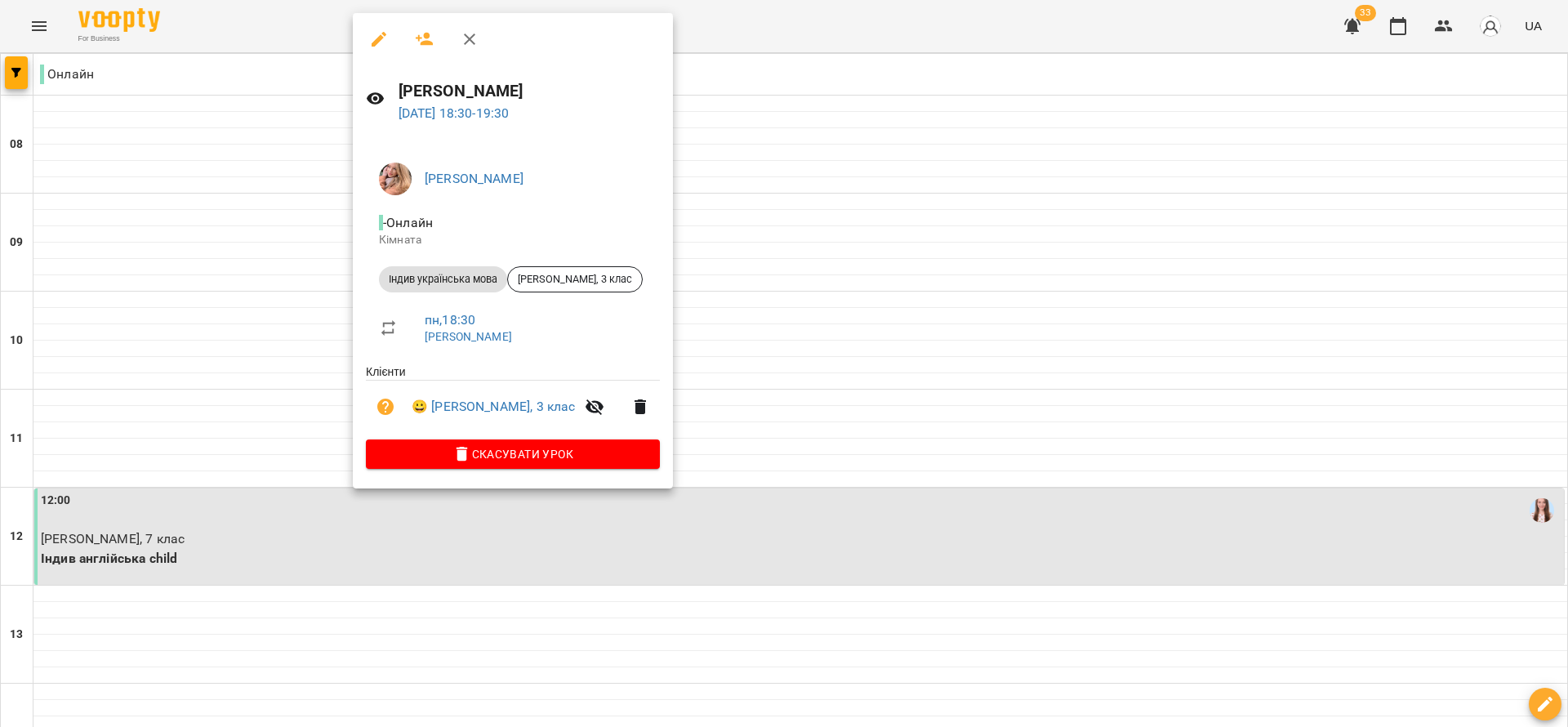
click at [548, 438] on ul "Клієнти 😀 Вероніка Гомотюк, 3 клас" at bounding box center [513, 401] width 294 height 76
click at [549, 441] on button "Скасувати Урок" at bounding box center [513, 454] width 294 height 29
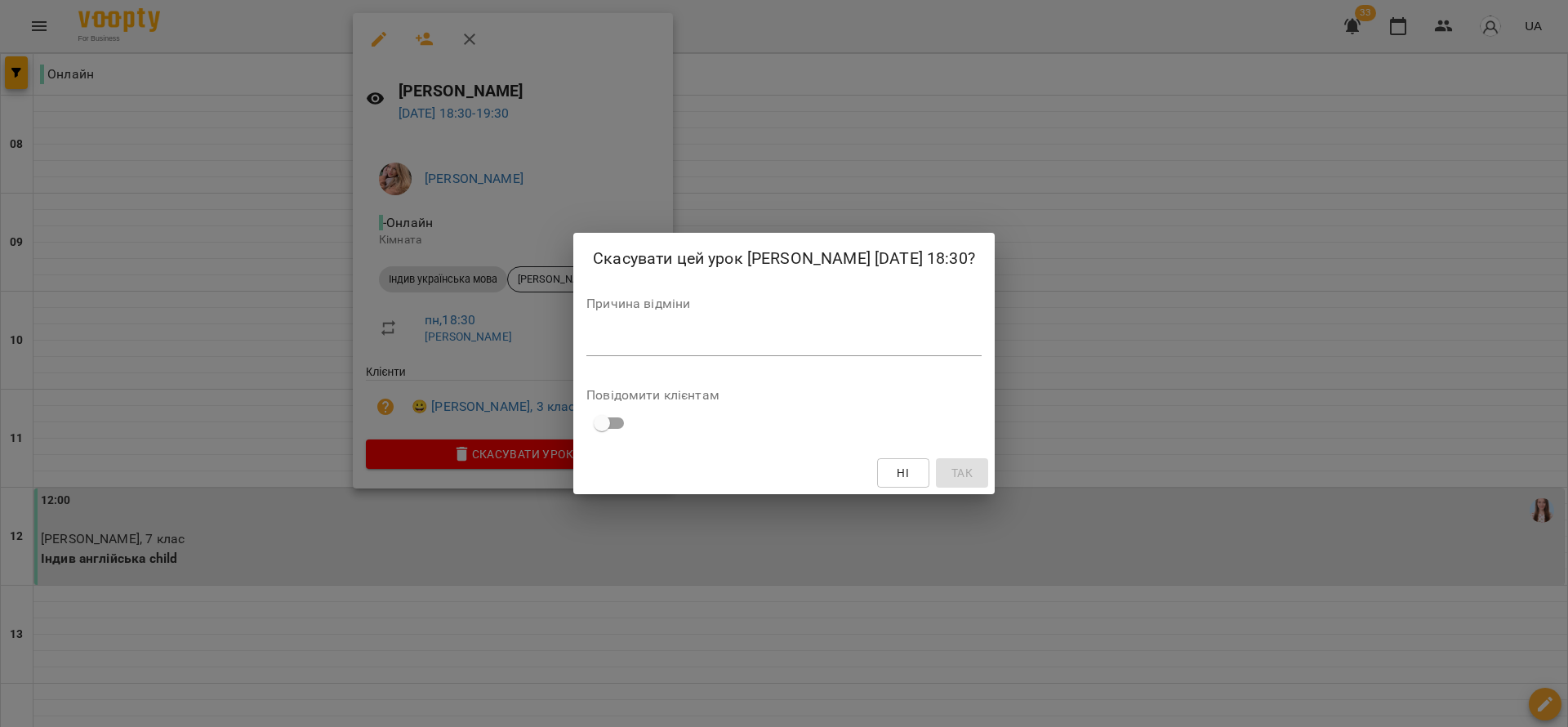
click at [738, 345] on div "*" at bounding box center [784, 344] width 396 height 27
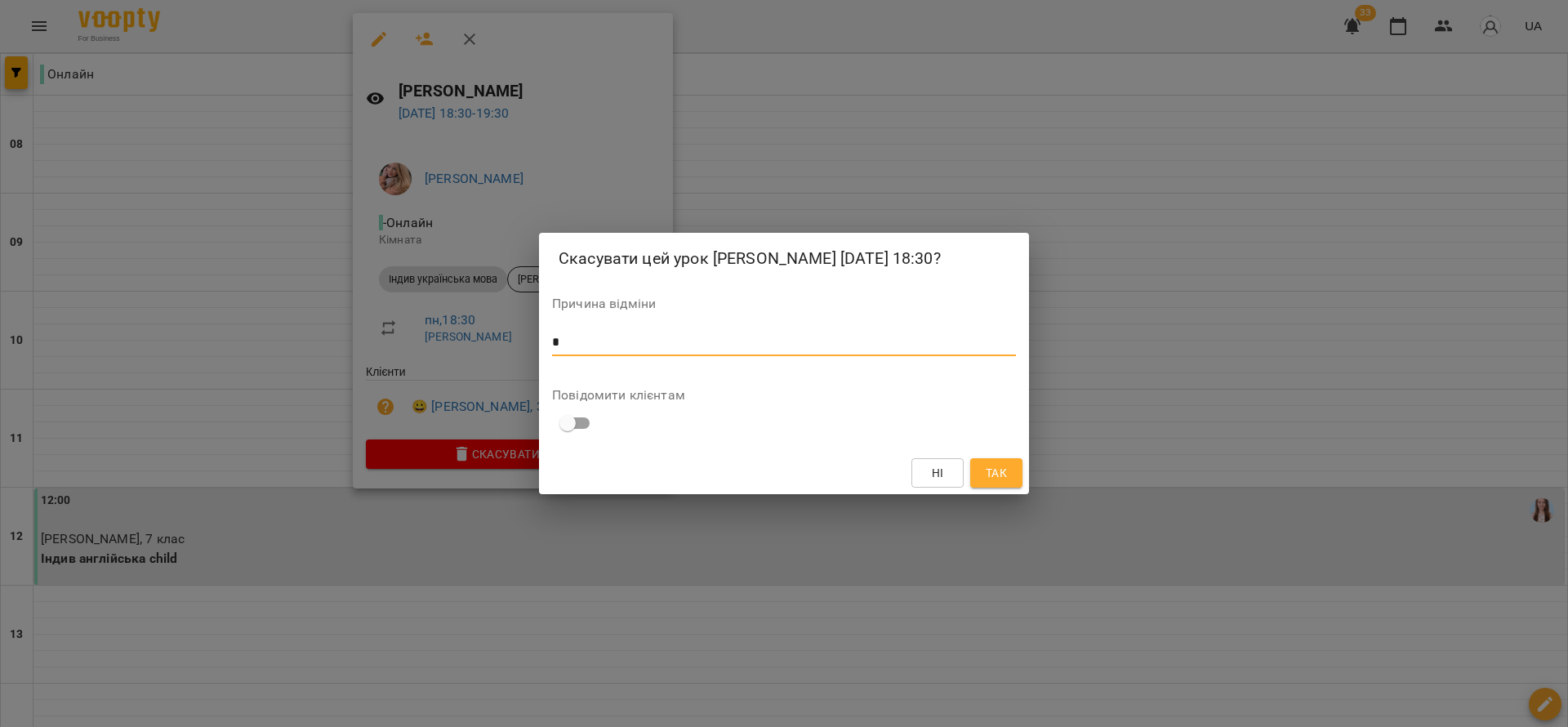
type textarea "*"
click at [1000, 483] on span "Так" at bounding box center [996, 473] width 21 height 20
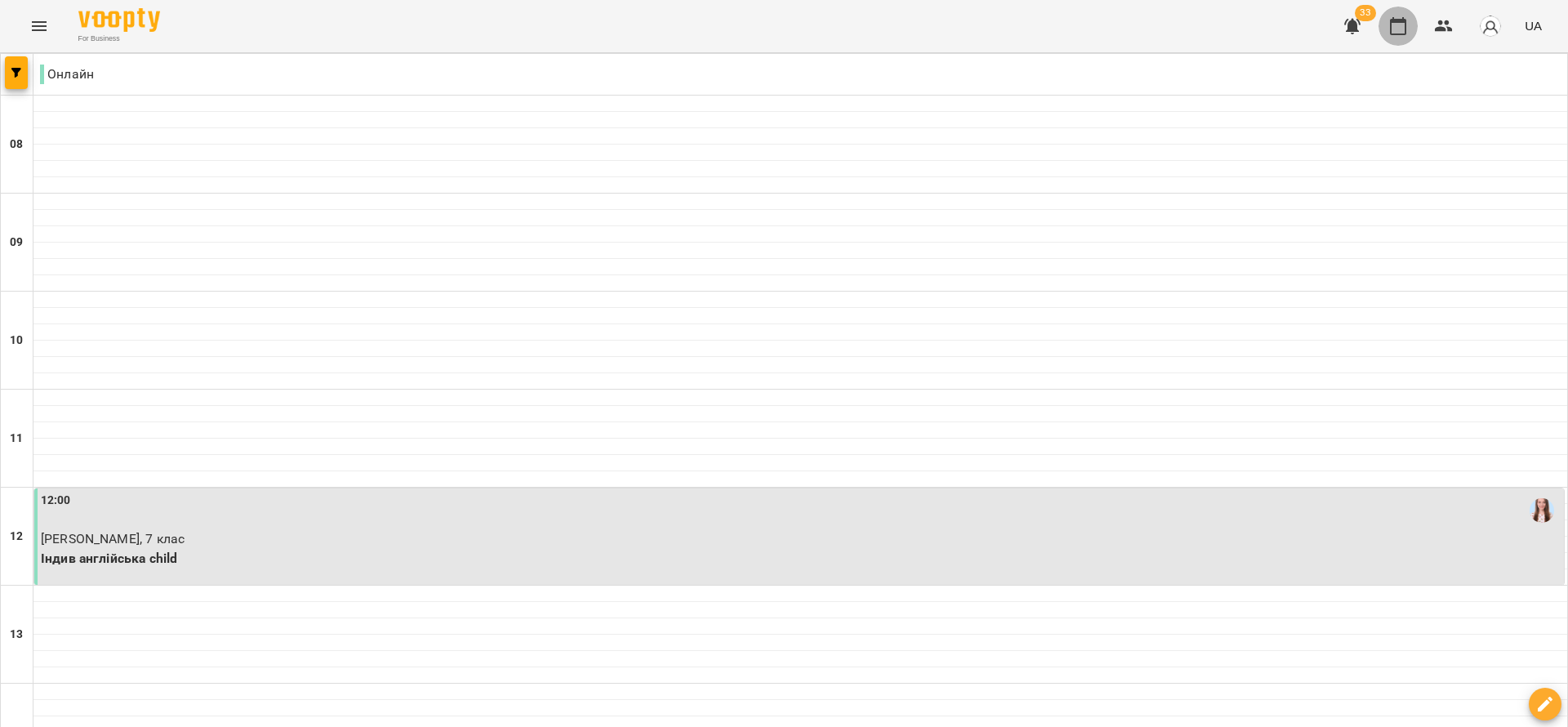
click at [1397, 31] on icon "button" at bounding box center [1397, 26] width 20 height 20
click at [45, 17] on icon "Menu" at bounding box center [39, 26] width 20 height 20
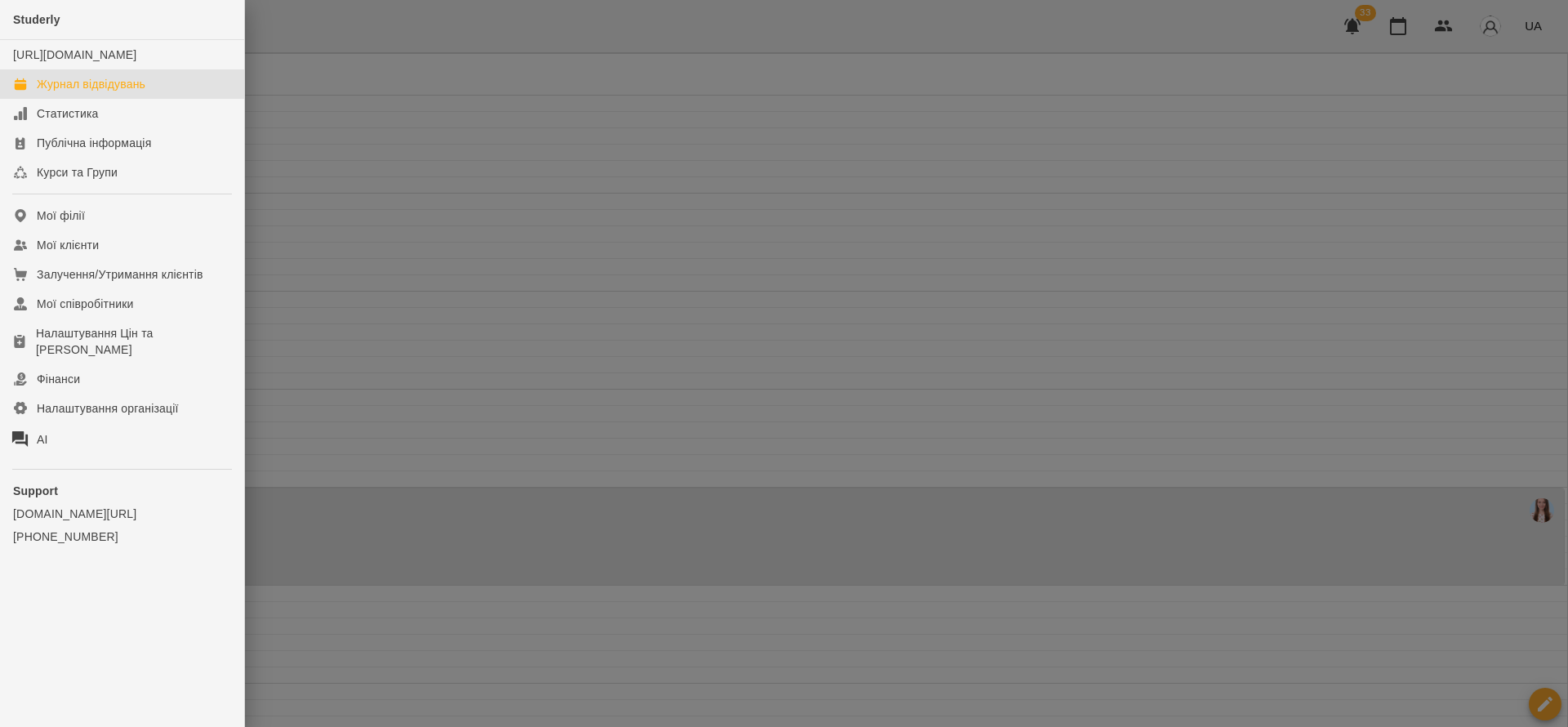
click at [1277, 56] on div at bounding box center [784, 364] width 1568 height 727
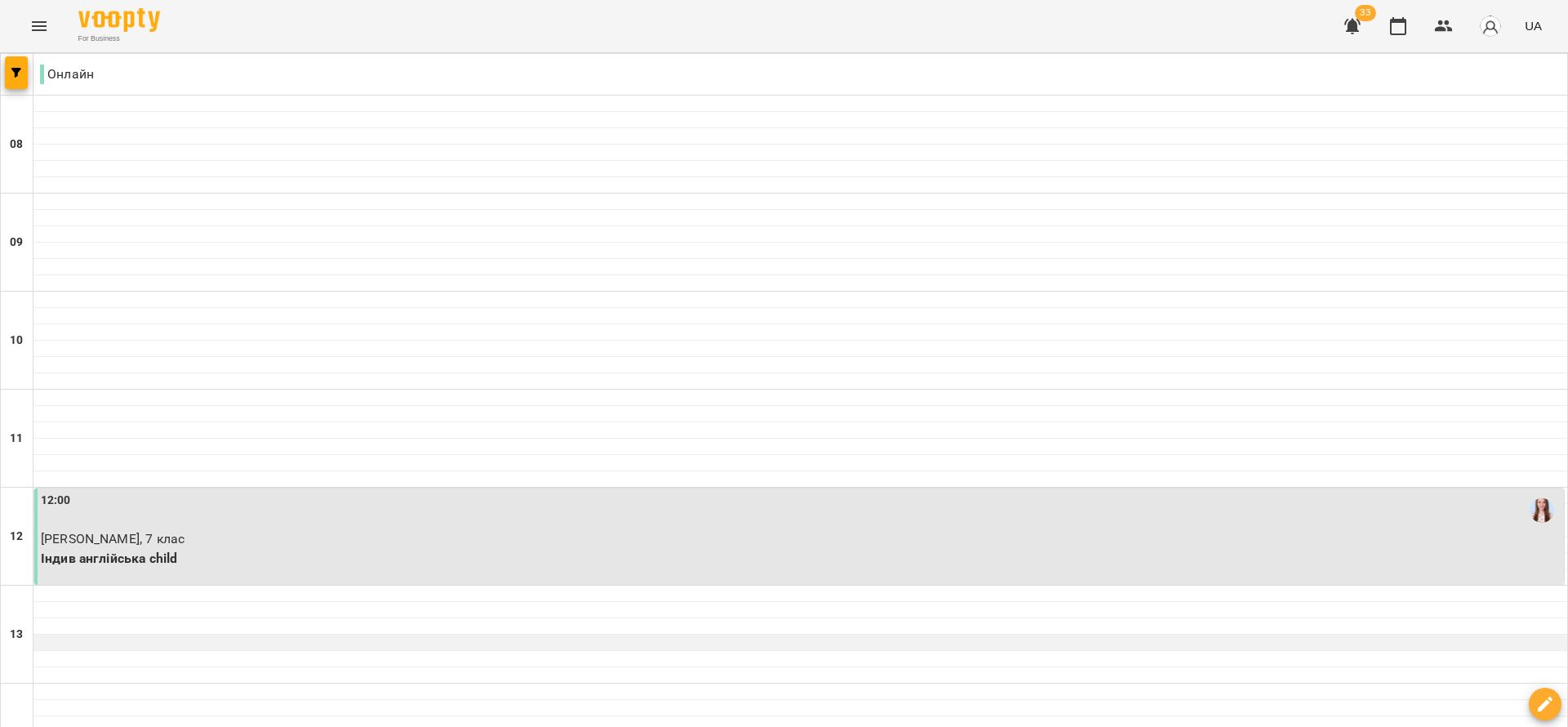
scroll to position [613, 0]
click at [12, 85] on button "button" at bounding box center [16, 72] width 23 height 32
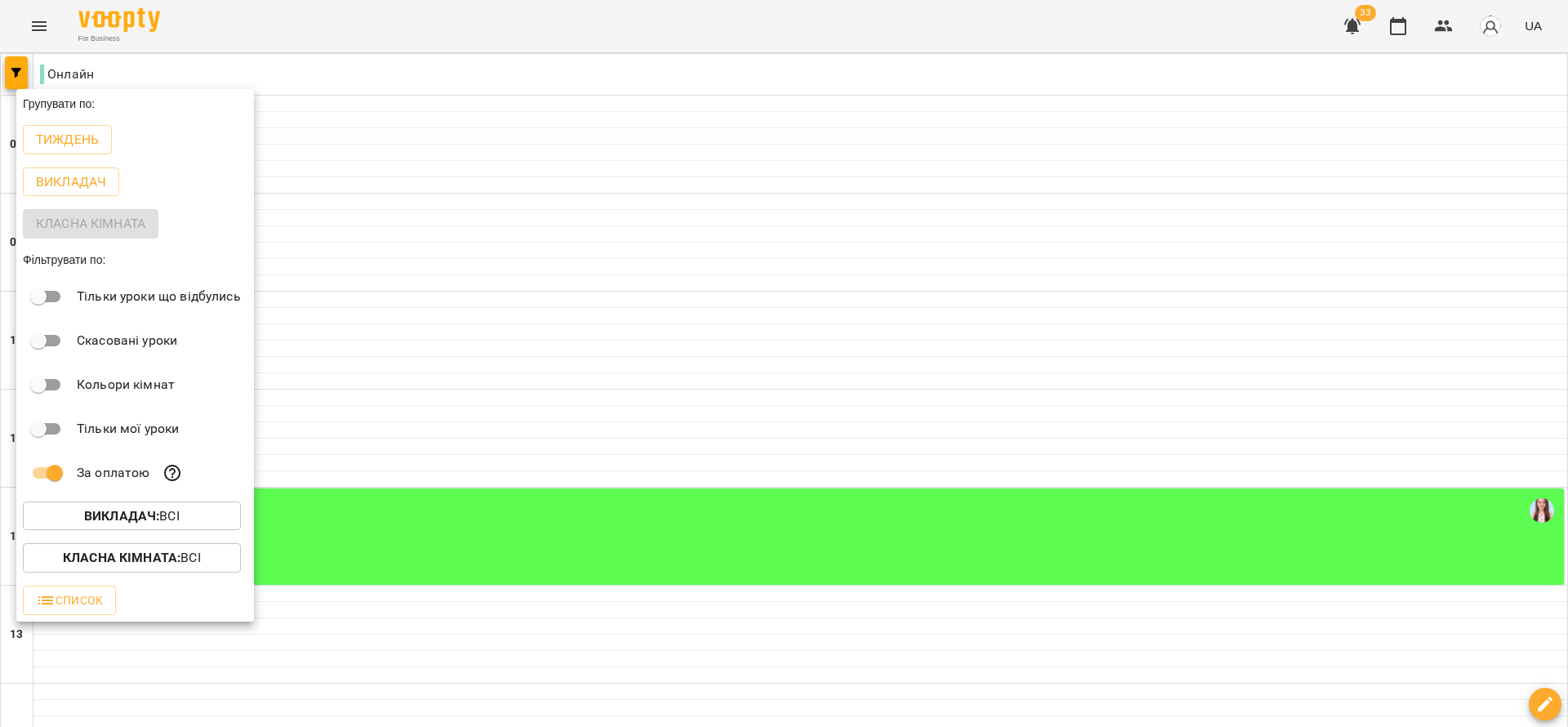
click at [618, 549] on div at bounding box center [784, 364] width 1568 height 727
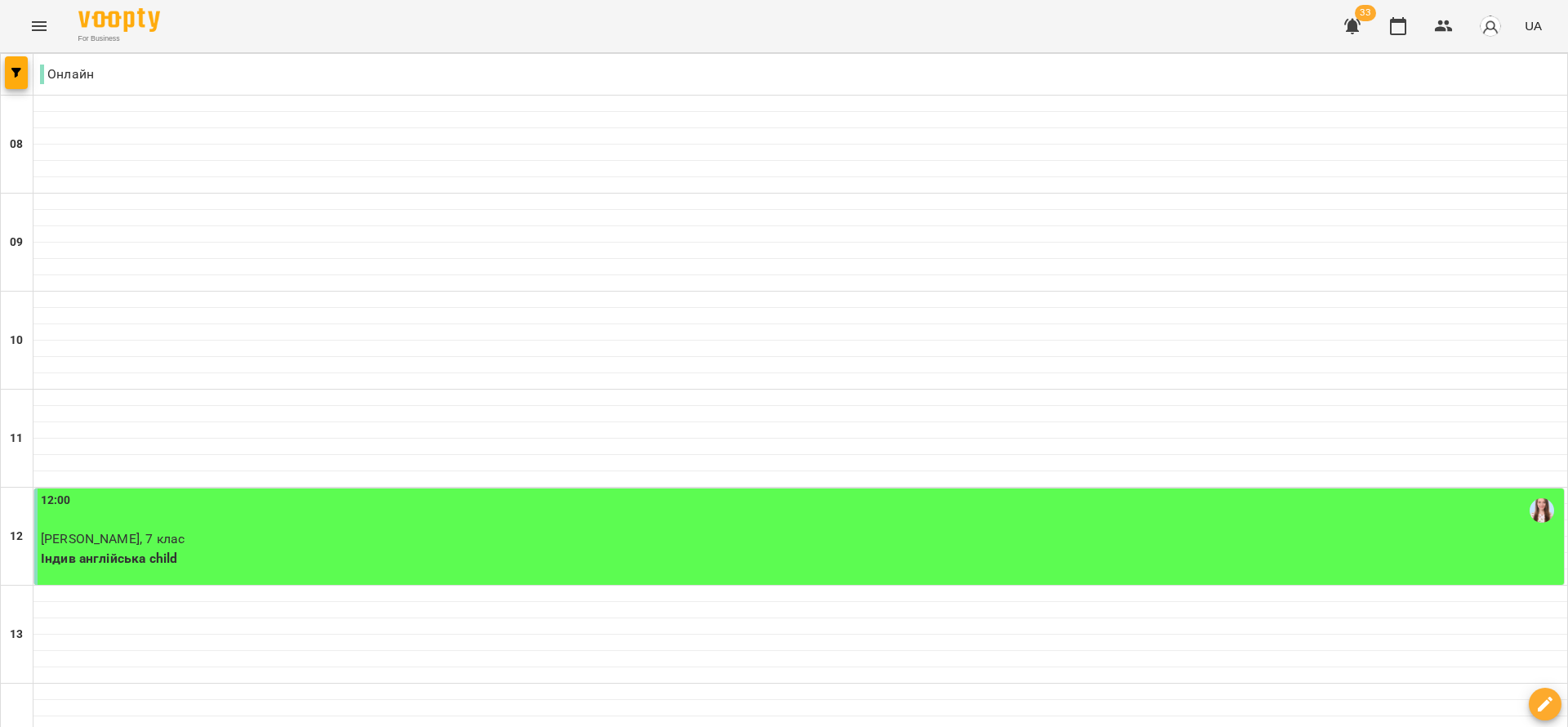
scroll to position [310, 0]
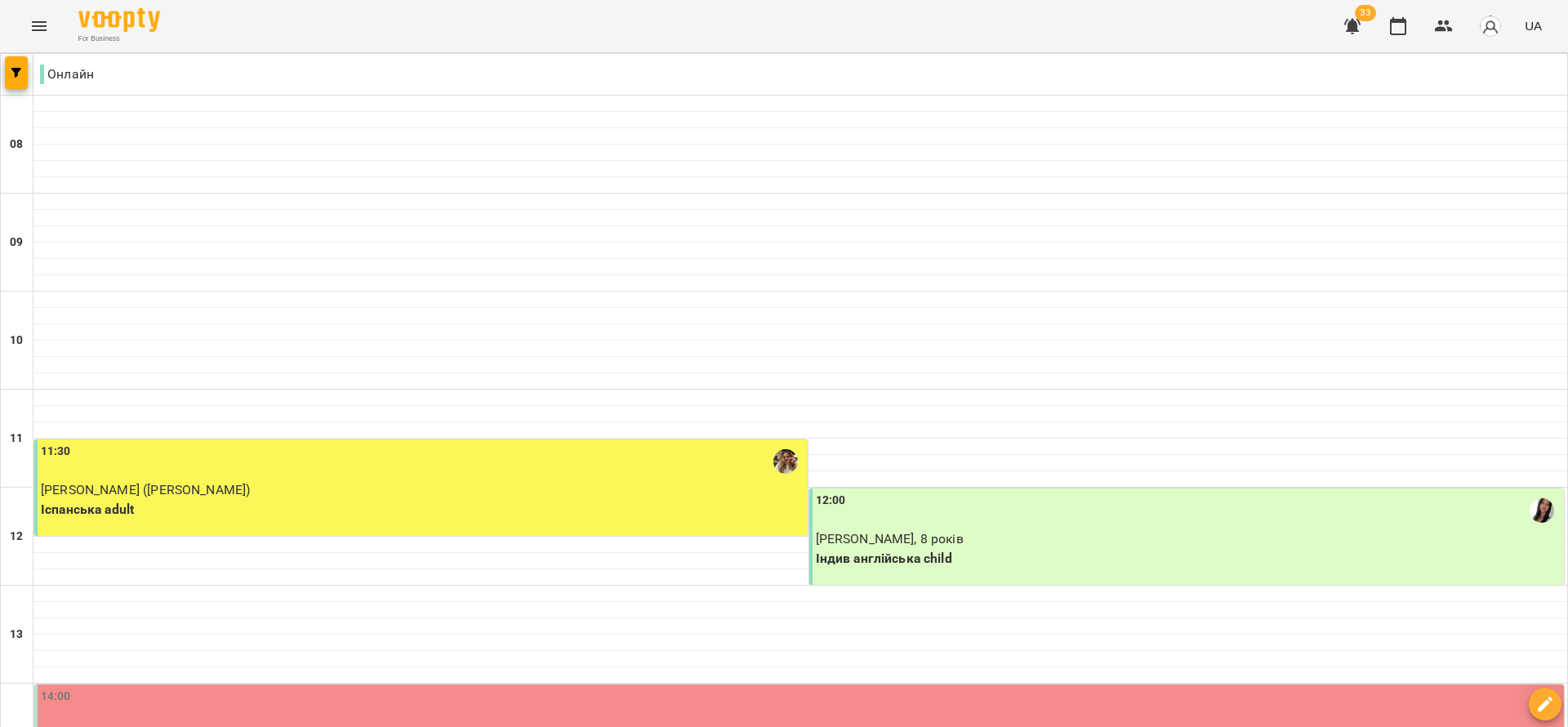
scroll to position [245, 0]
click at [183, 725] on p "Влад Зінченко, 13р" at bounding box center [801, 735] width 1520 height 20
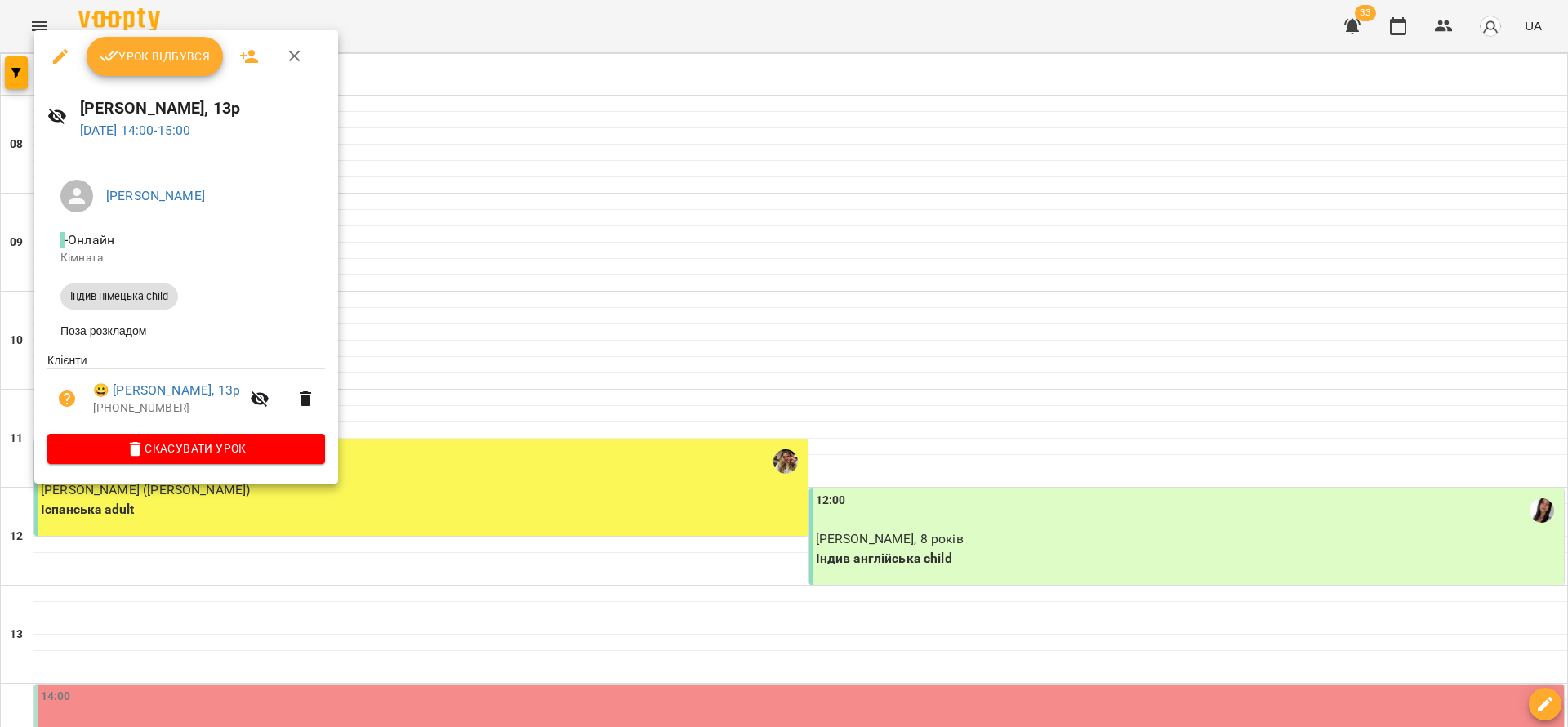
click at [129, 32] on div "Урок відбувся" at bounding box center [186, 56] width 304 height 52
click at [130, 38] on button "Урок відбувся" at bounding box center [155, 56] width 138 height 39
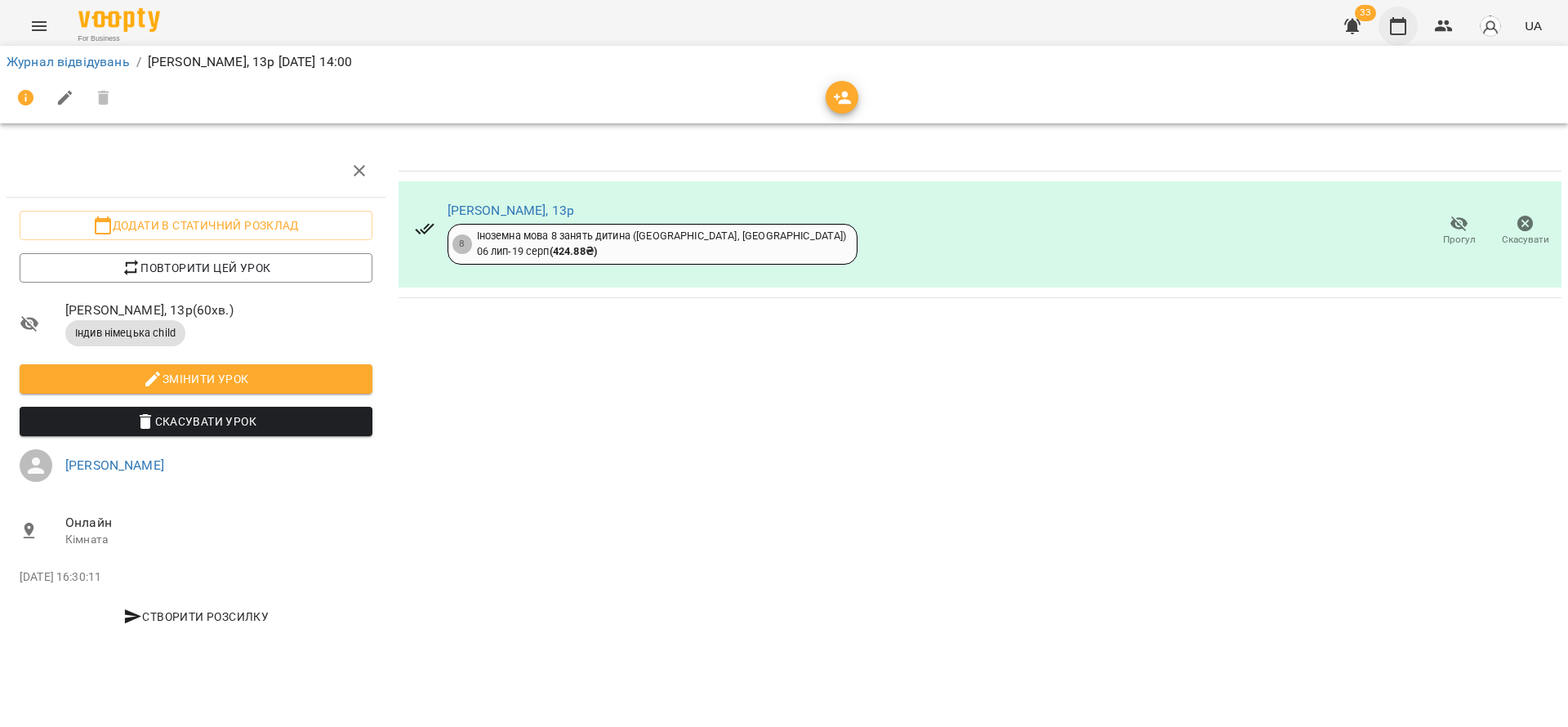
click at [1399, 28] on icon "button" at bounding box center [1397, 26] width 20 height 20
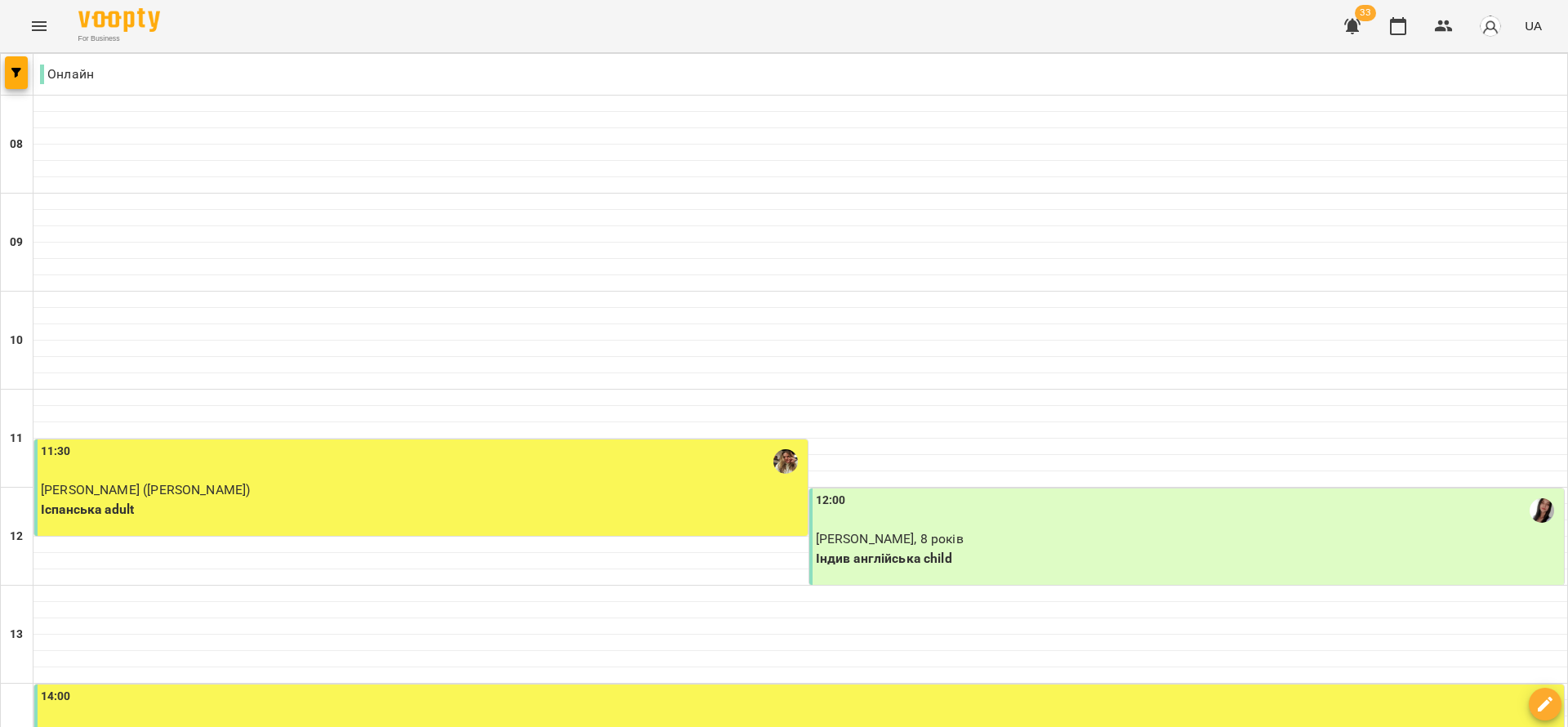
click at [3, 69] on div at bounding box center [17, 74] width 32 height 41
click at [14, 65] on button "button" at bounding box center [16, 72] width 23 height 32
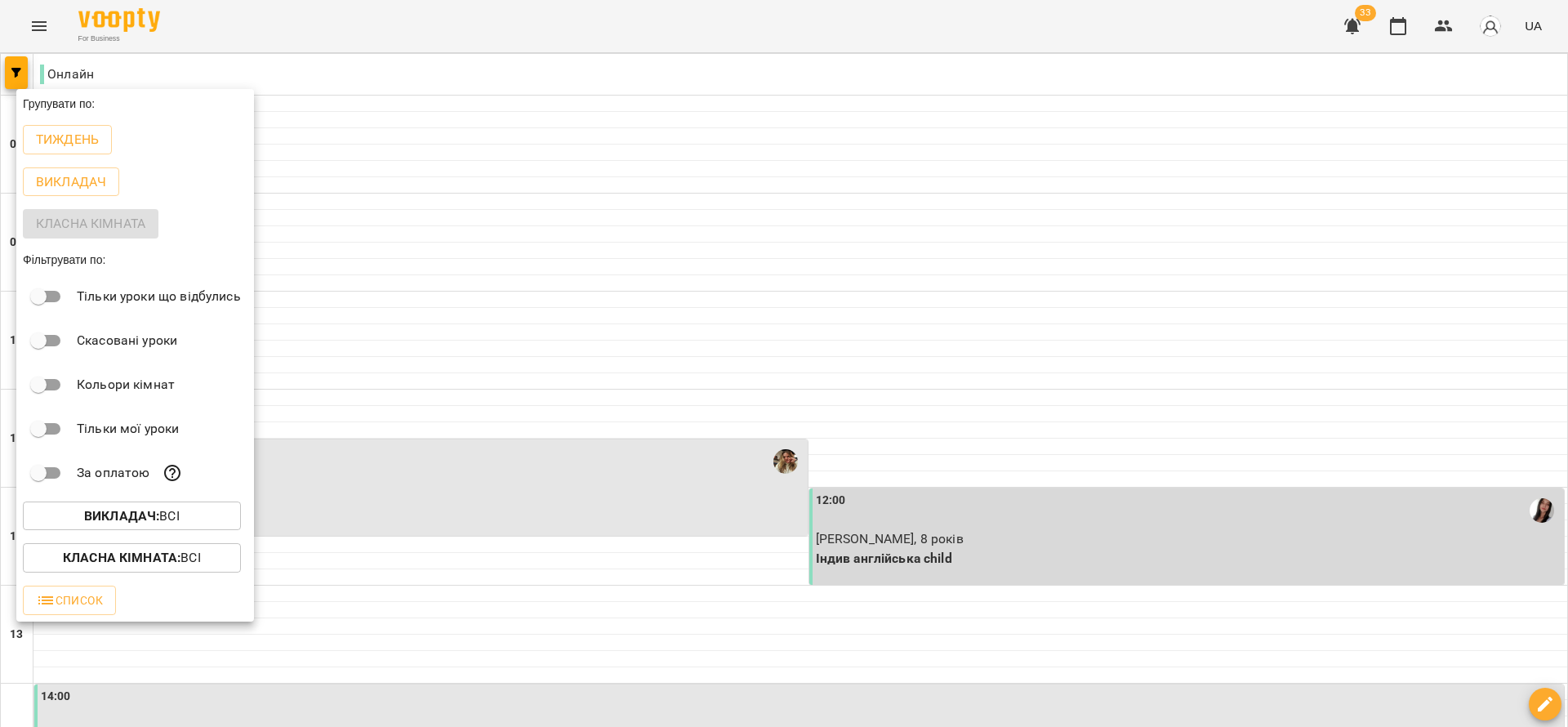
click at [725, 508] on div at bounding box center [784, 364] width 1568 height 727
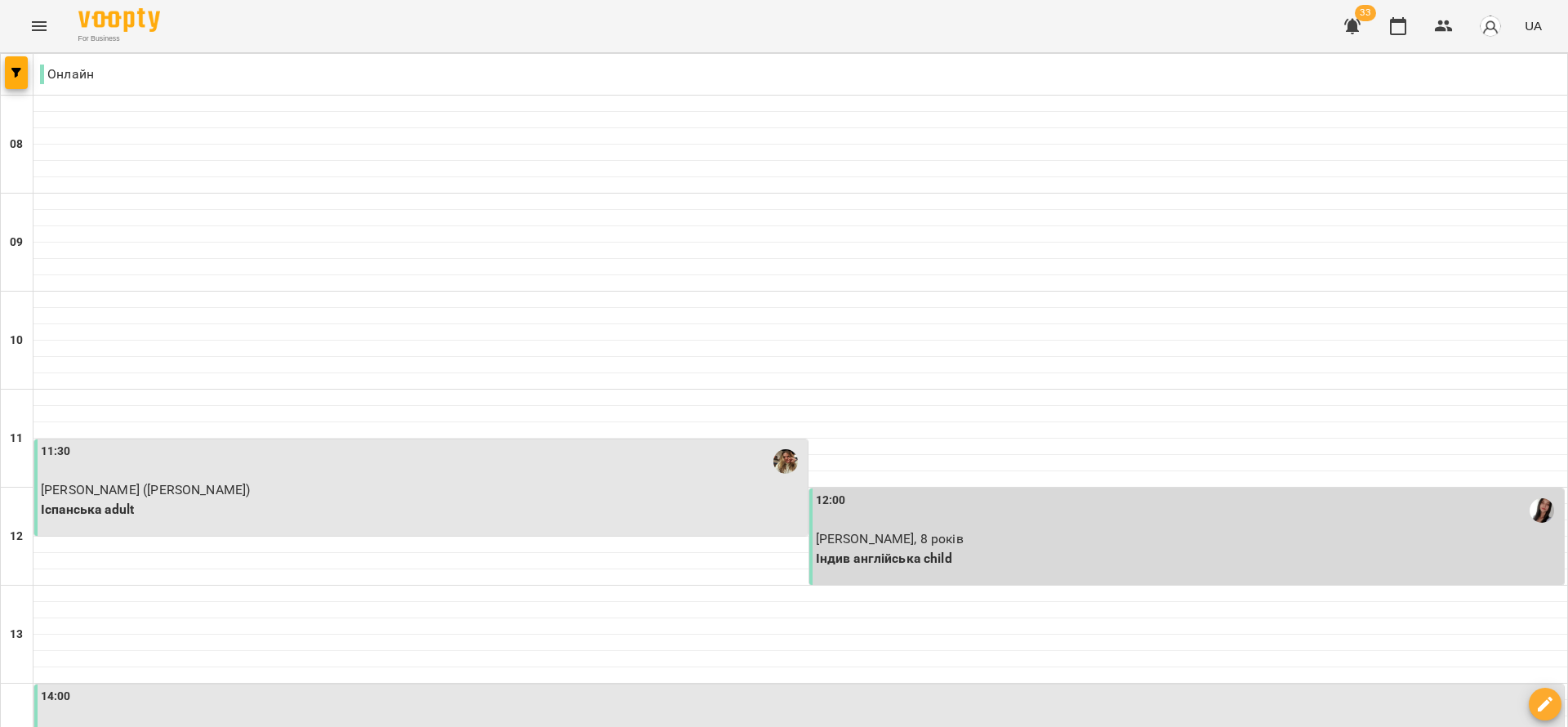
scroll to position [736, 0]
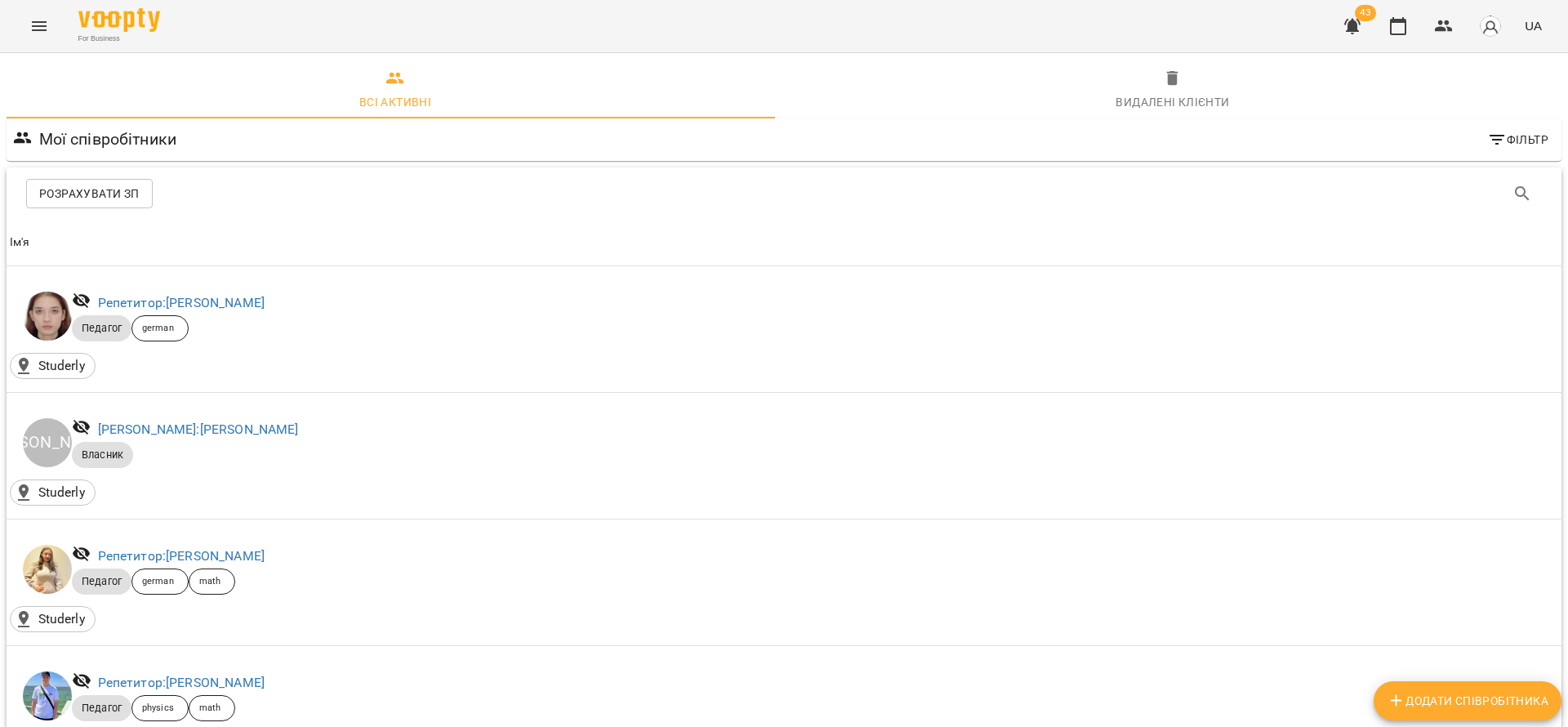
click at [129, 182] on button "Розрахувати ЗП" at bounding box center [89, 194] width 126 height 29
